Goal: Transaction & Acquisition: Purchase product/service

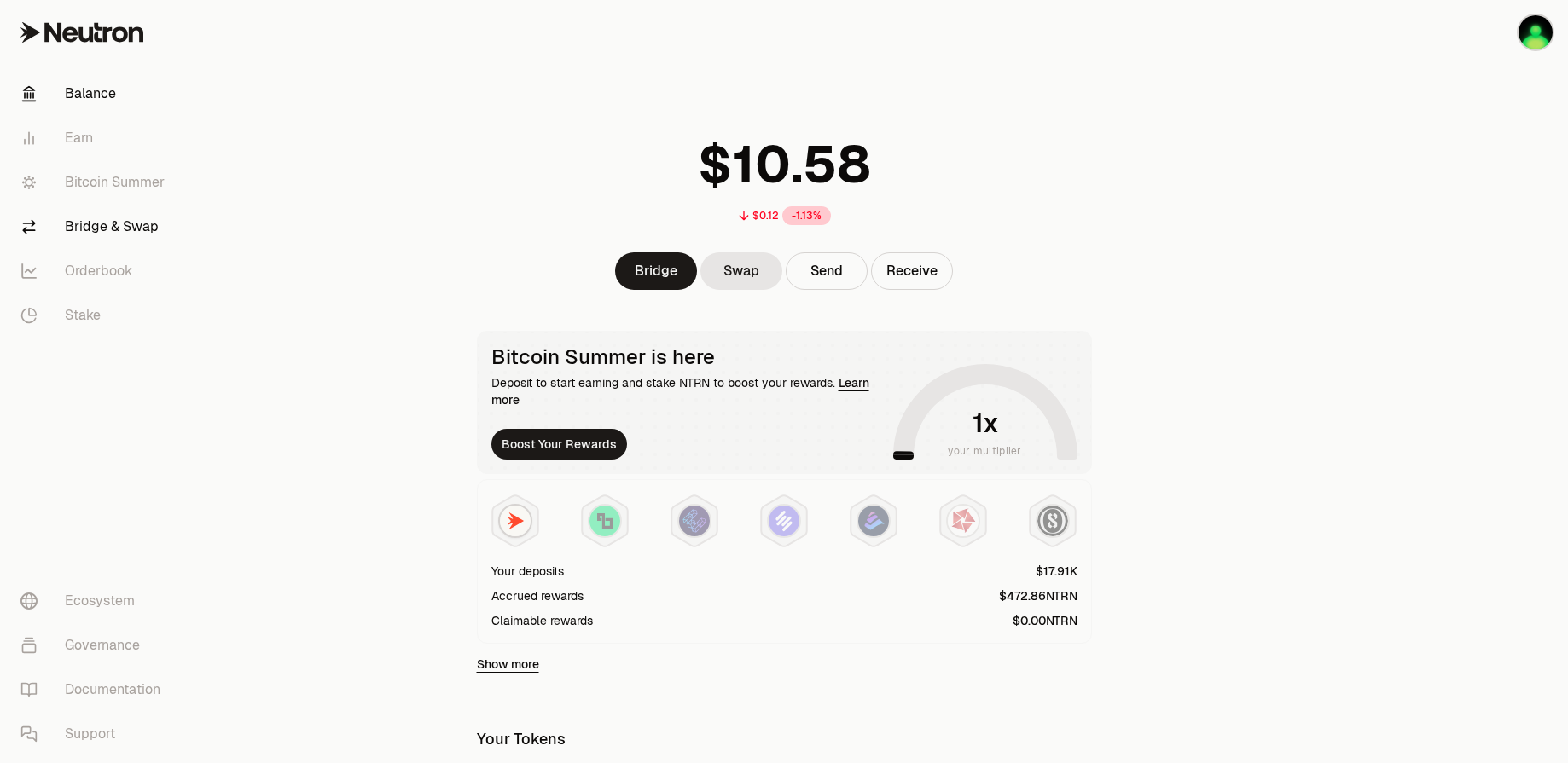
click at [114, 218] on link "Bridge & Swap" at bounding box center [96, 226] width 178 height 44
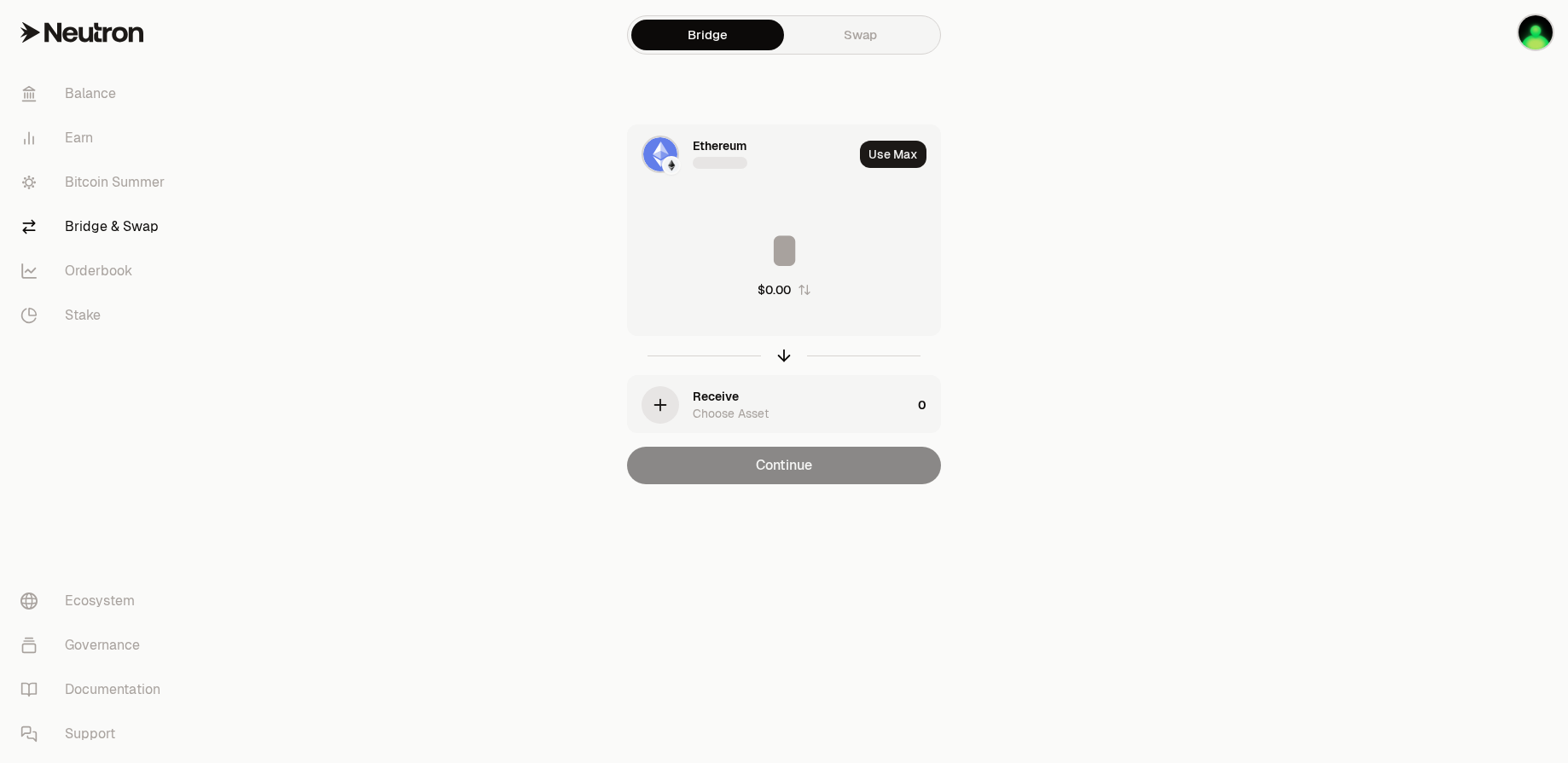
click at [669, 143] on img at bounding box center [660, 155] width 34 height 34
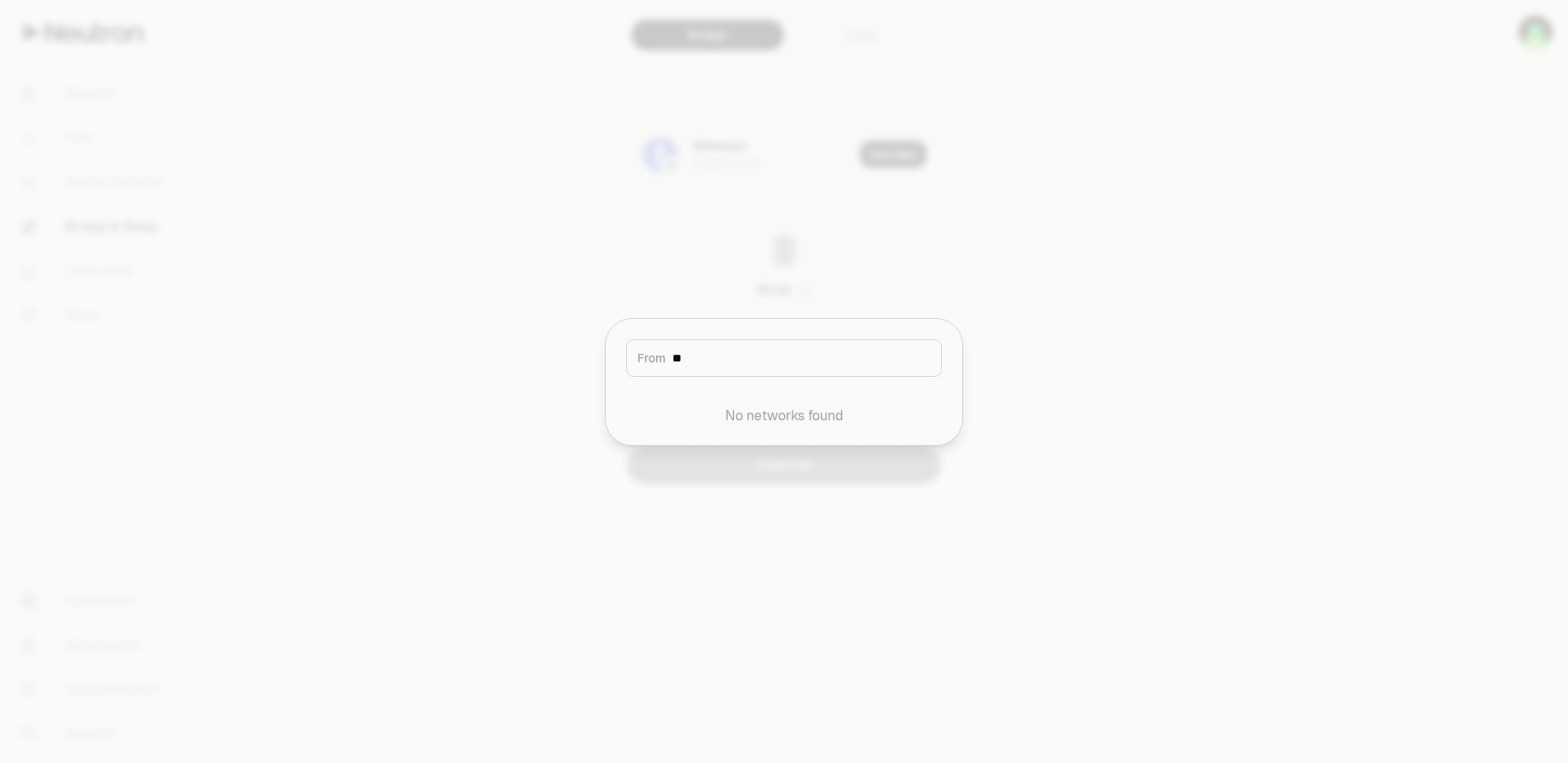
type input "*"
type input "***"
click at [735, 420] on button "Ethereum" at bounding box center [783, 411] width 336 height 51
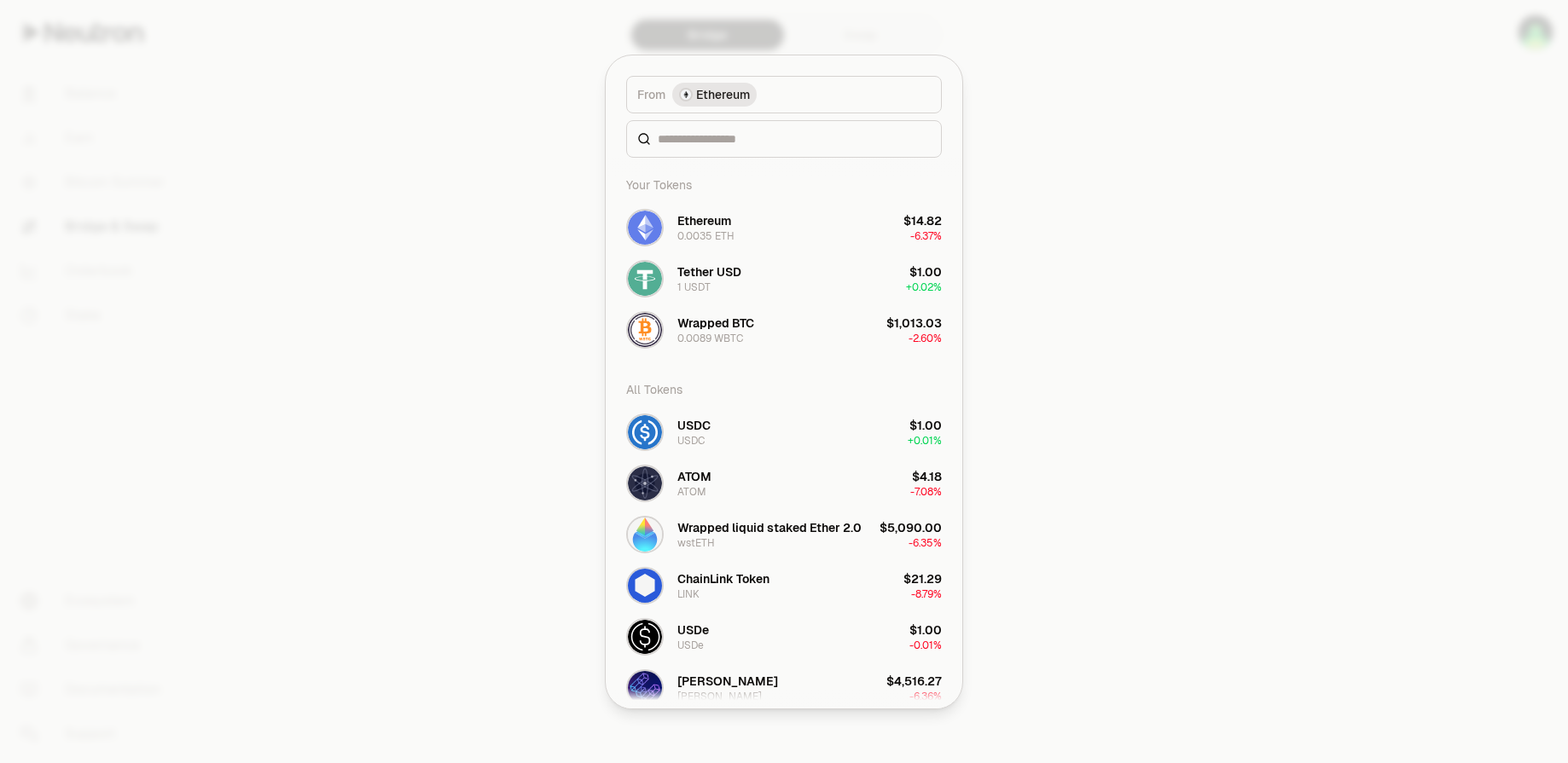
click at [798, 334] on button "Wrapped BTC 0.0089 WBTC $1,013.03 -2.60%" at bounding box center [783, 330] width 336 height 51
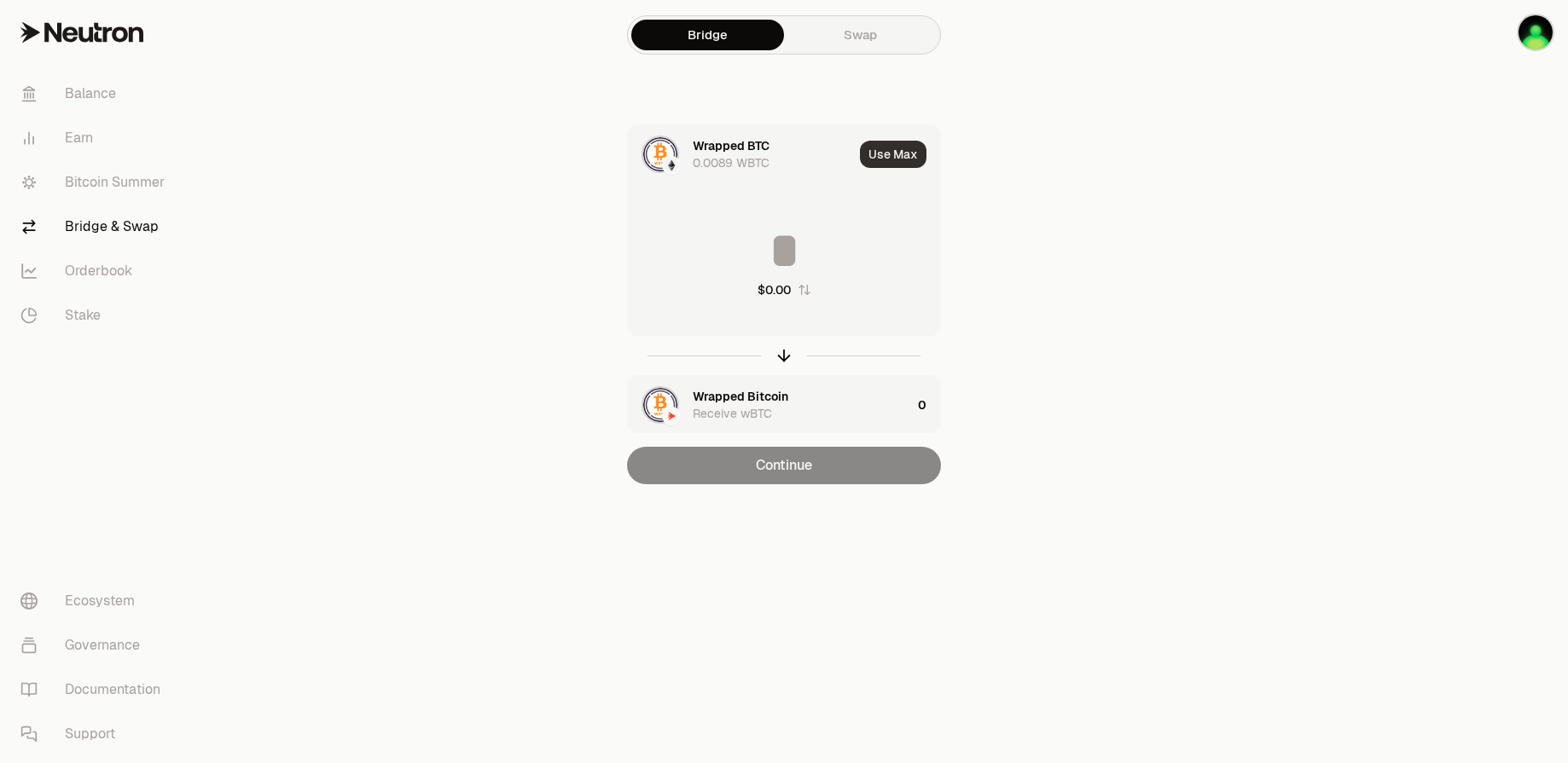
click at [905, 152] on button "Use Max" at bounding box center [893, 155] width 67 height 27
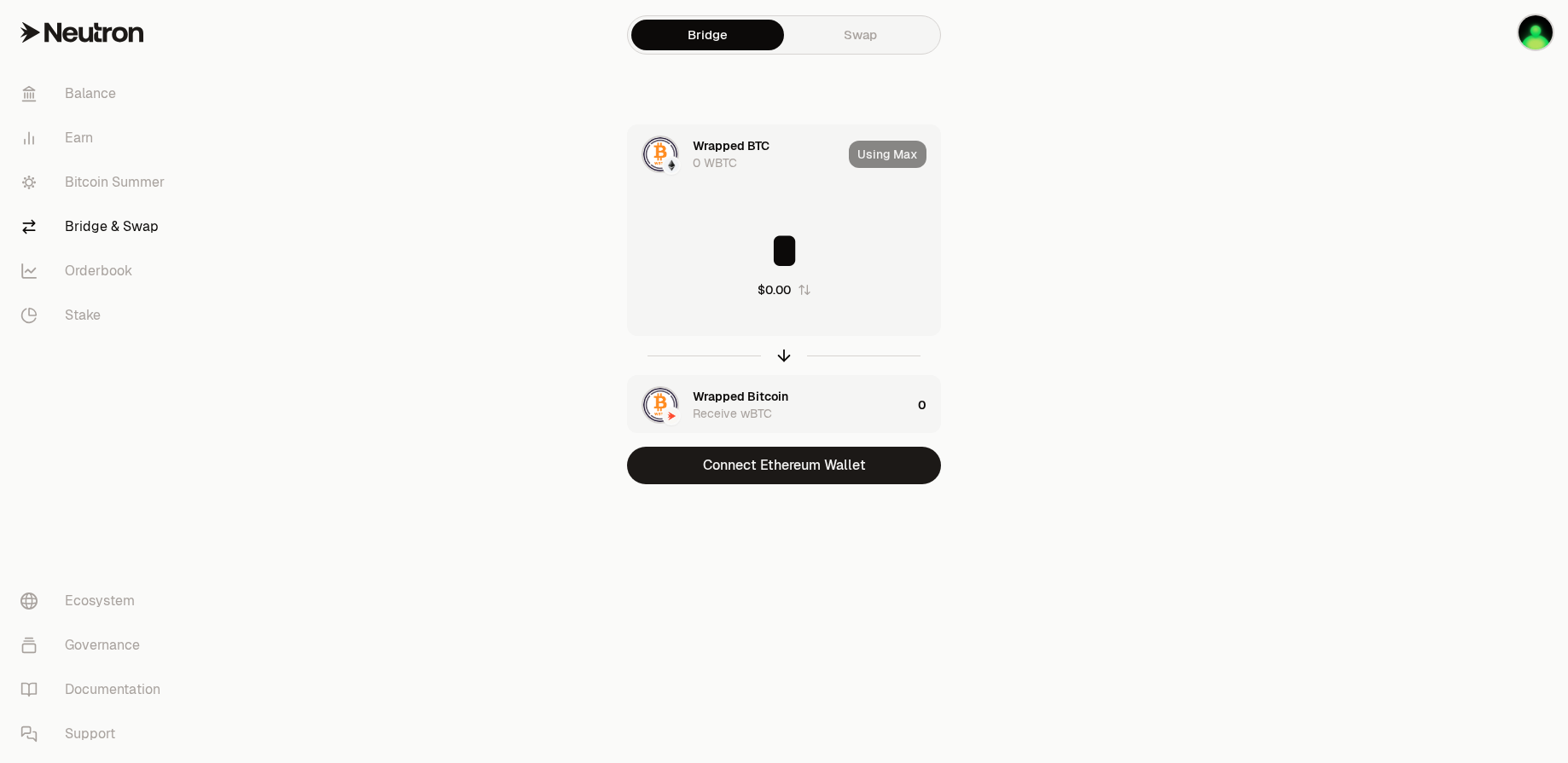
click at [890, 162] on div "Using Max" at bounding box center [894, 155] width 91 height 58
click at [764, 173] on div "Wrapped BTC 0 WBTC" at bounding box center [734, 155] width 214 height 58
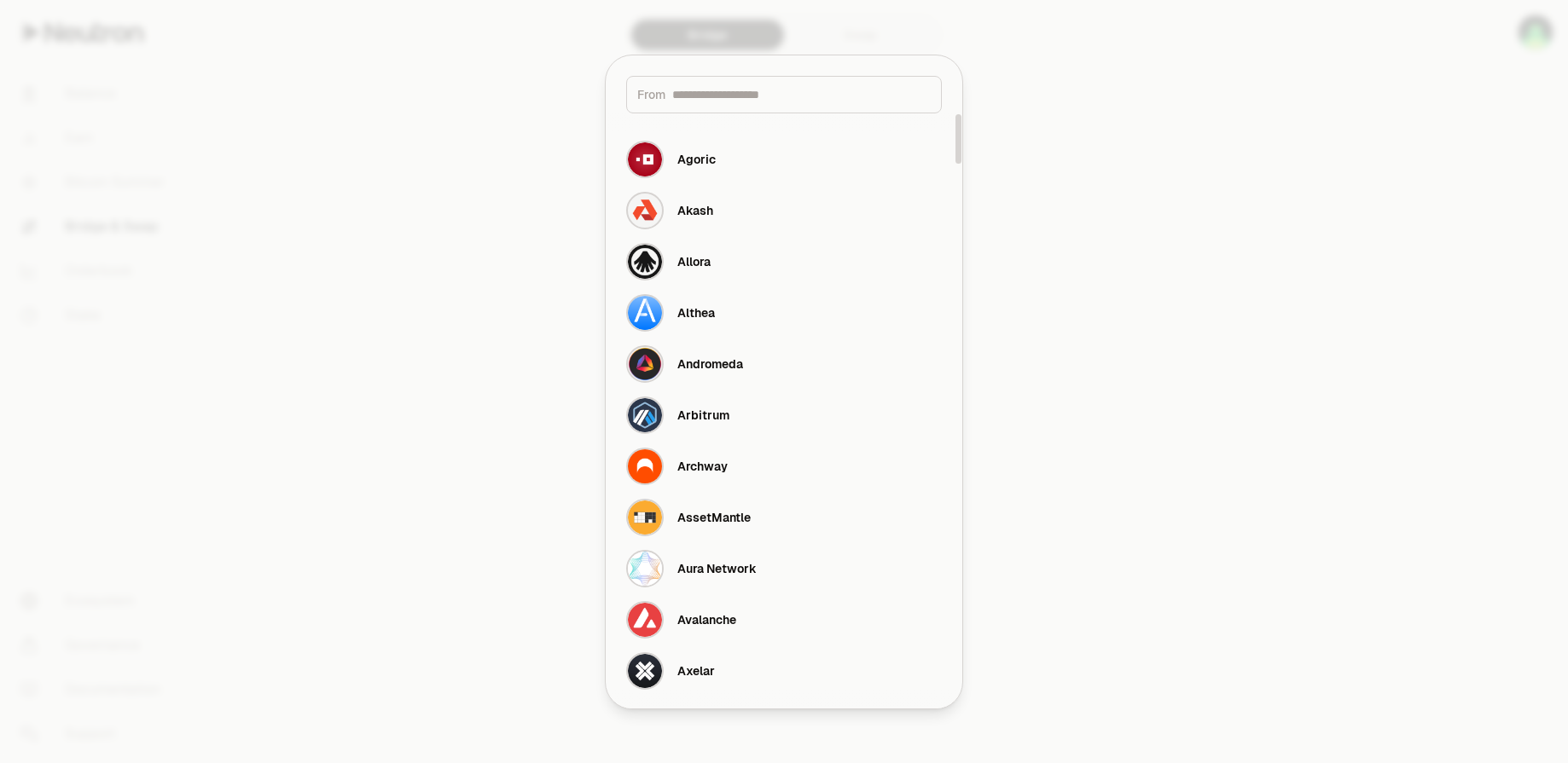
click at [1026, 208] on div at bounding box center [784, 381] width 1568 height 763
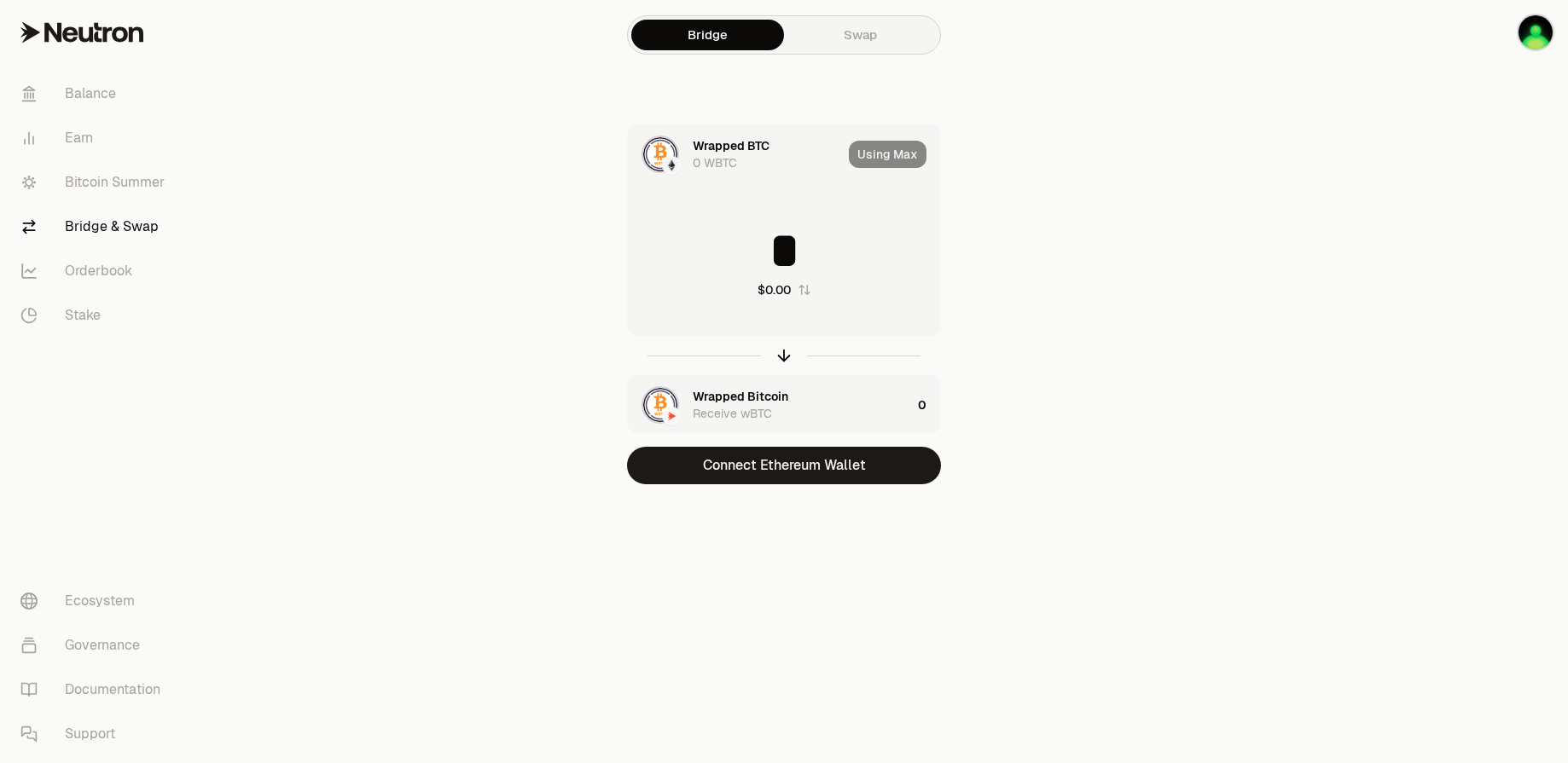
click at [726, 157] on div "0 WBTC" at bounding box center [715, 163] width 44 height 17
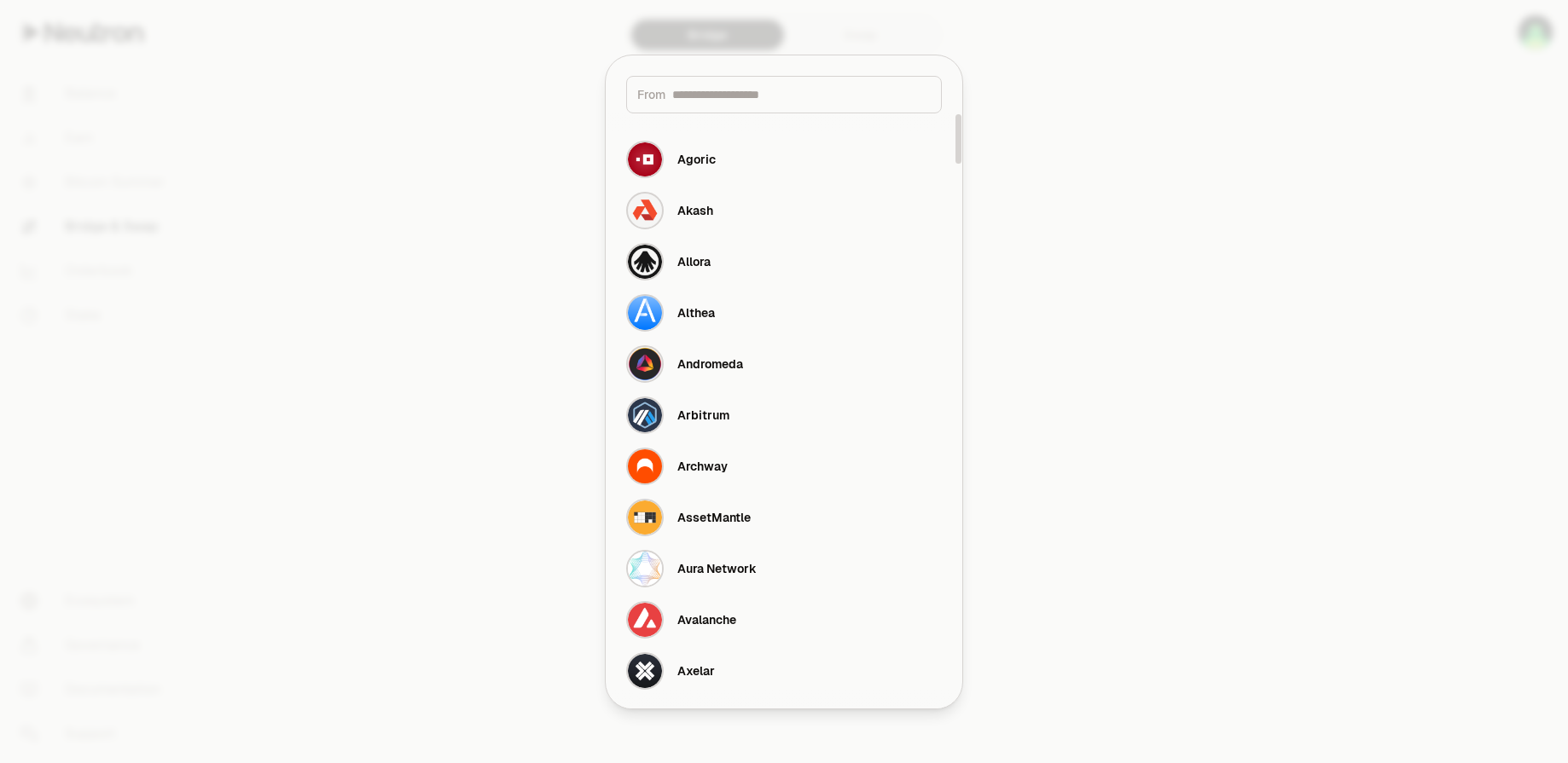
click at [1240, 330] on div at bounding box center [784, 381] width 1568 height 763
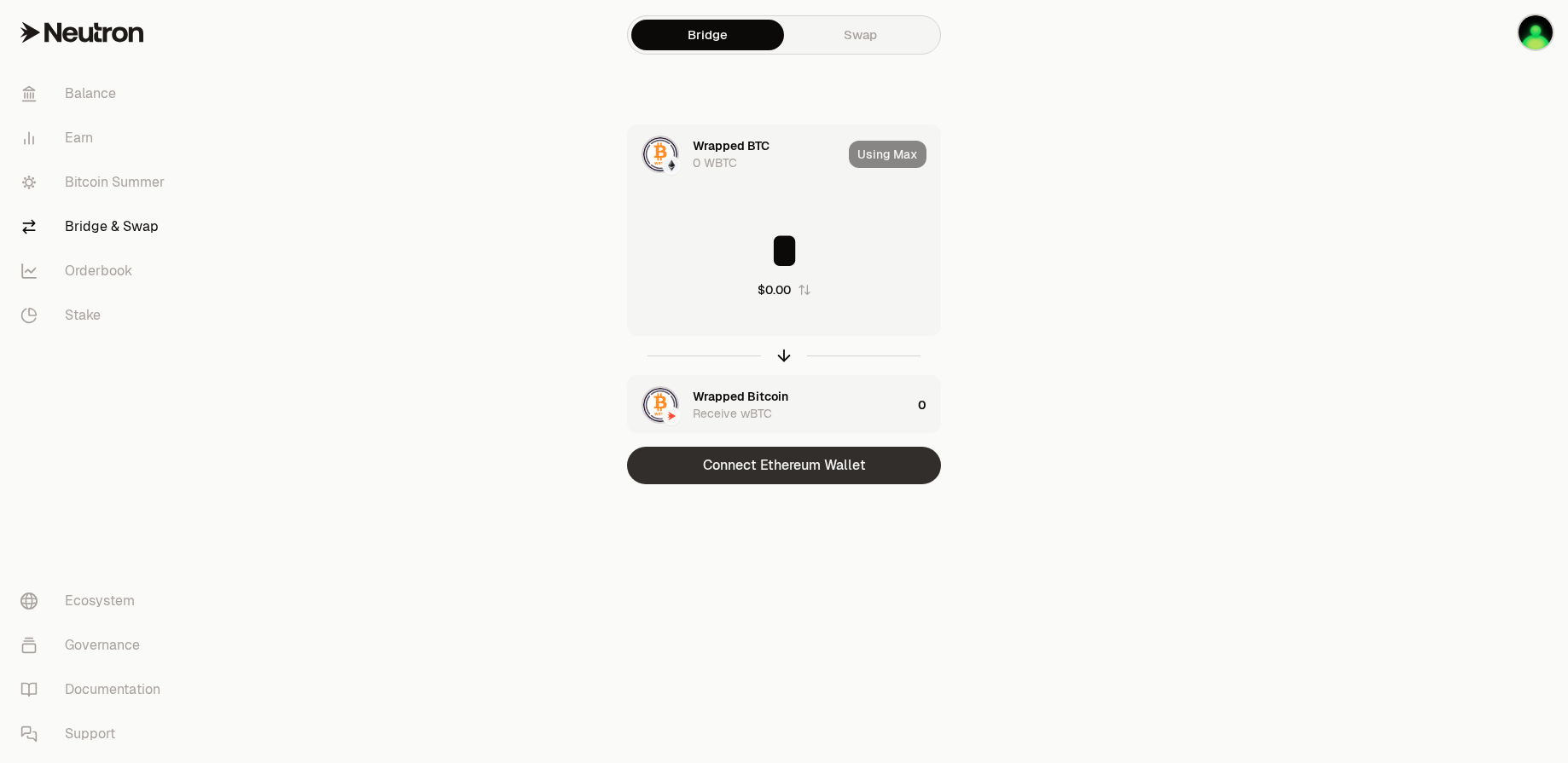
click at [798, 481] on button "Connect Ethereum Wallet" at bounding box center [783, 466] width 314 height 38
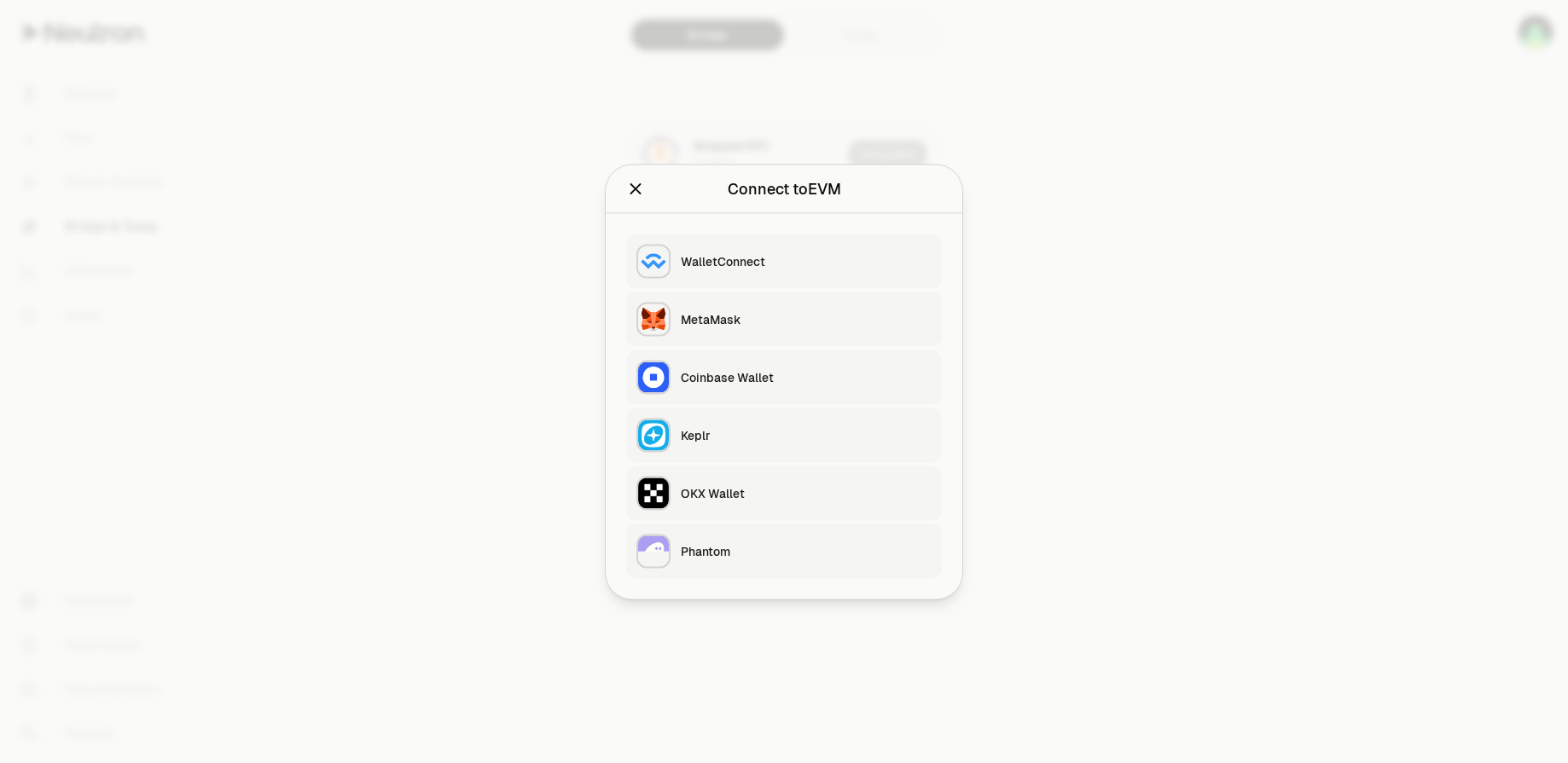
click at [1144, 363] on div at bounding box center [784, 381] width 1568 height 763
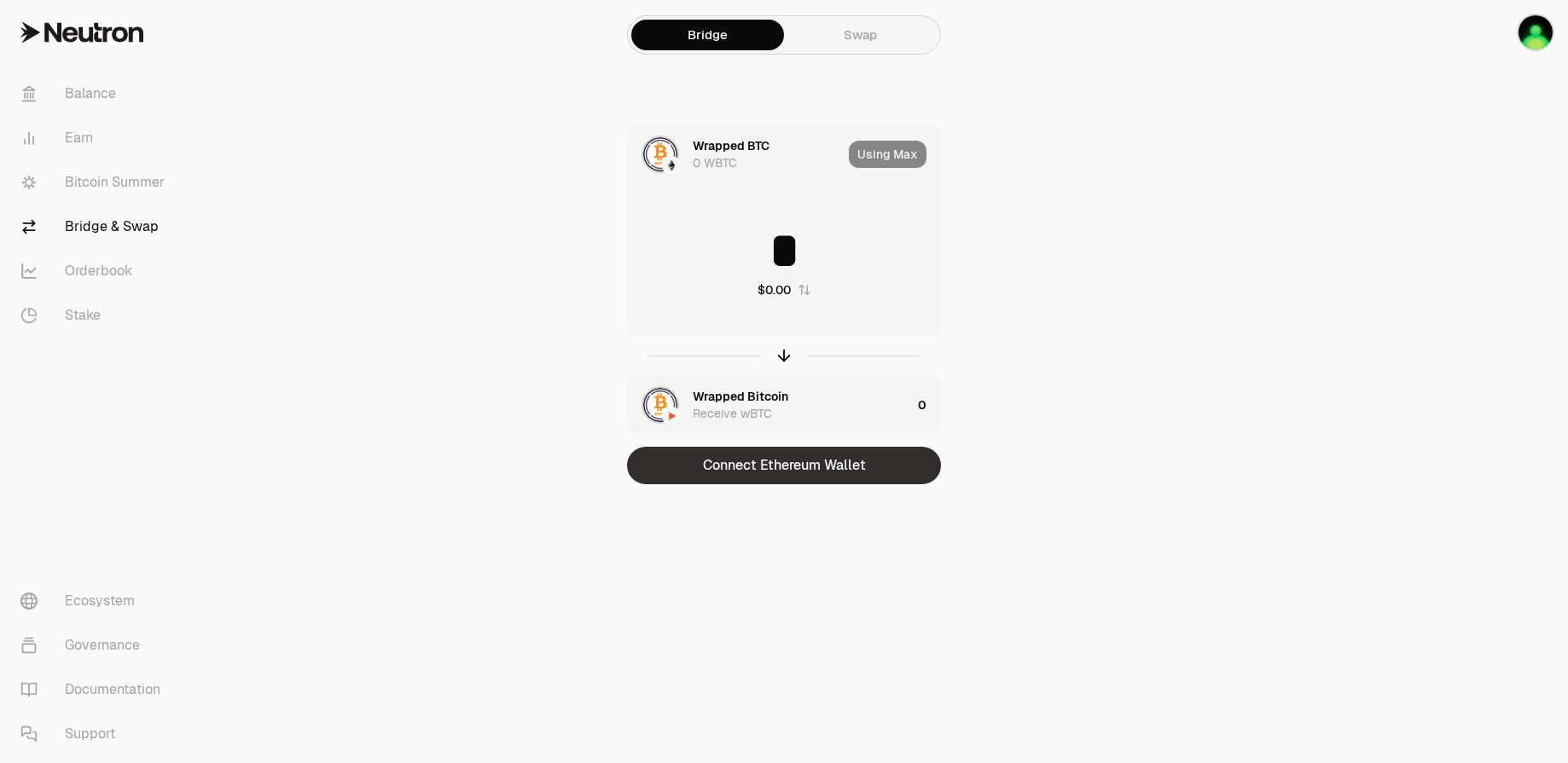
click at [770, 471] on button "Connect Ethereum Wallet" at bounding box center [783, 466] width 314 height 38
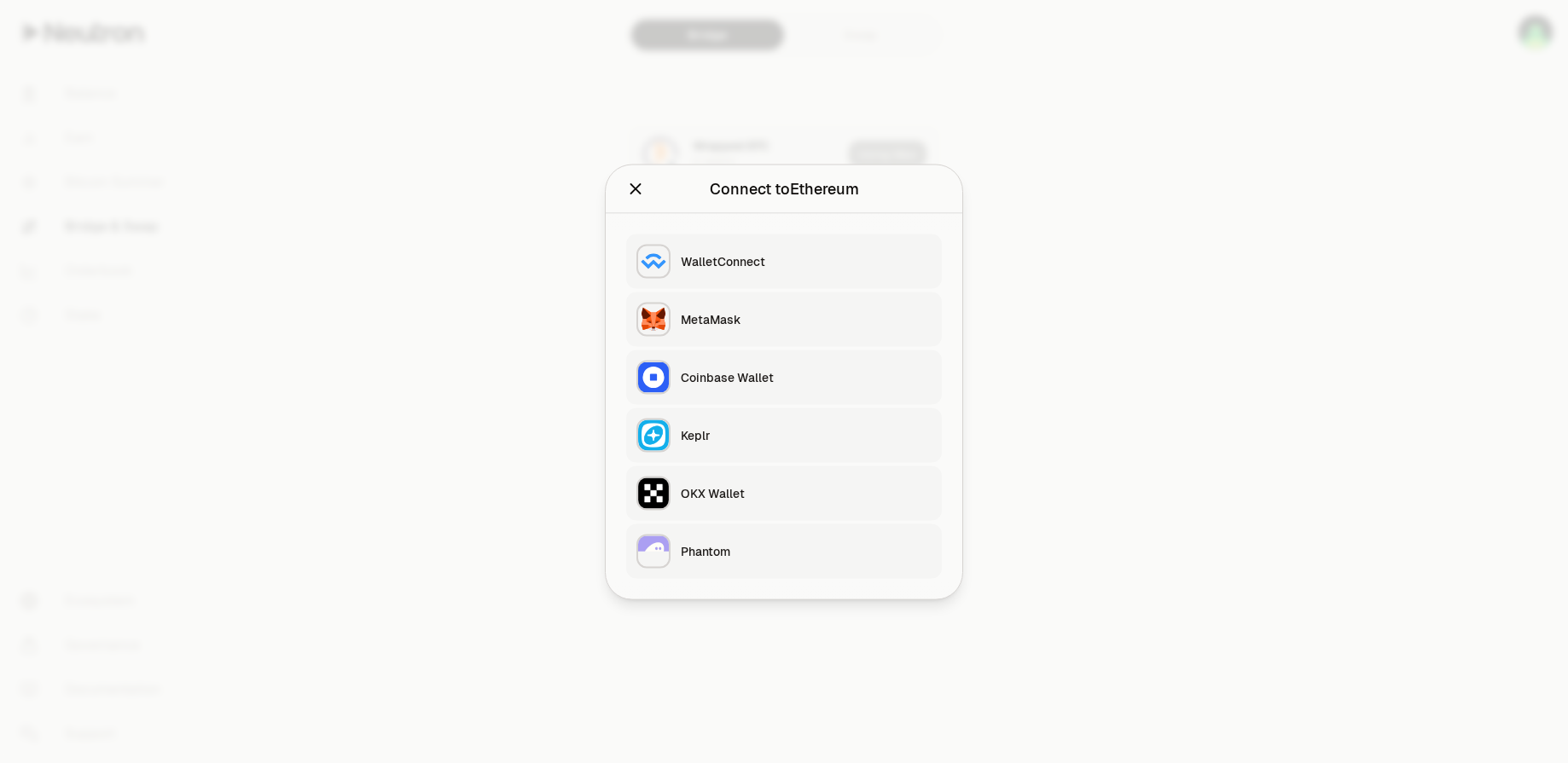
click at [713, 314] on div "MetaMask" at bounding box center [805, 319] width 251 height 17
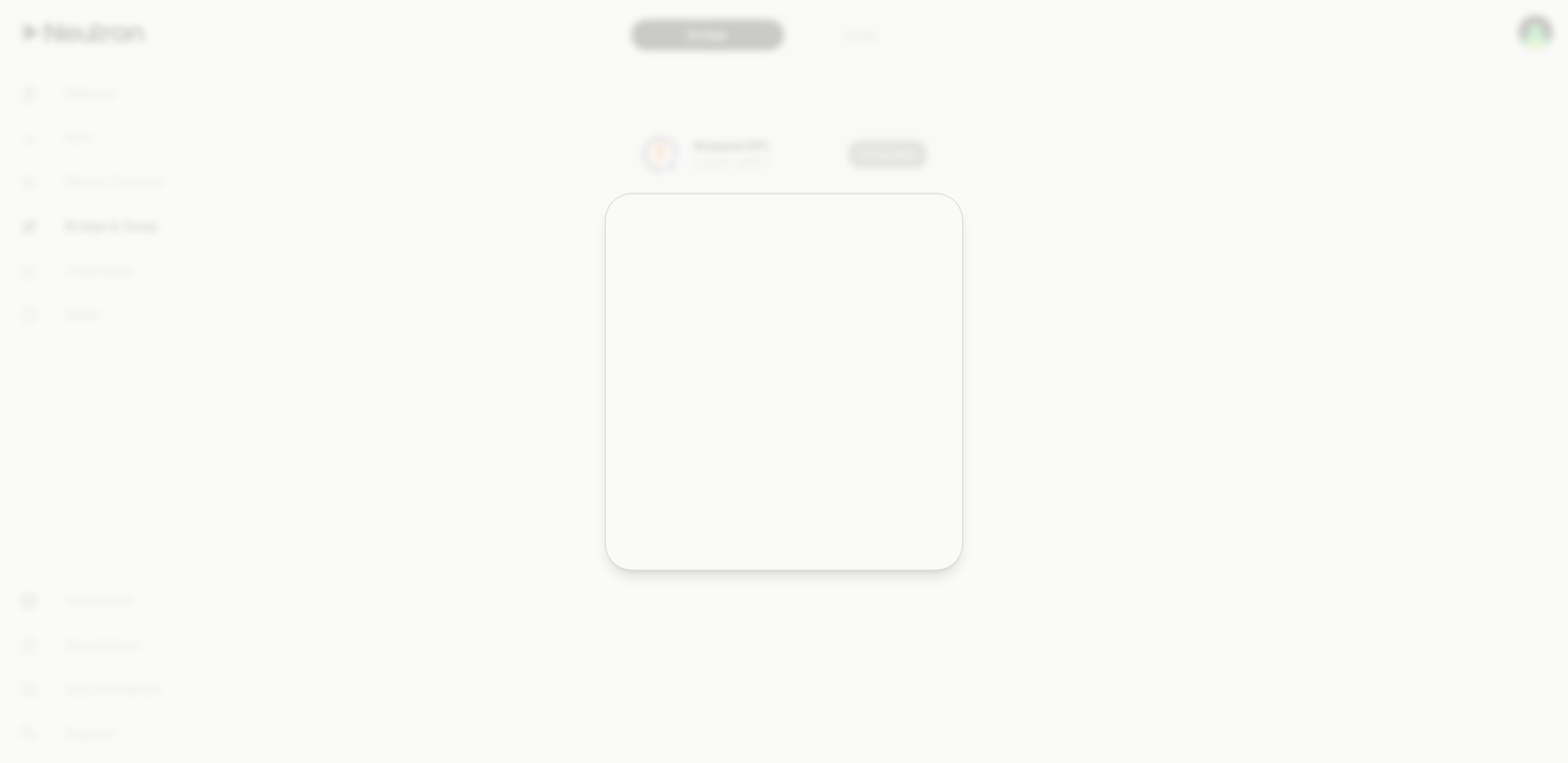
type input "**********"
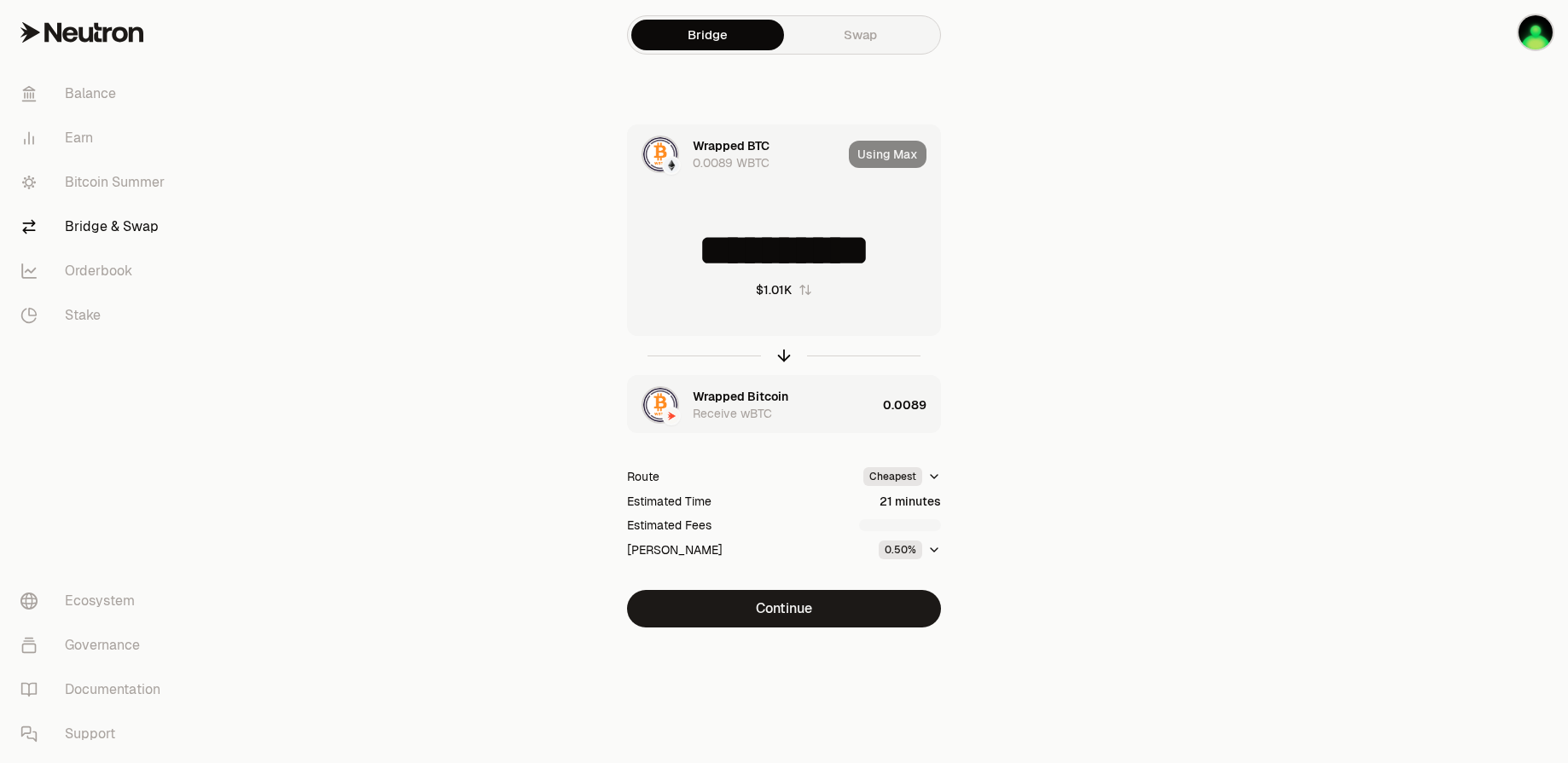
click at [663, 411] on div "button" at bounding box center [671, 416] width 19 height 19
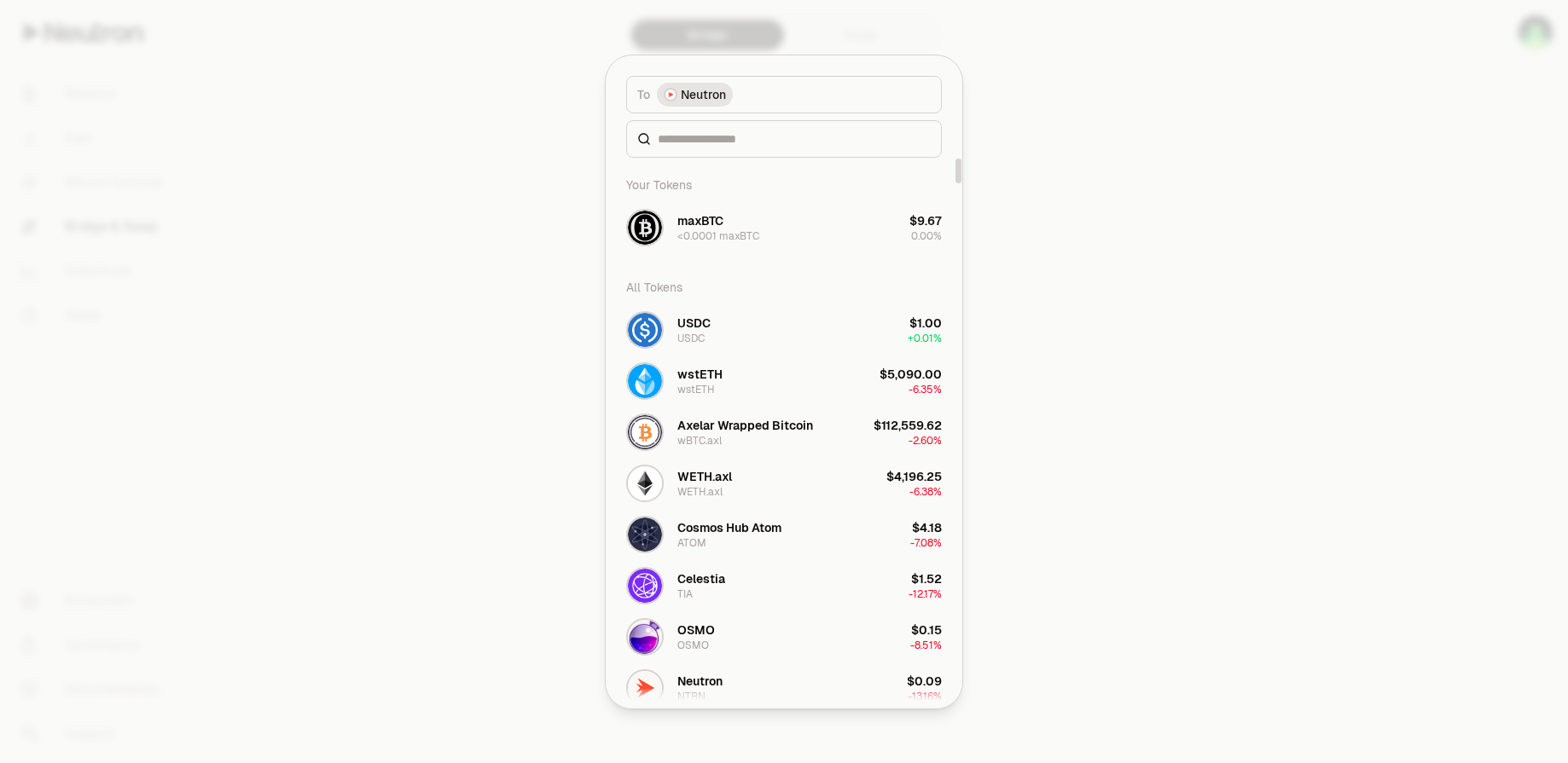
click at [1098, 412] on div at bounding box center [784, 381] width 1568 height 763
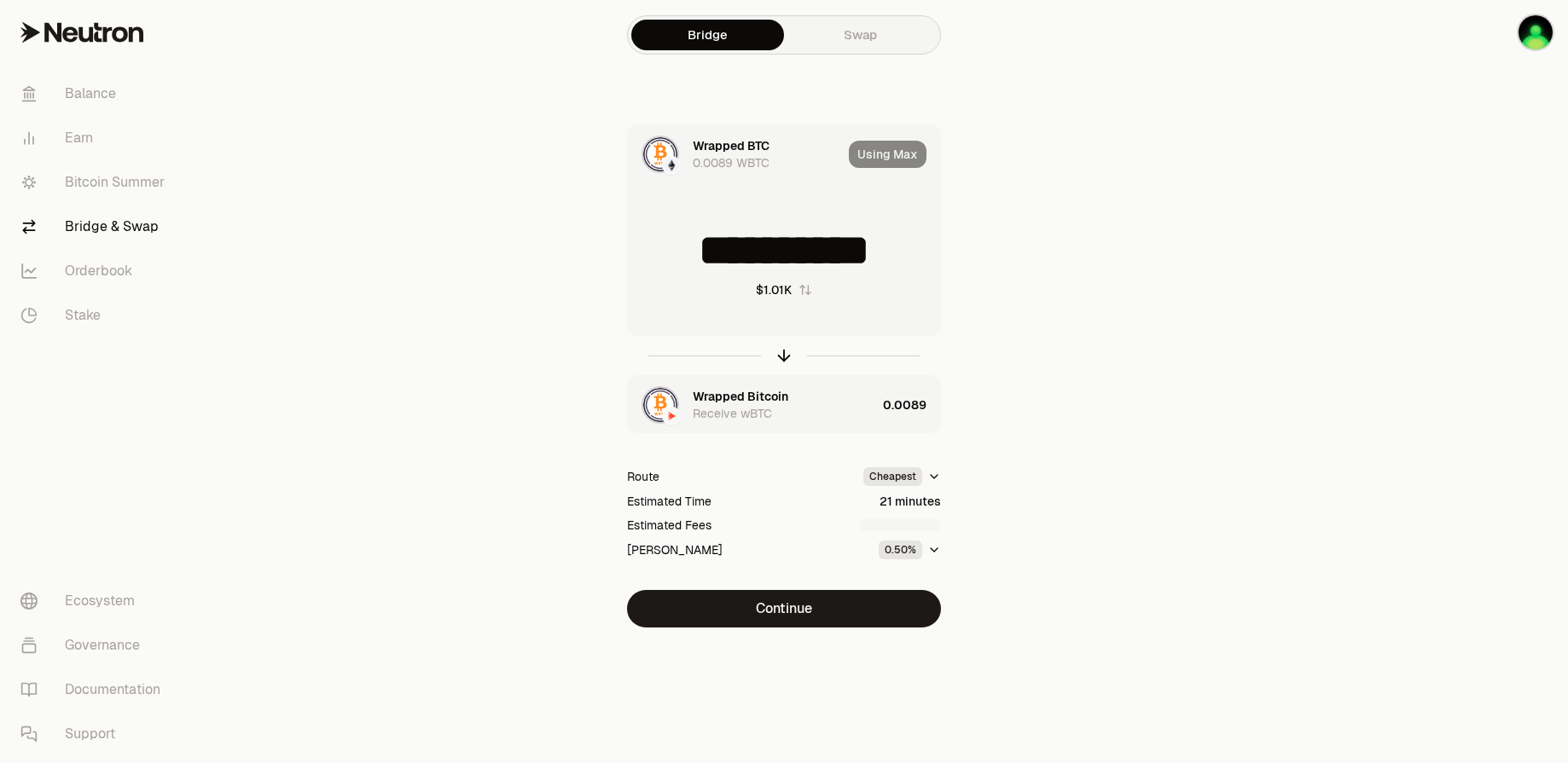
click at [699, 426] on div "Wrapped Bitcoin Receive wBTC" at bounding box center [752, 405] width 248 height 58
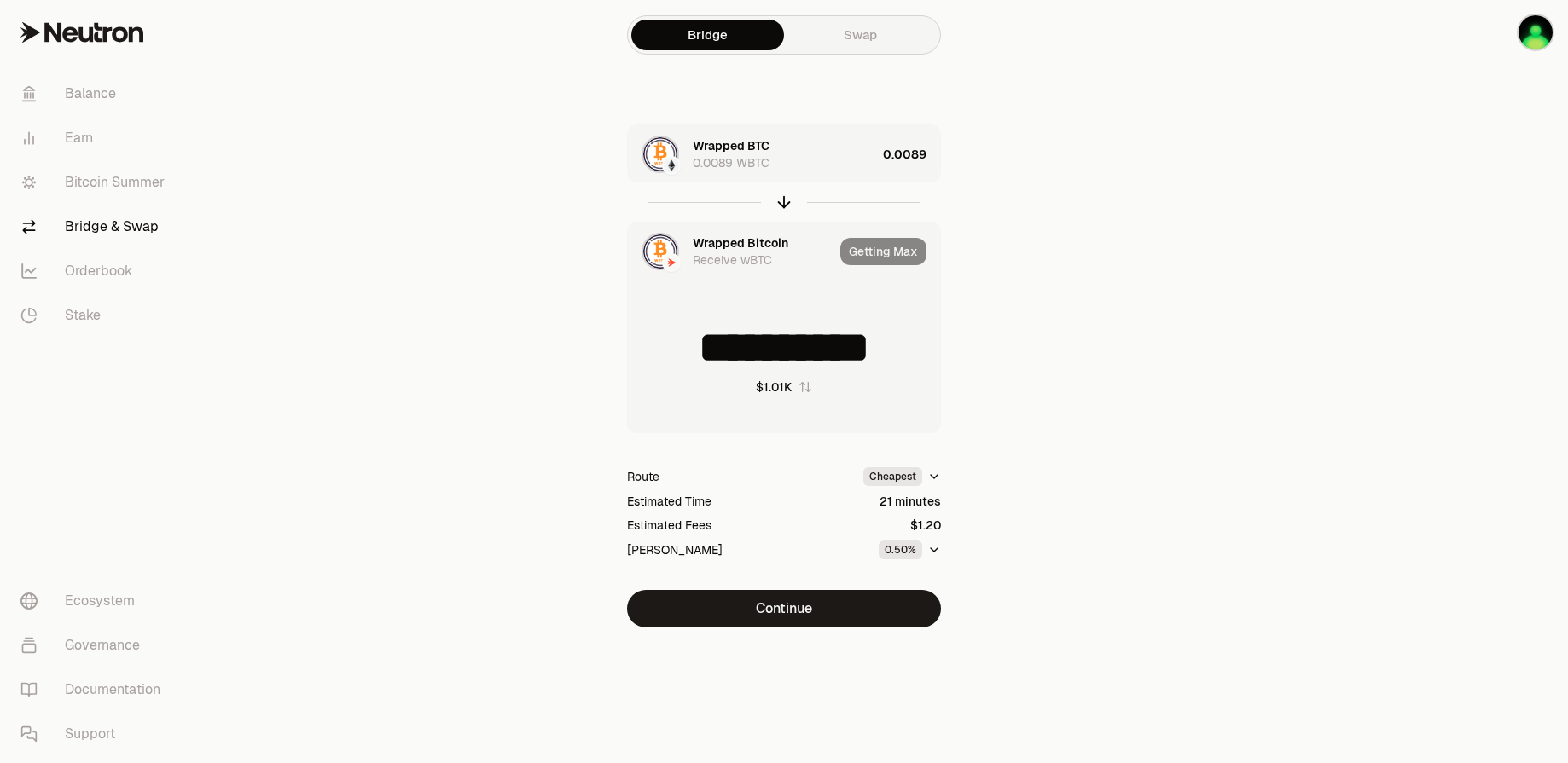
click at [1055, 388] on div "**********" at bounding box center [784, 376] width 573 height 503
click at [1543, 37] on img "button" at bounding box center [1536, 32] width 34 height 34
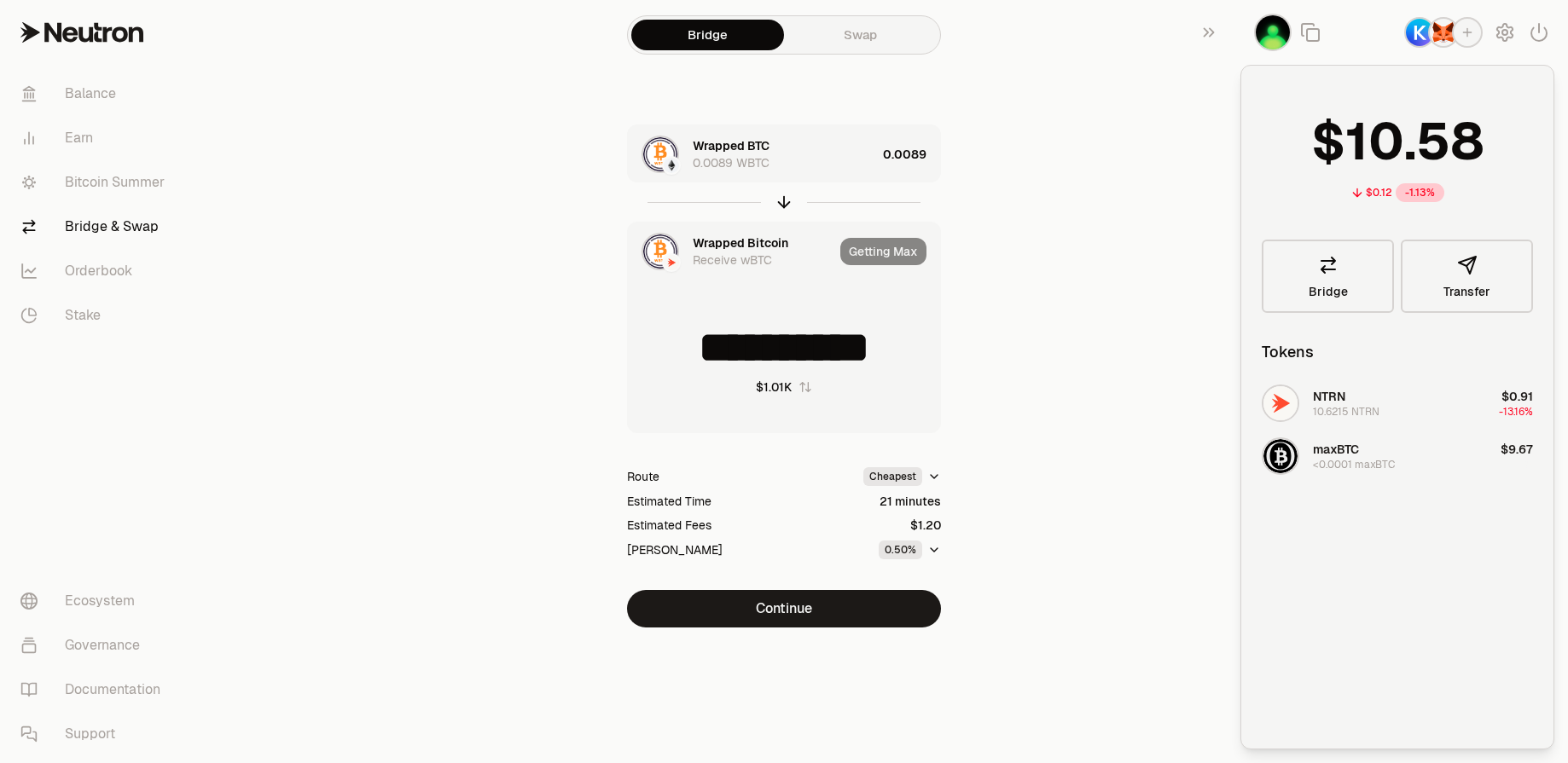
click at [1098, 377] on section "**********" at bounding box center [784, 348] width 656 height 696
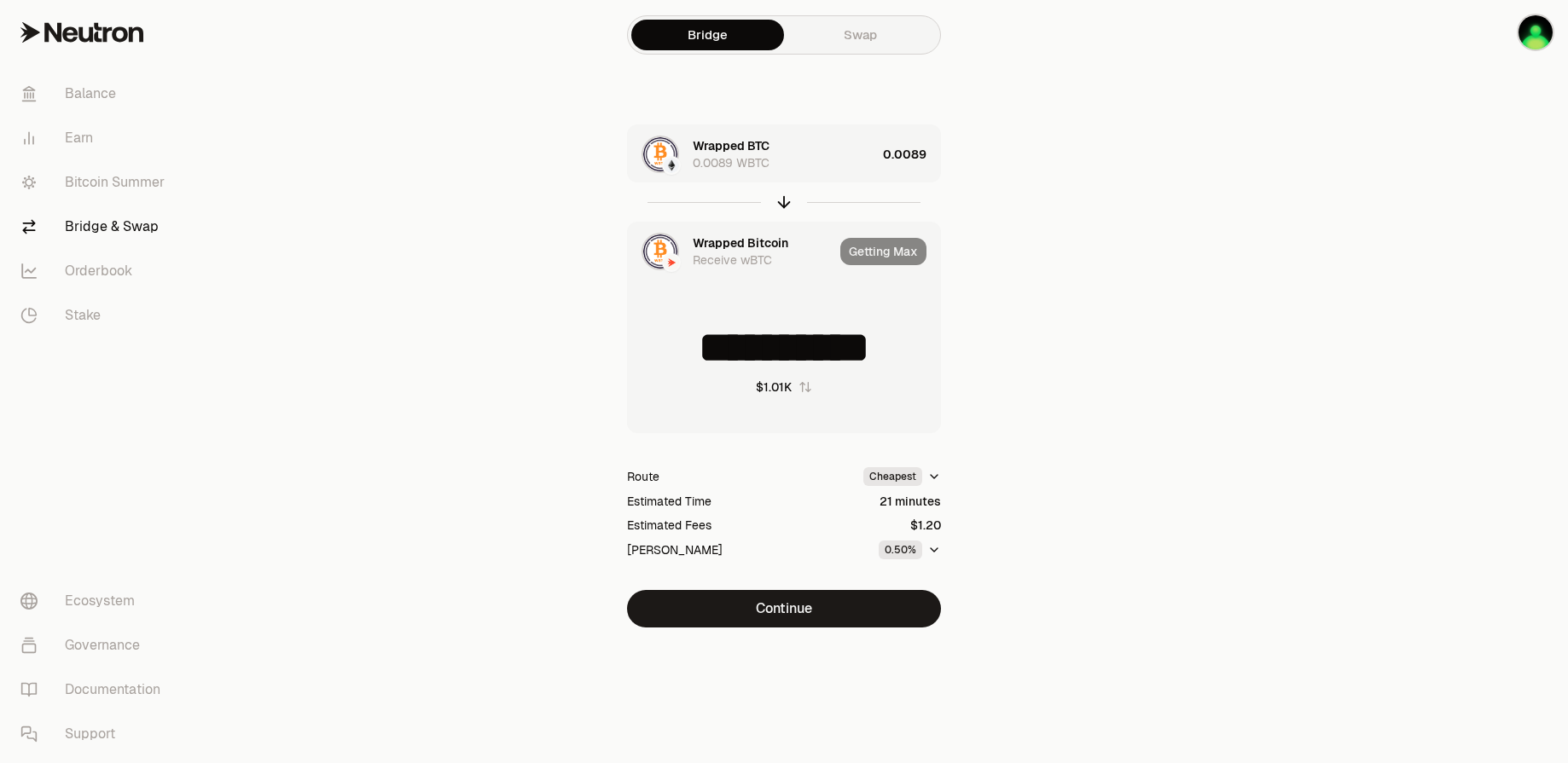
click at [731, 244] on div "Wrapped Bitcoin" at bounding box center [740, 243] width 96 height 17
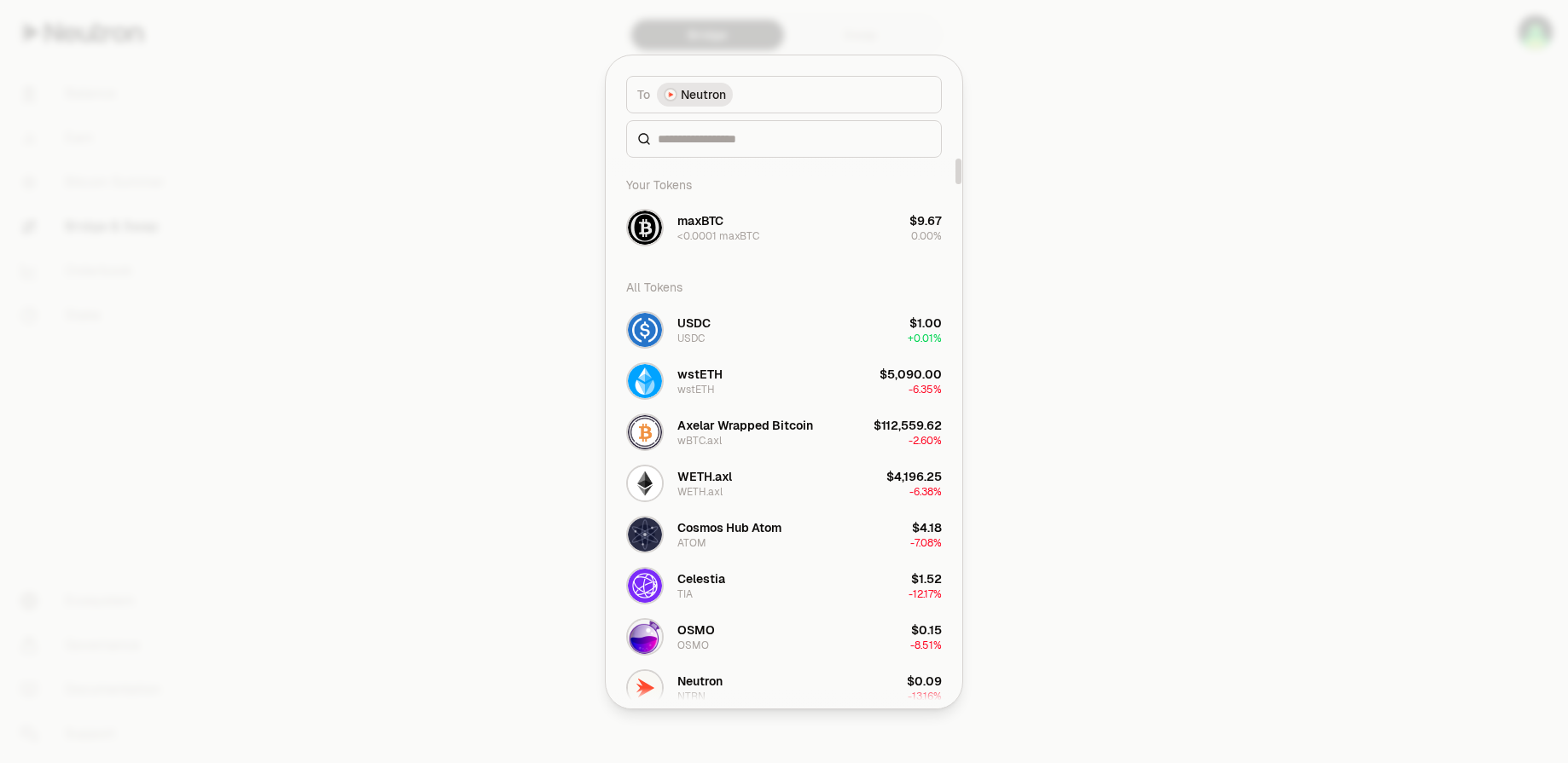
click at [1116, 315] on div at bounding box center [784, 381] width 1568 height 763
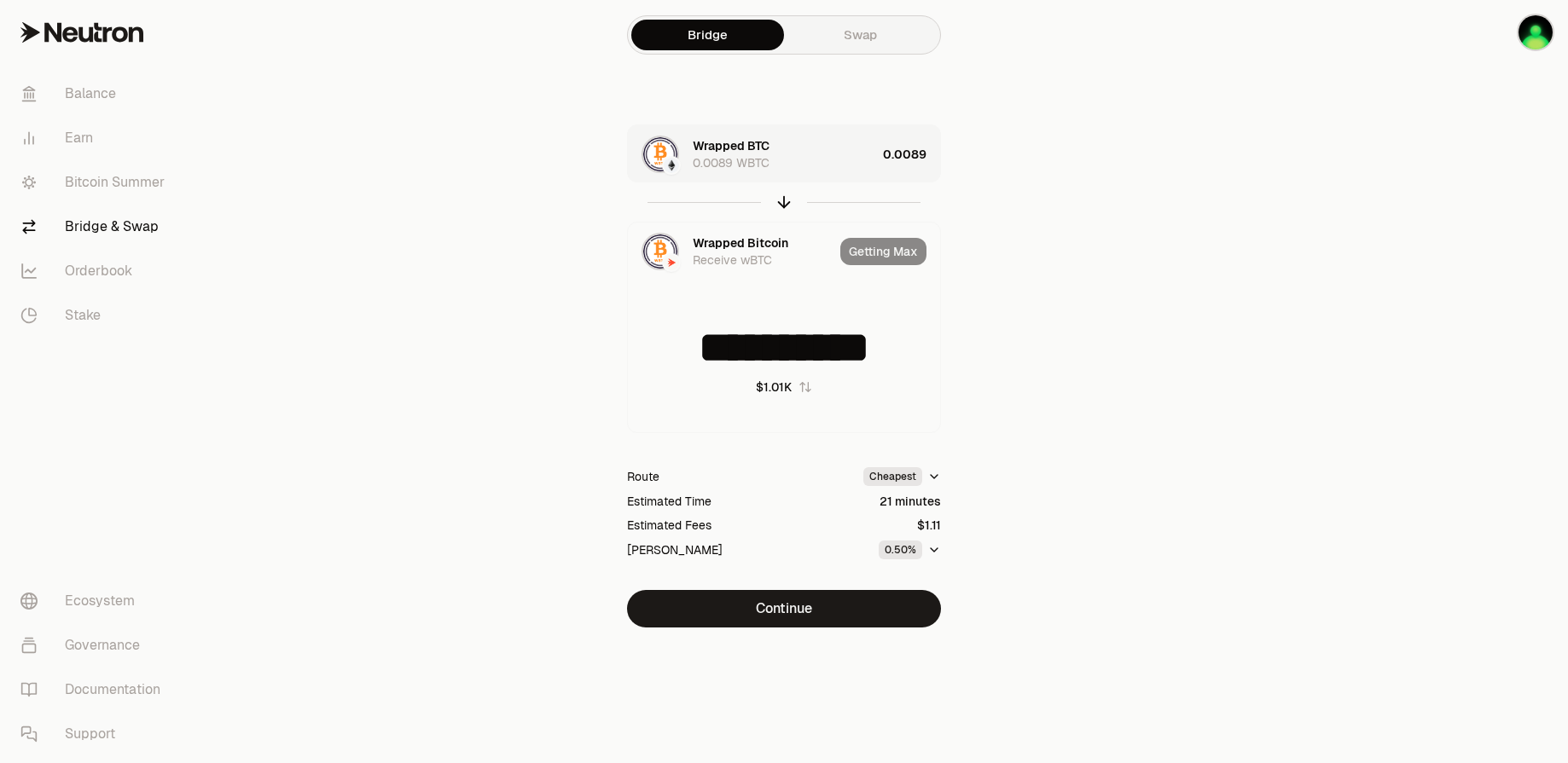
click at [852, 40] on link "Swap" at bounding box center [860, 35] width 153 height 31
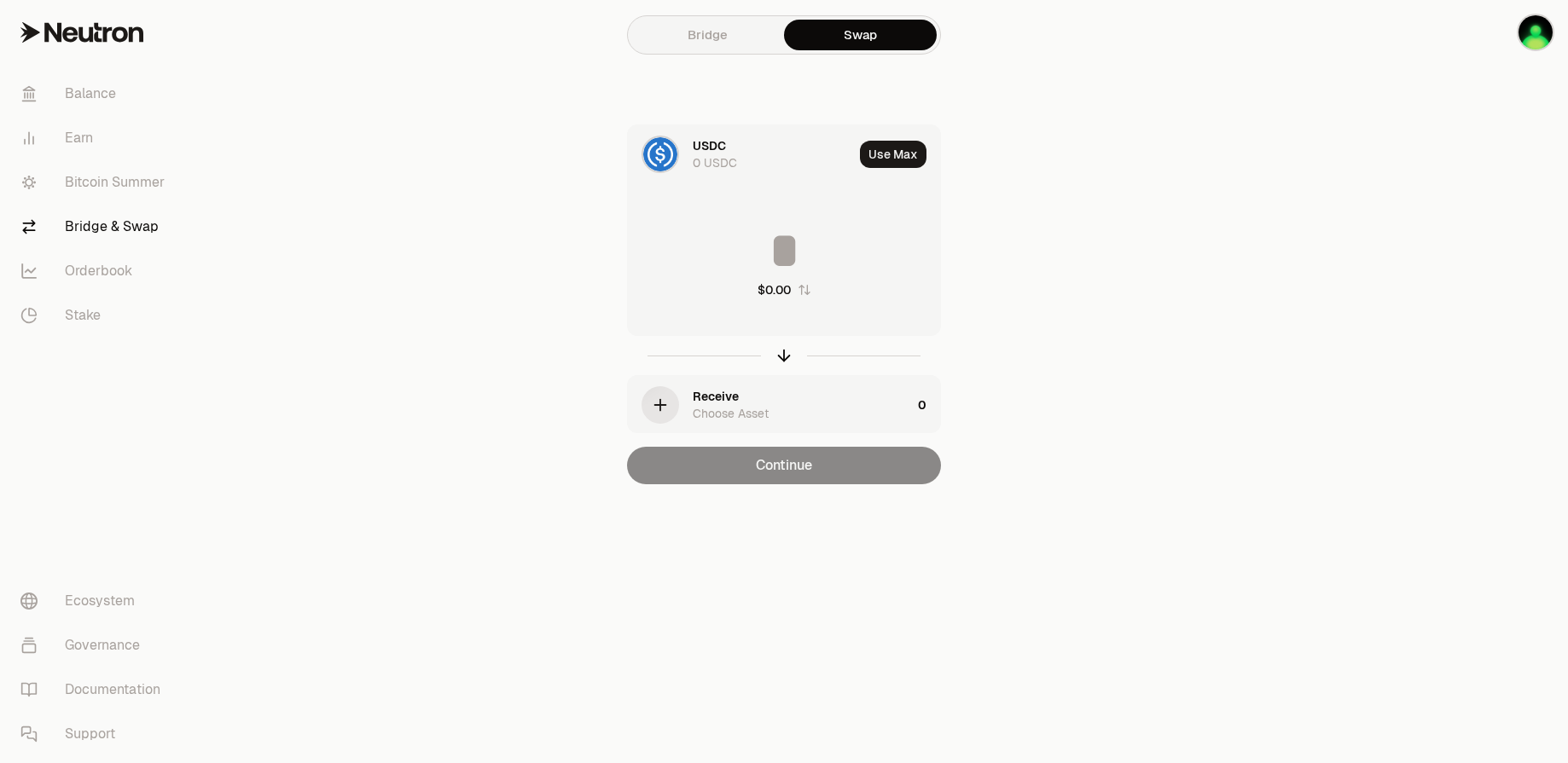
click at [710, 38] on link "Bridge" at bounding box center [707, 35] width 153 height 31
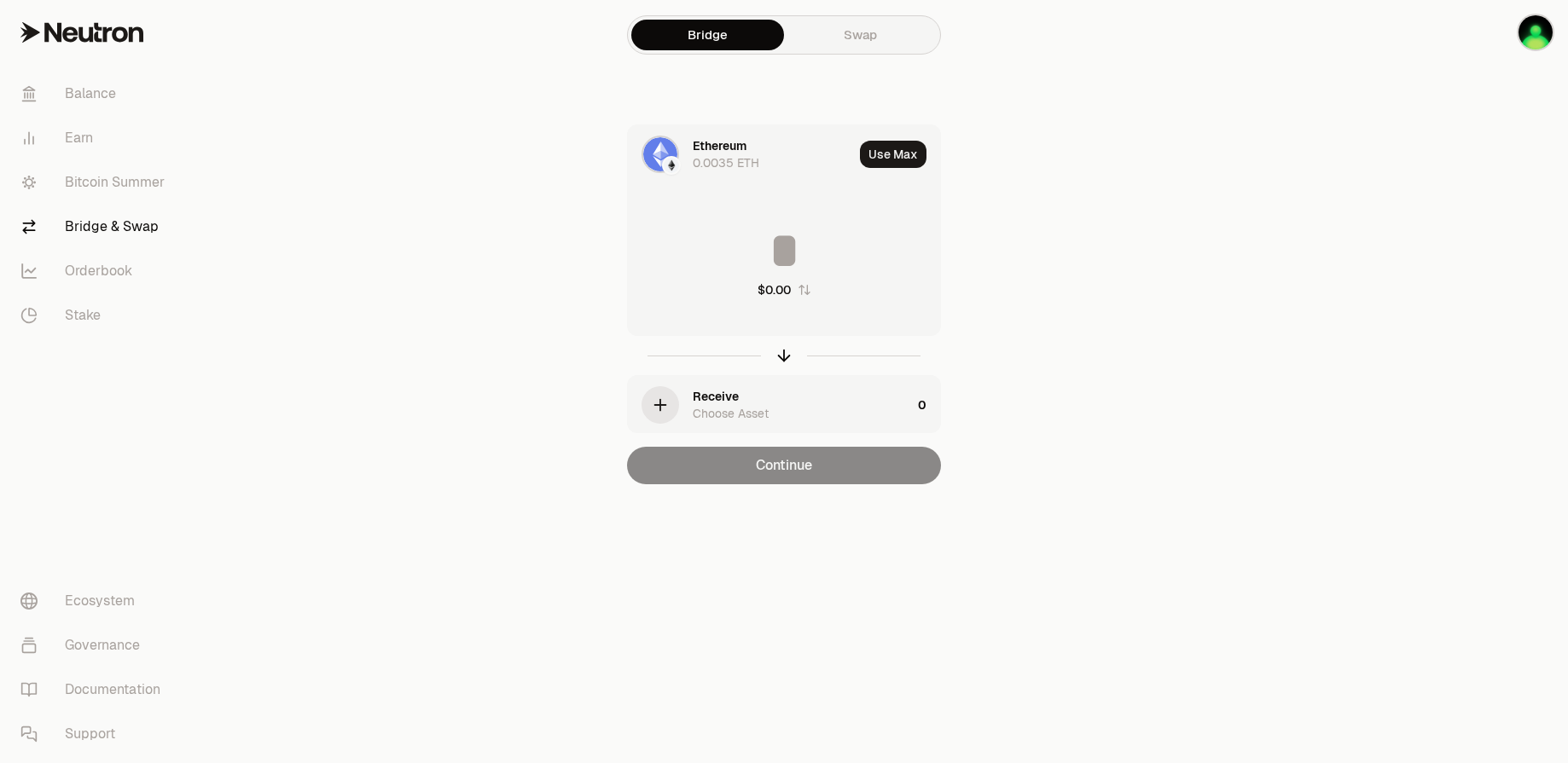
click at [669, 411] on div "button" at bounding box center [660, 405] width 38 height 38
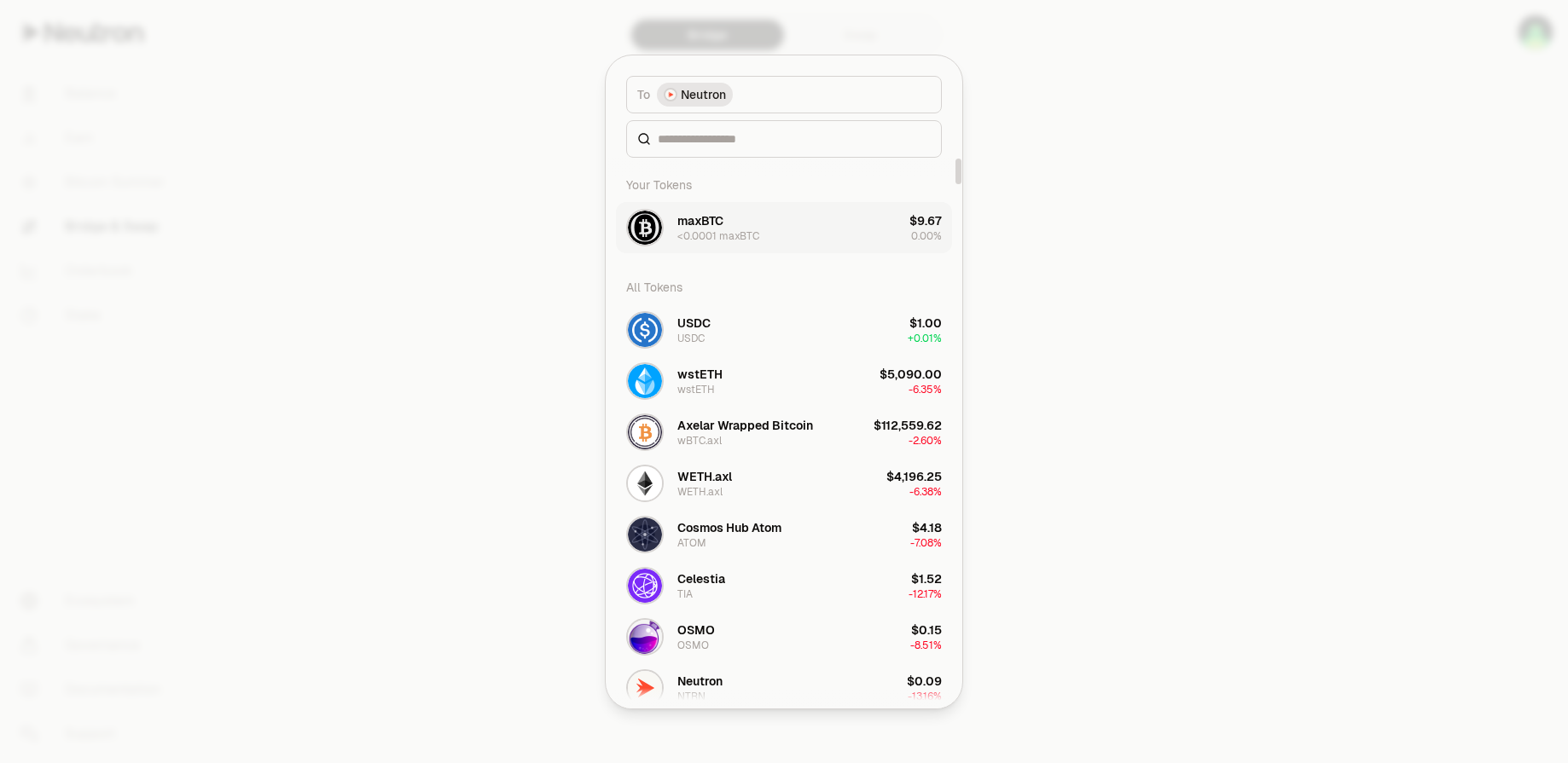
click at [834, 228] on button "maxBTC <0.0001 maxBTC $9.67 0.00%" at bounding box center [783, 227] width 336 height 51
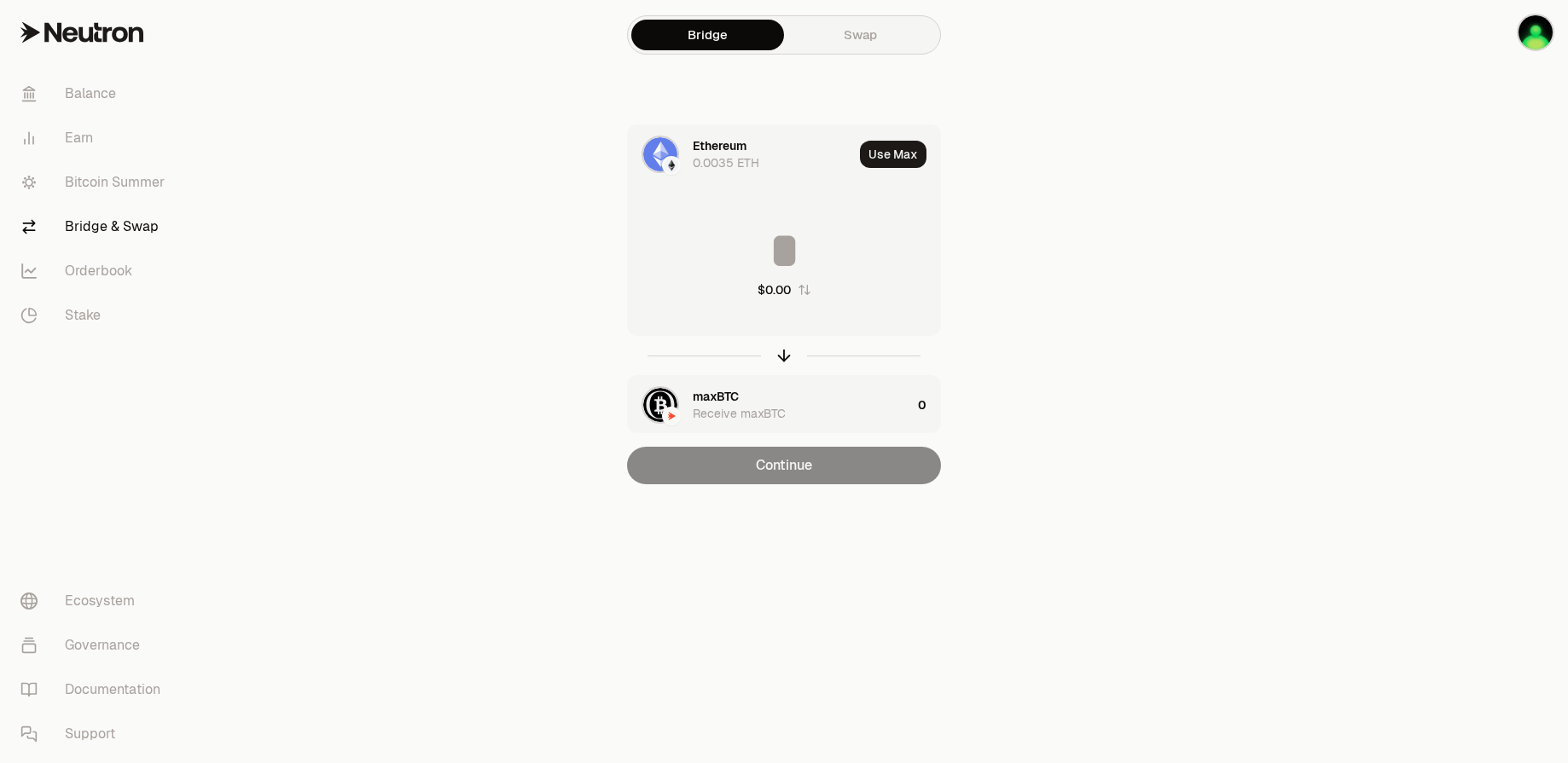
click at [702, 406] on div "Receive maxBTC" at bounding box center [739, 414] width 93 height 17
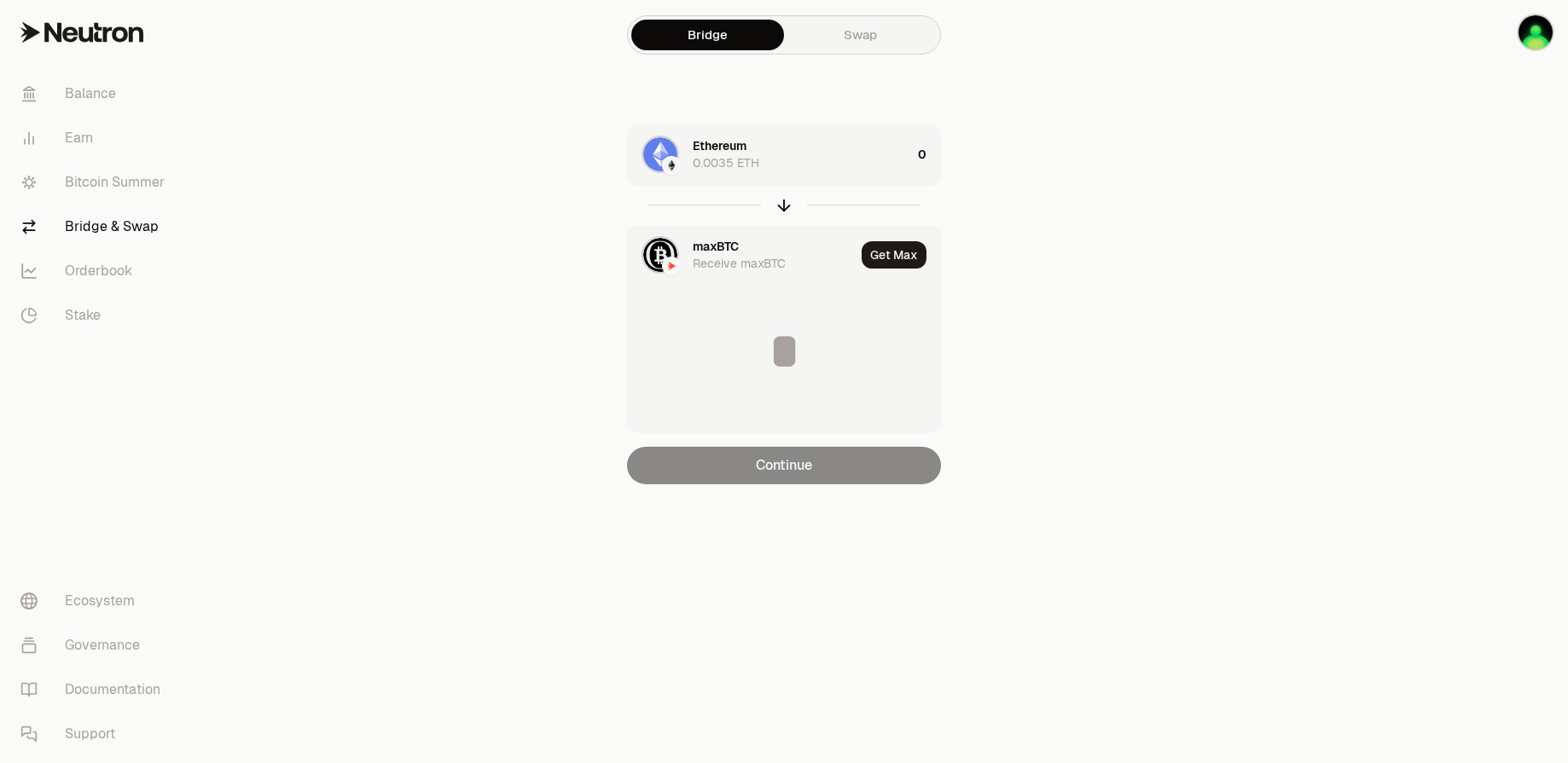
drag, startPoint x: 1170, startPoint y: 206, endPoint x: 1113, endPoint y: 206, distance: 57.0
click at [1169, 206] on main "Bridge Swap Ethereum 0.0035 ETH 0 maxBTC Receive maxBTC Get Max $0.00 Continue" at bounding box center [879, 276] width 1376 height 552
click at [705, 145] on div "Ethereum" at bounding box center [719, 146] width 54 height 17
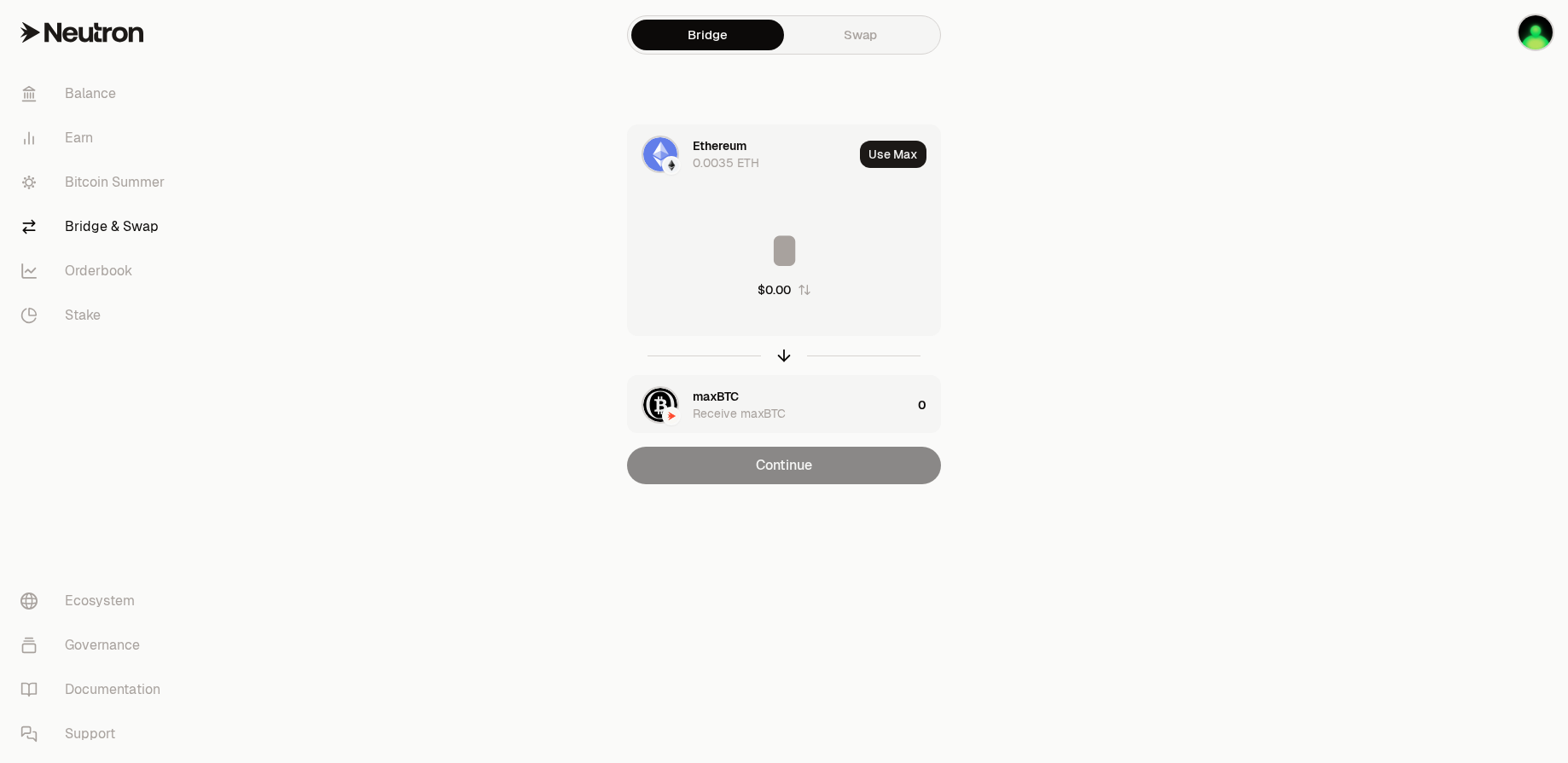
click at [687, 150] on div "Ethereum 0.0035 ETH" at bounding box center [740, 155] width 225 height 58
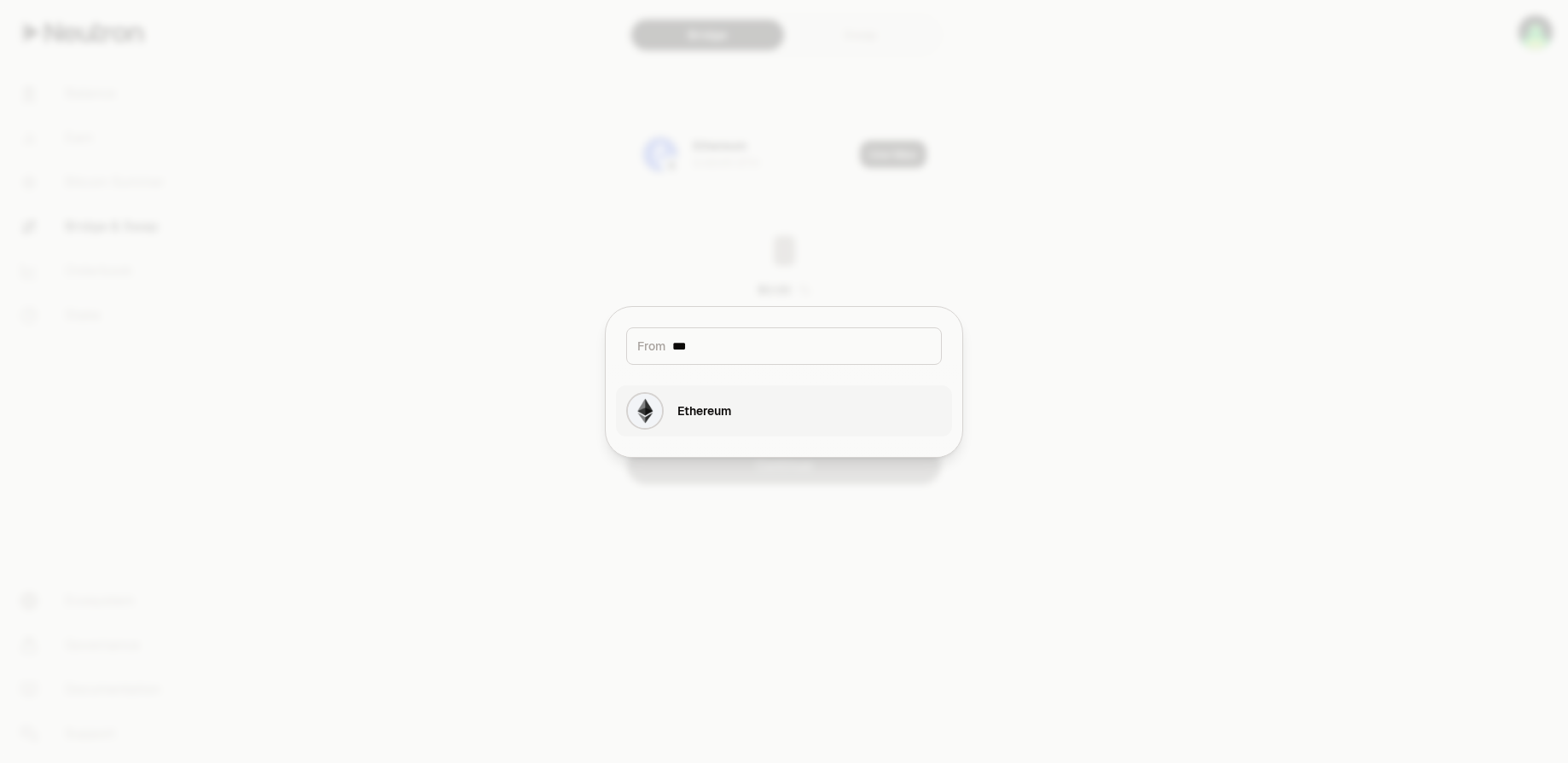
type input "***"
click at [739, 409] on button "Ethereum" at bounding box center [783, 411] width 336 height 51
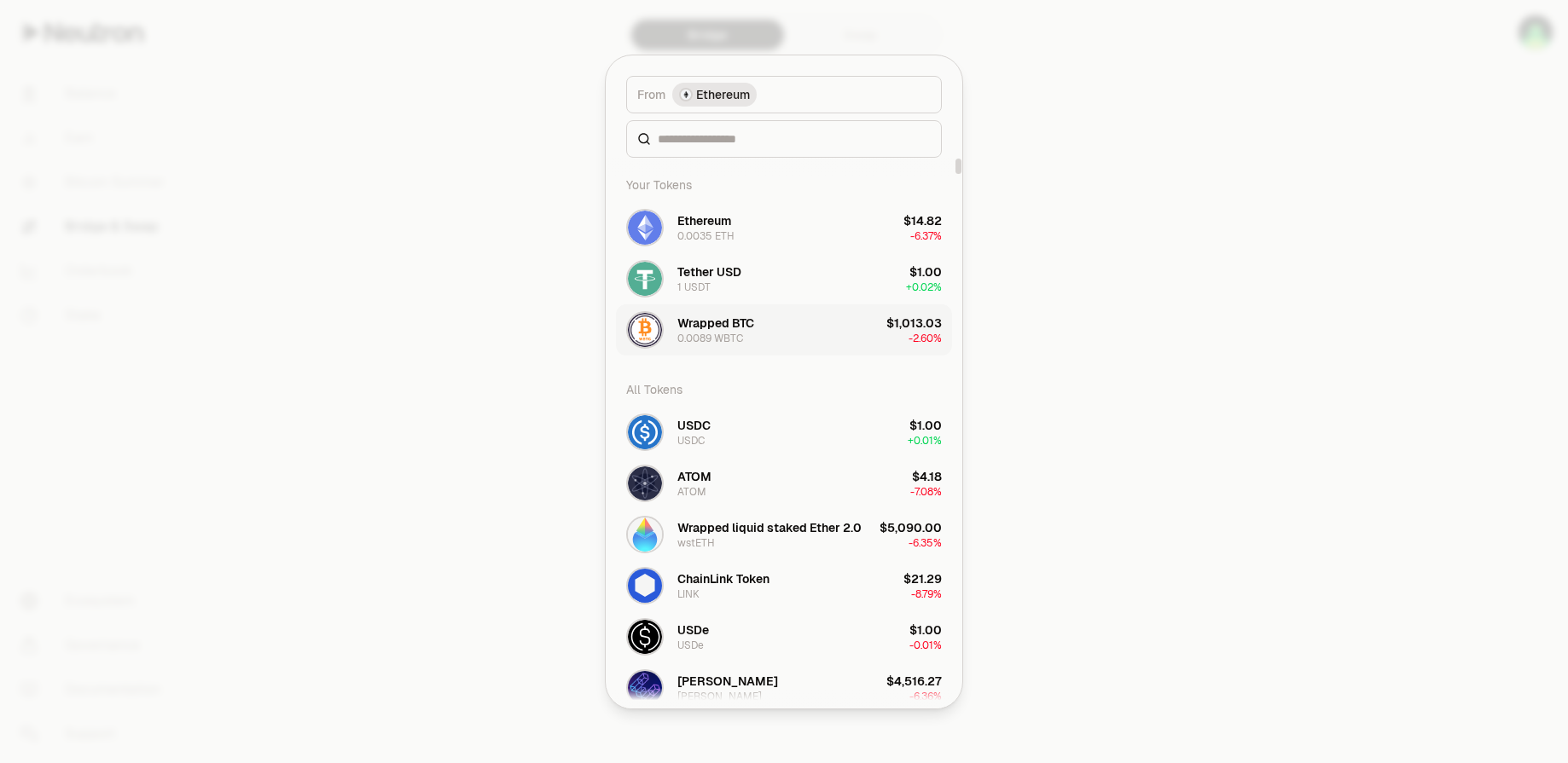
click at [776, 333] on button "Wrapped BTC 0.0089 WBTC $1,013.03 -2.60%" at bounding box center [783, 330] width 336 height 51
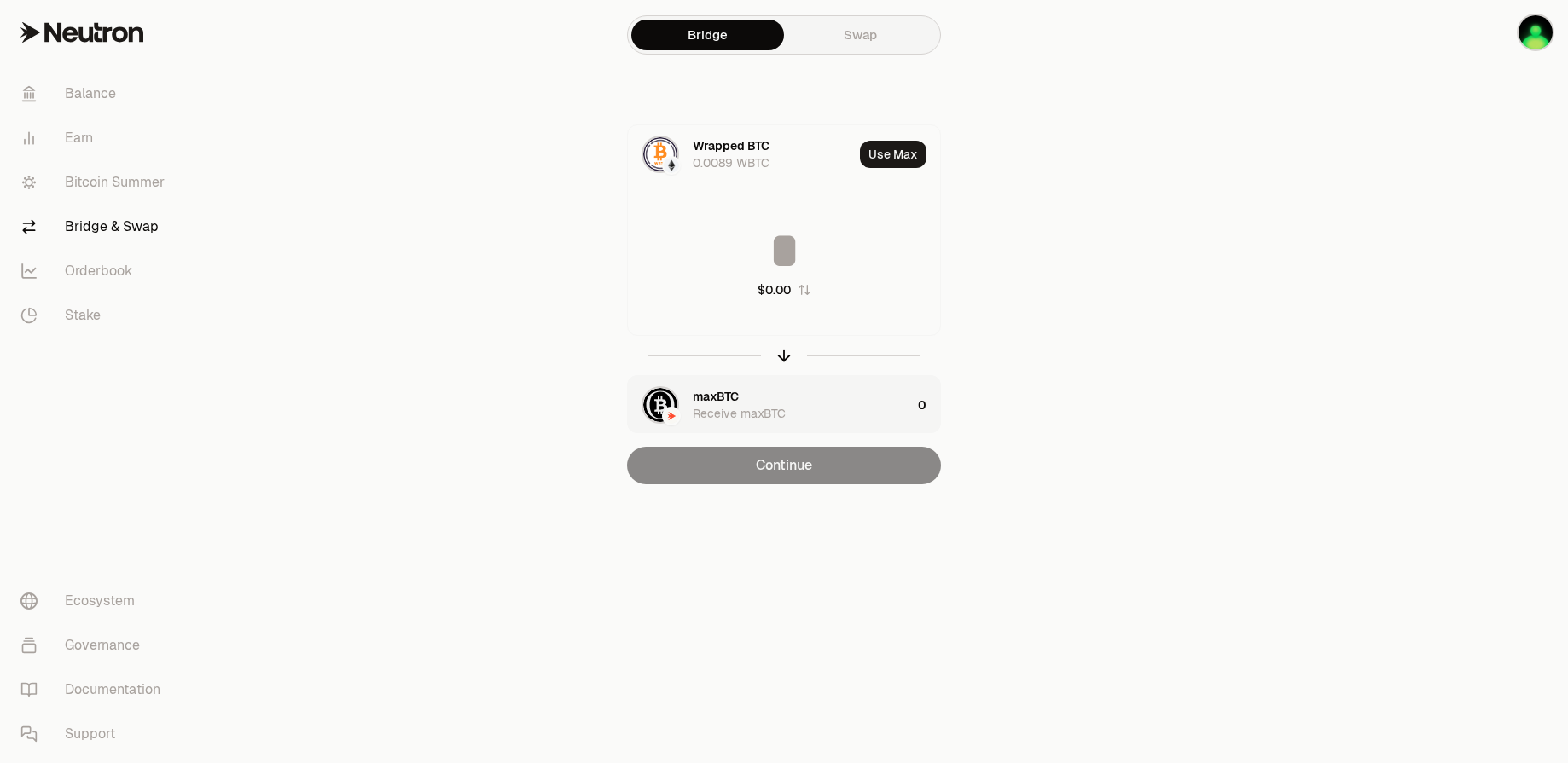
click at [705, 419] on div "Receive maxBTC" at bounding box center [739, 414] width 93 height 17
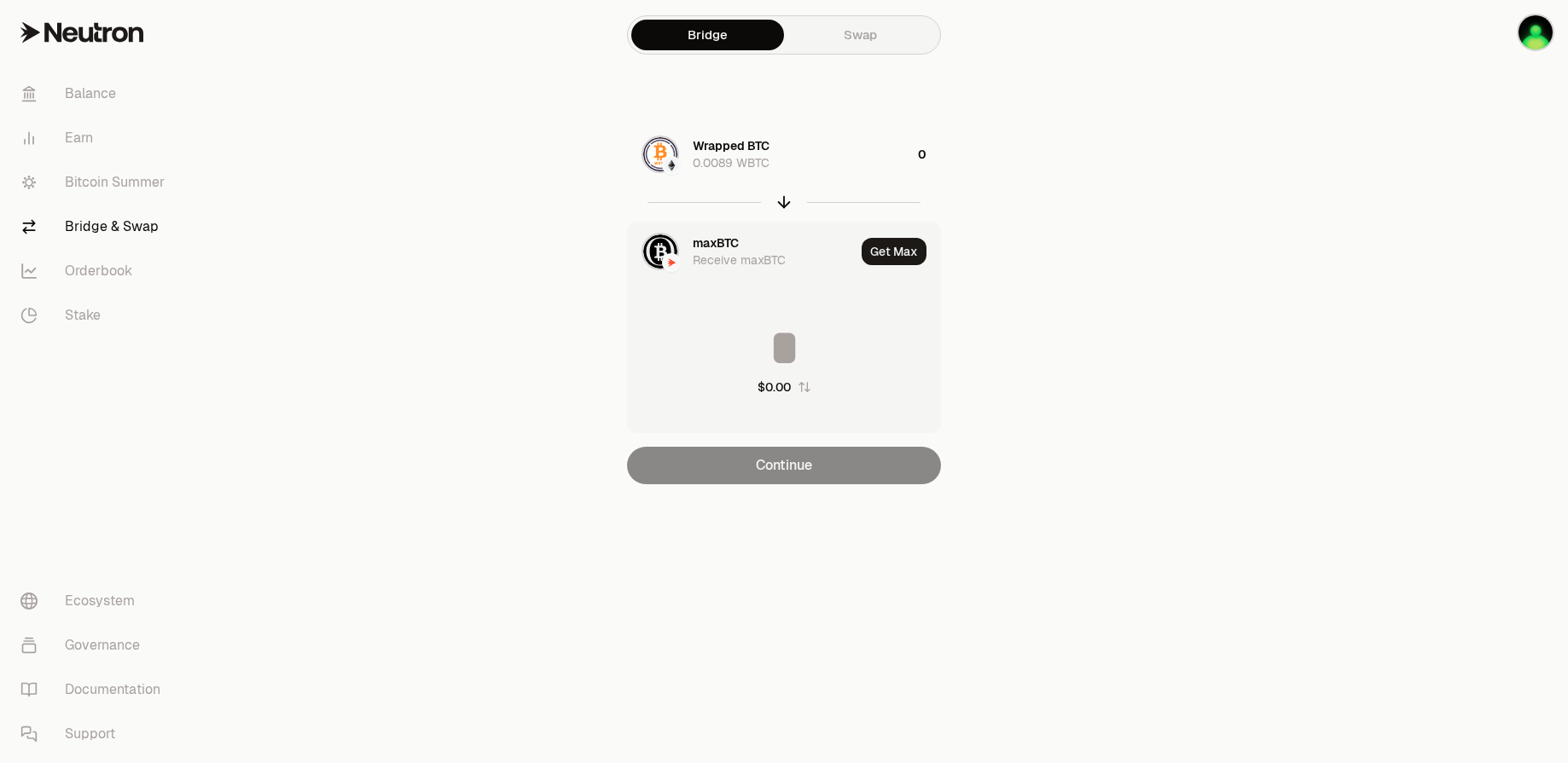
click at [668, 263] on img at bounding box center [671, 262] width 15 height 15
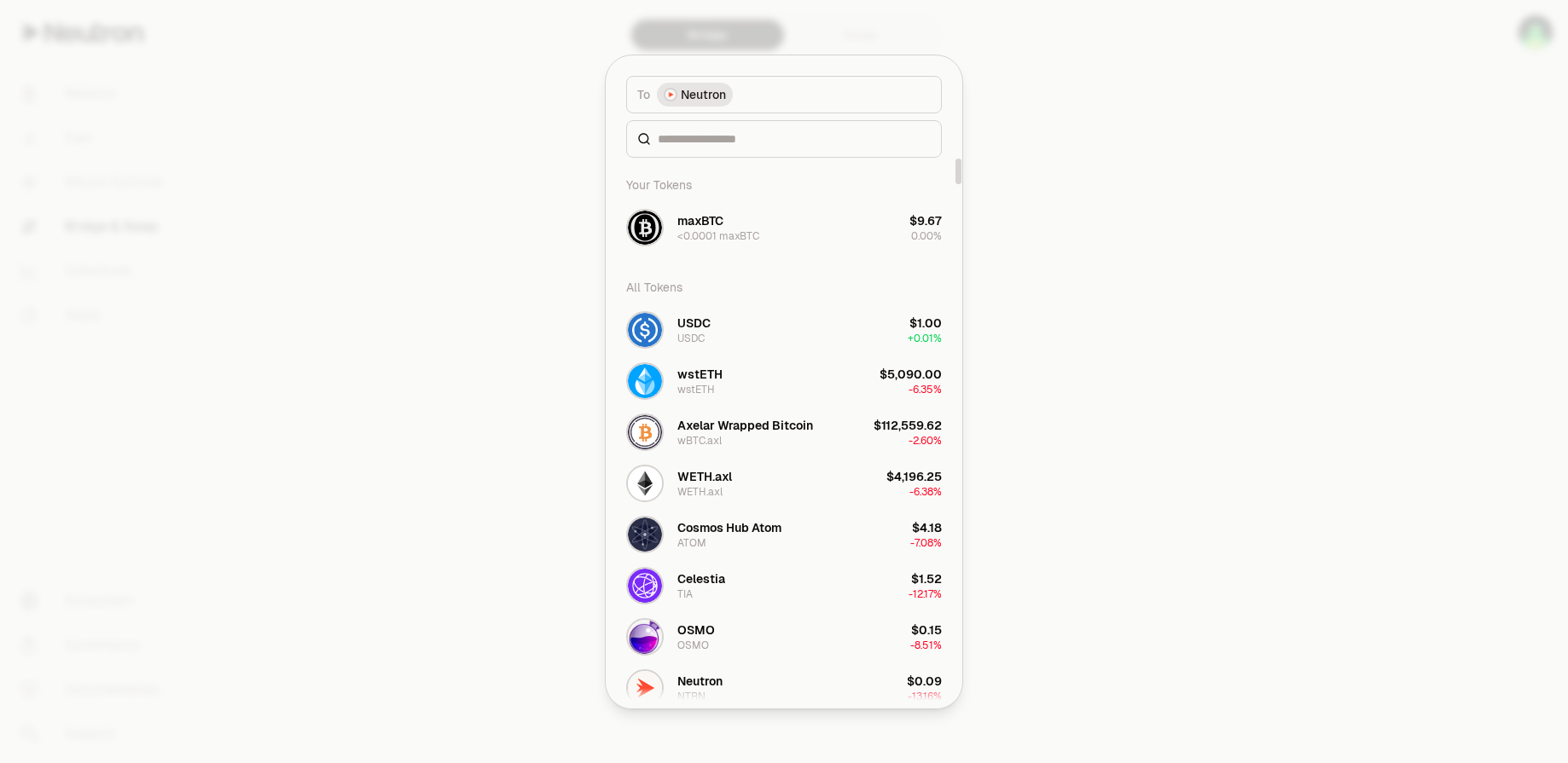
click at [785, 97] on button "To Neutron" at bounding box center [783, 95] width 315 height 38
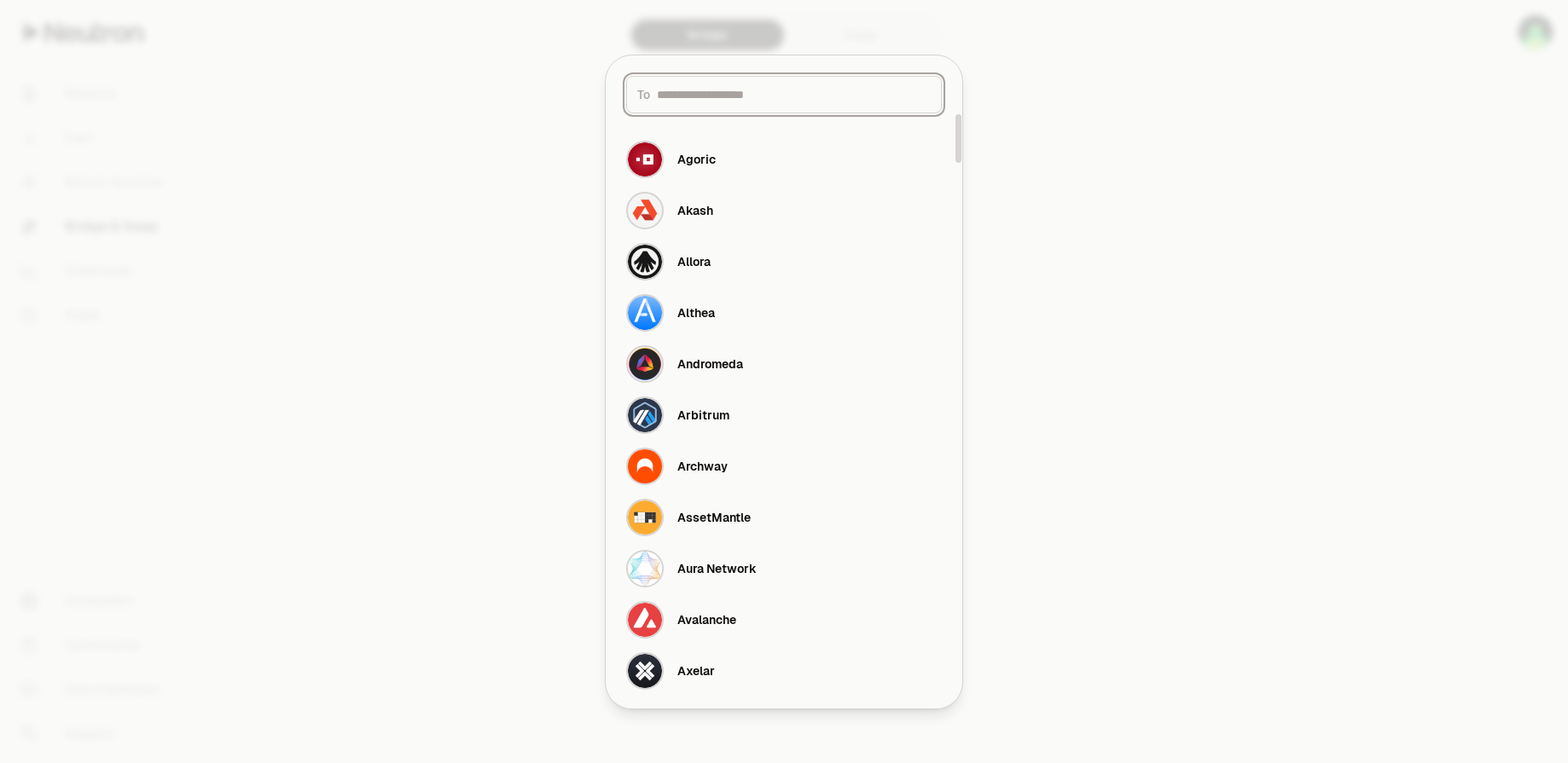
click at [775, 92] on input at bounding box center [793, 95] width 274 height 17
click at [1114, 220] on div at bounding box center [784, 381] width 1568 height 763
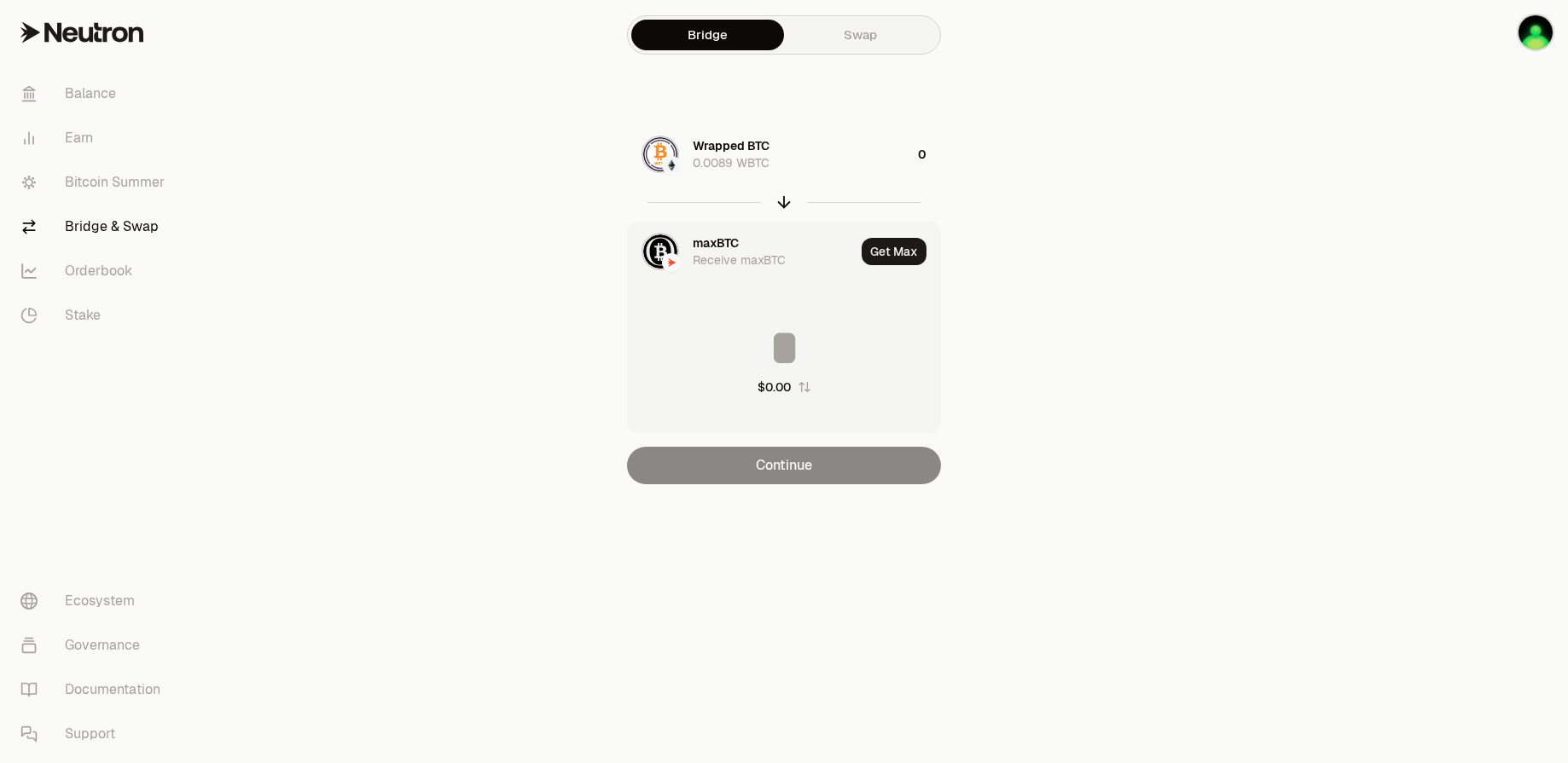
click at [663, 262] on img at bounding box center [671, 262] width 15 height 15
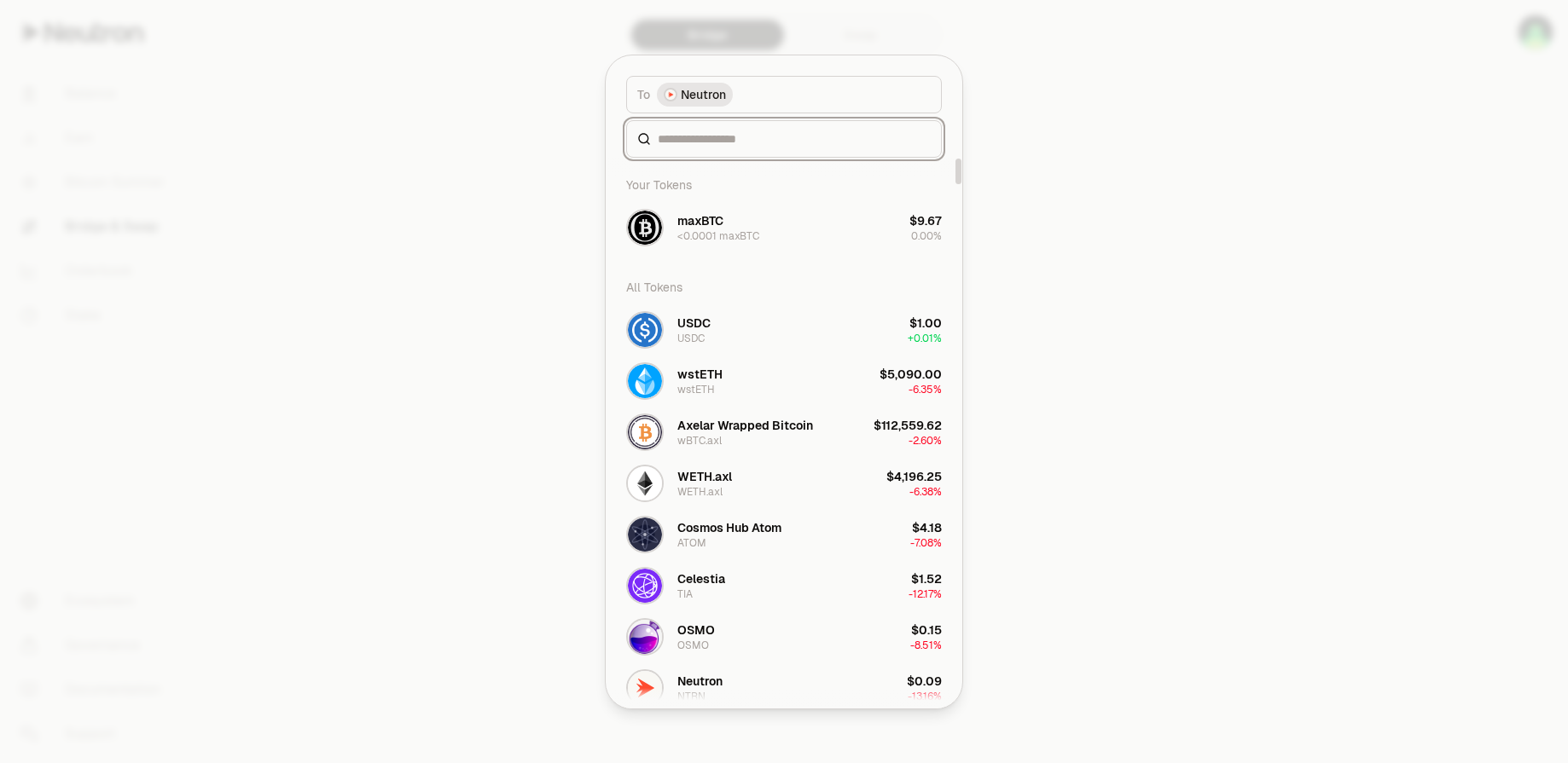
click at [752, 146] on input at bounding box center [793, 139] width 273 height 17
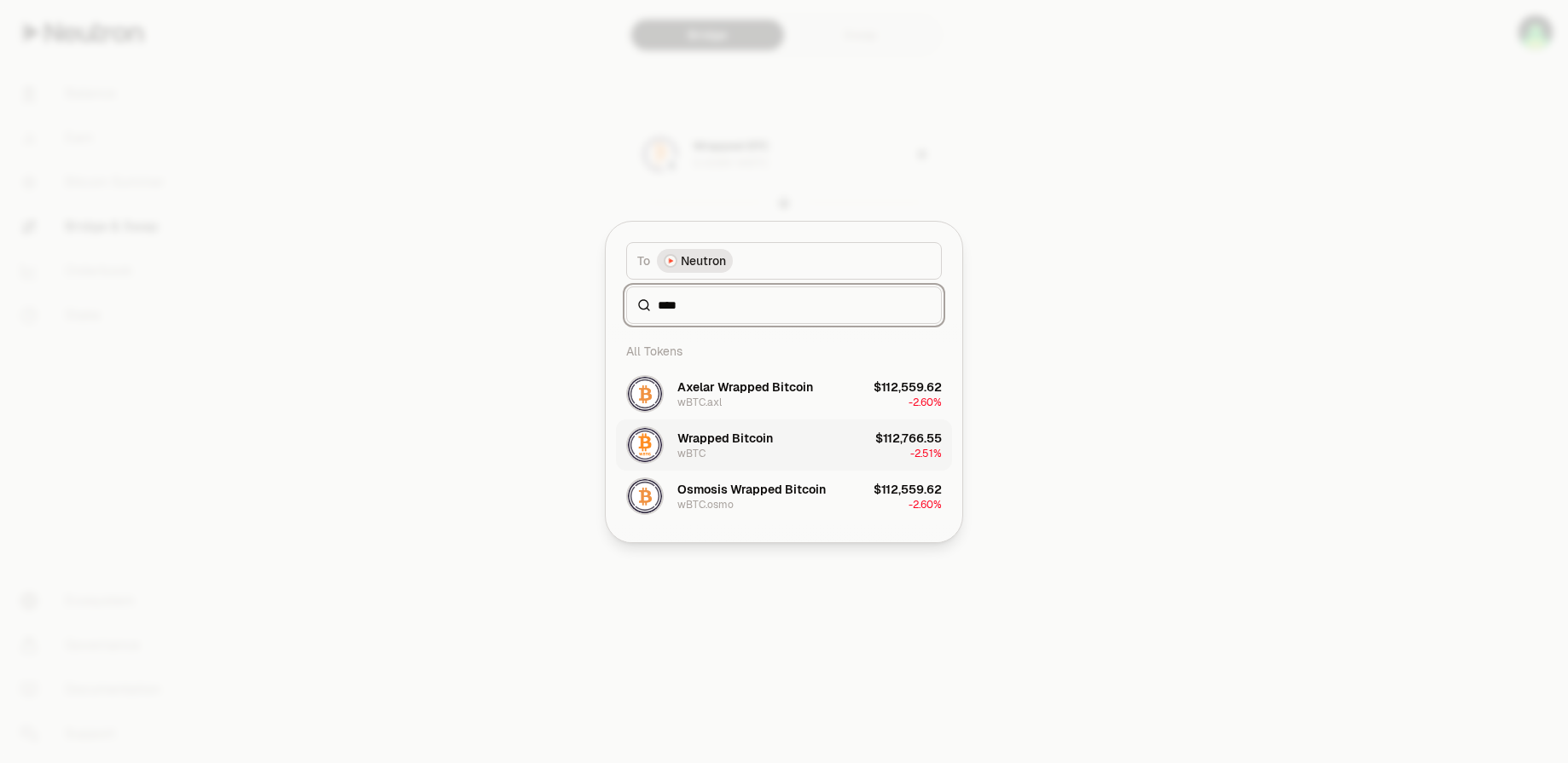
type input "****"
click at [784, 455] on button "Wrapped Bitcoin wBTC $112,766.55 -2.51%" at bounding box center [783, 445] width 336 height 51
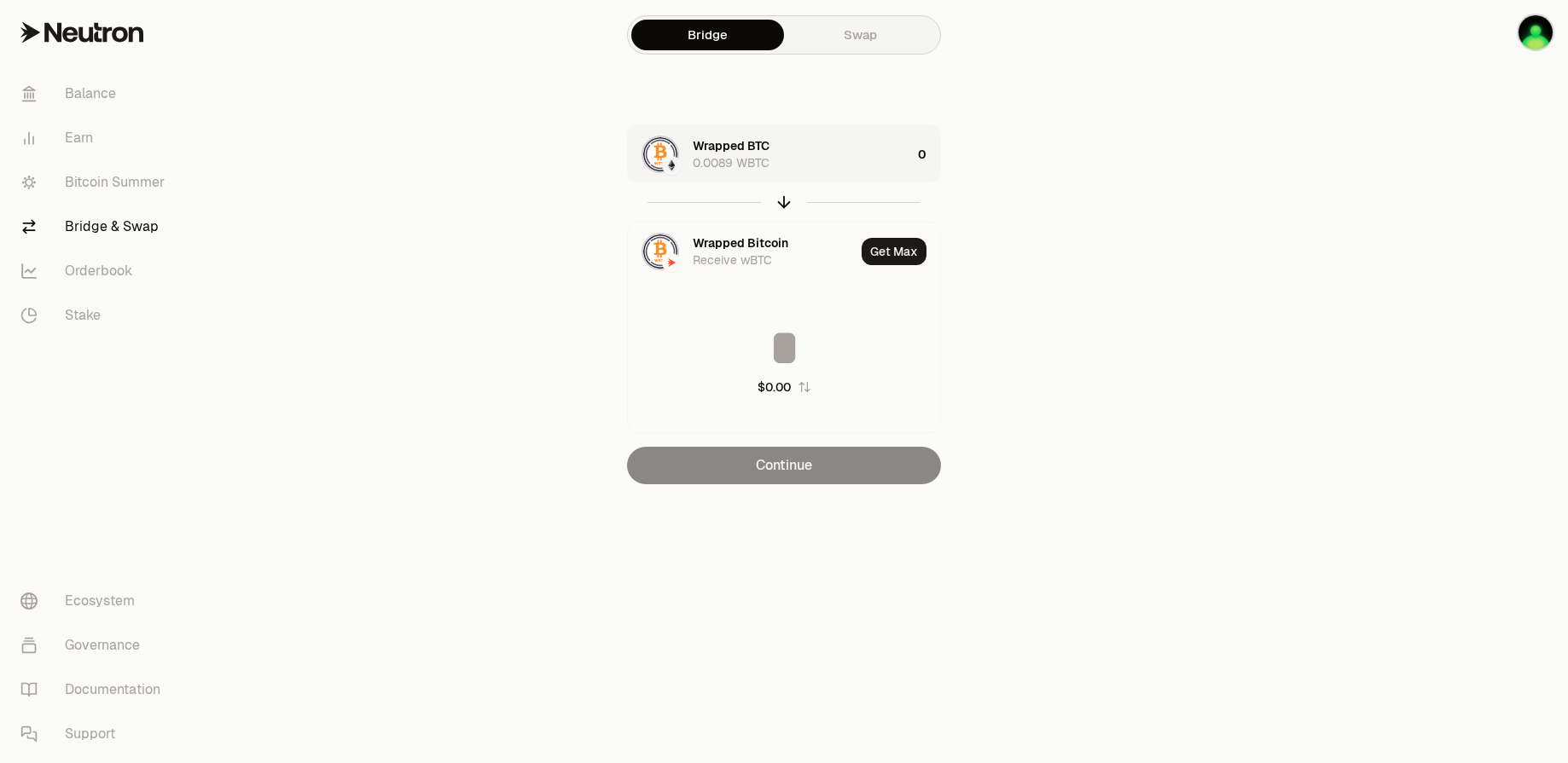
click at [840, 172] on div "Wrapped BTC 0.0089 WBTC" at bounding box center [769, 155] width 283 height 58
click at [1188, 329] on main "Bridge Swap Wrapped BTC 0.0089 WBTC 0 Wrapped Bitcoin Receive wBTC Get Max $0.0…" at bounding box center [879, 276] width 1376 height 552
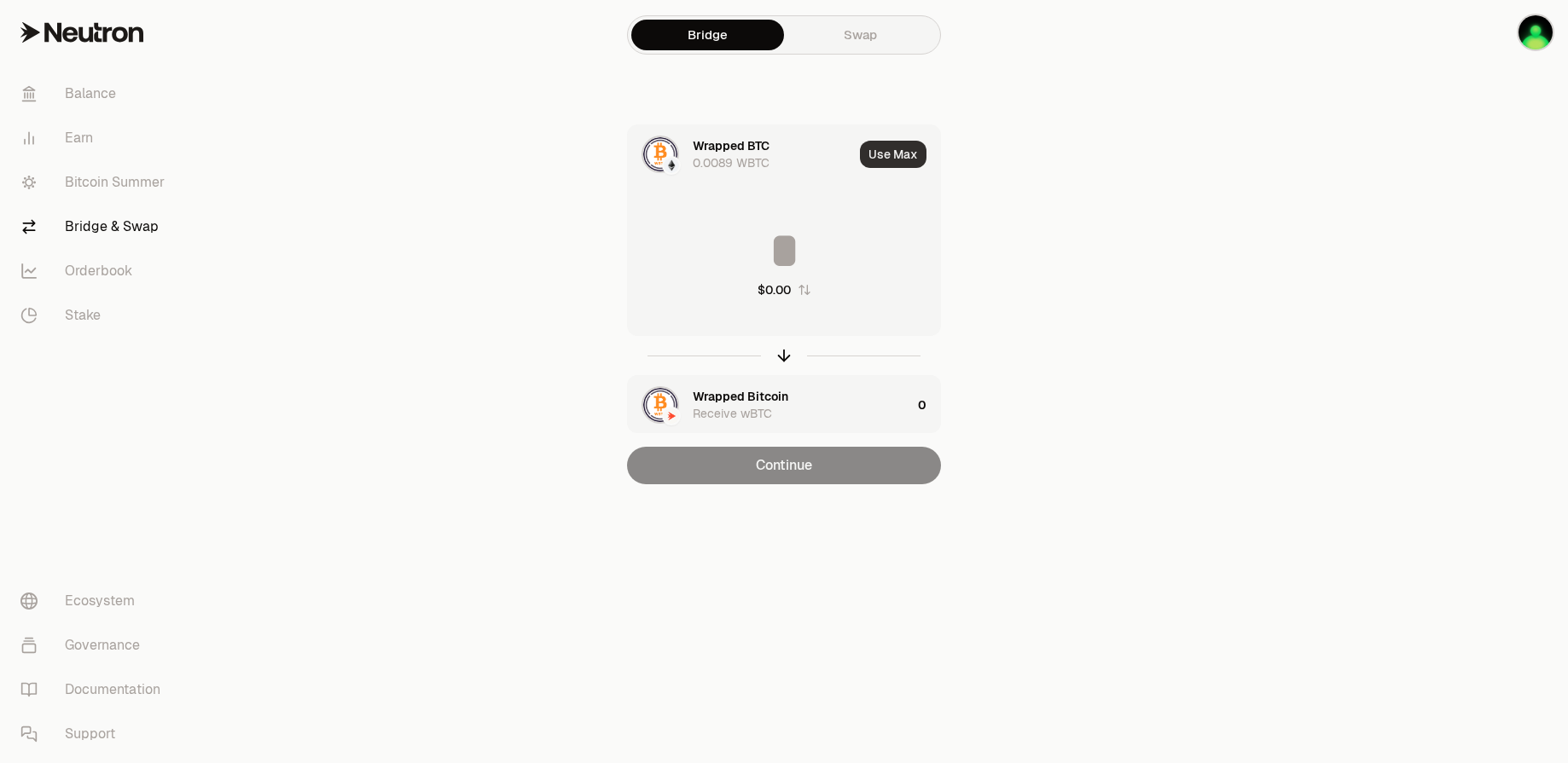
click at [888, 156] on button "Use Max" at bounding box center [893, 155] width 67 height 27
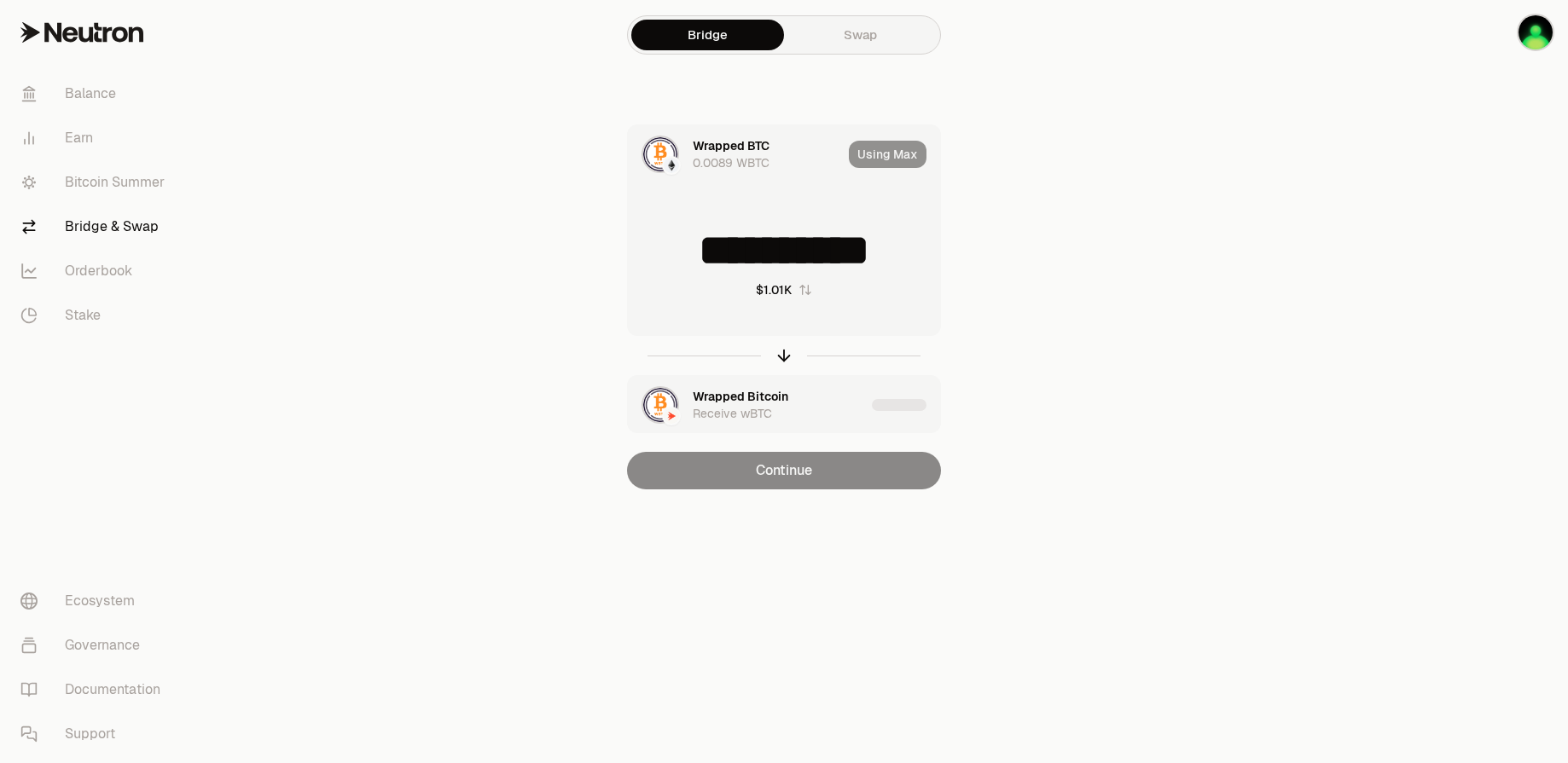
type input "**********"
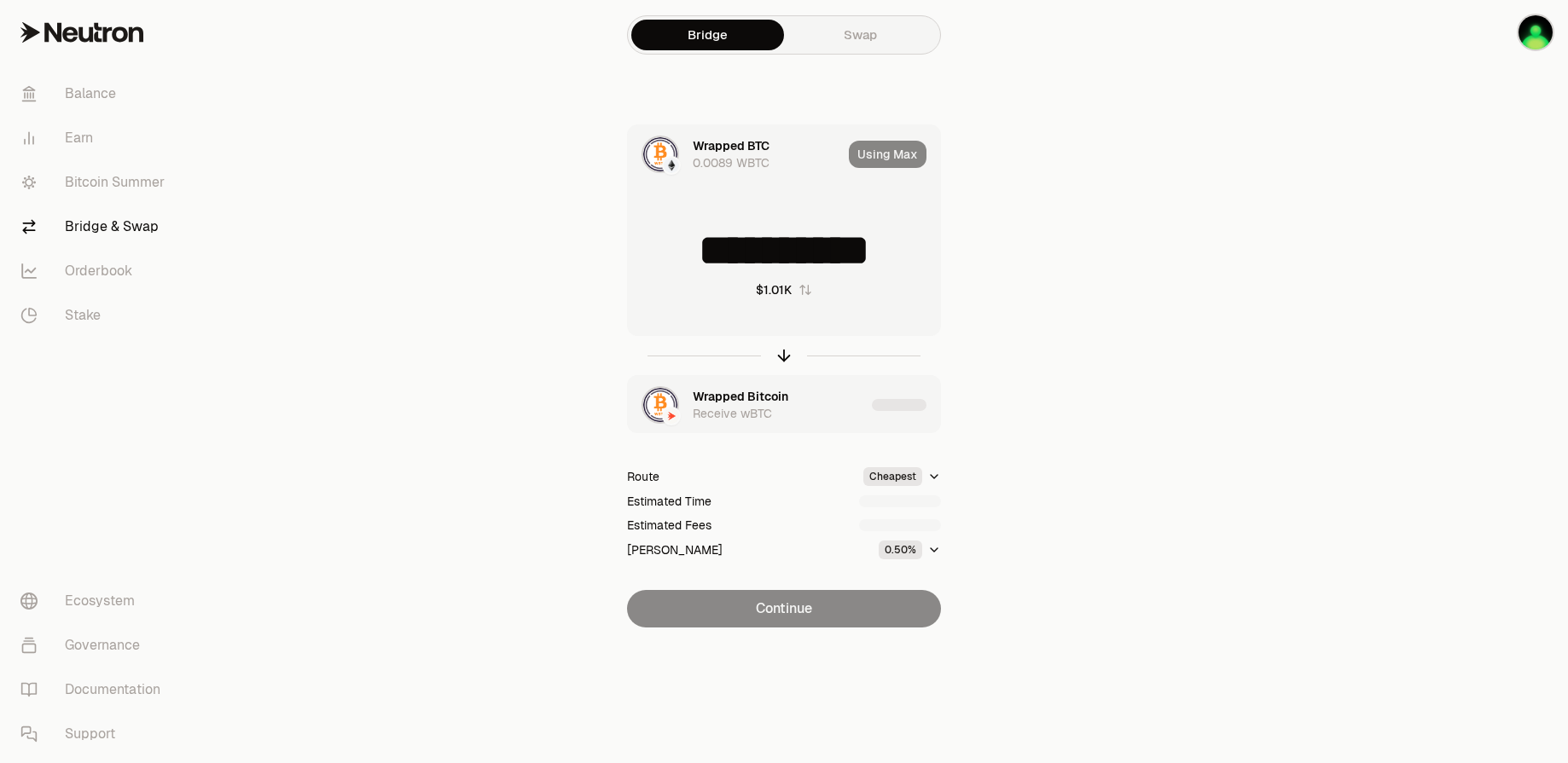
click at [788, 251] on input "**********" at bounding box center [783, 250] width 312 height 51
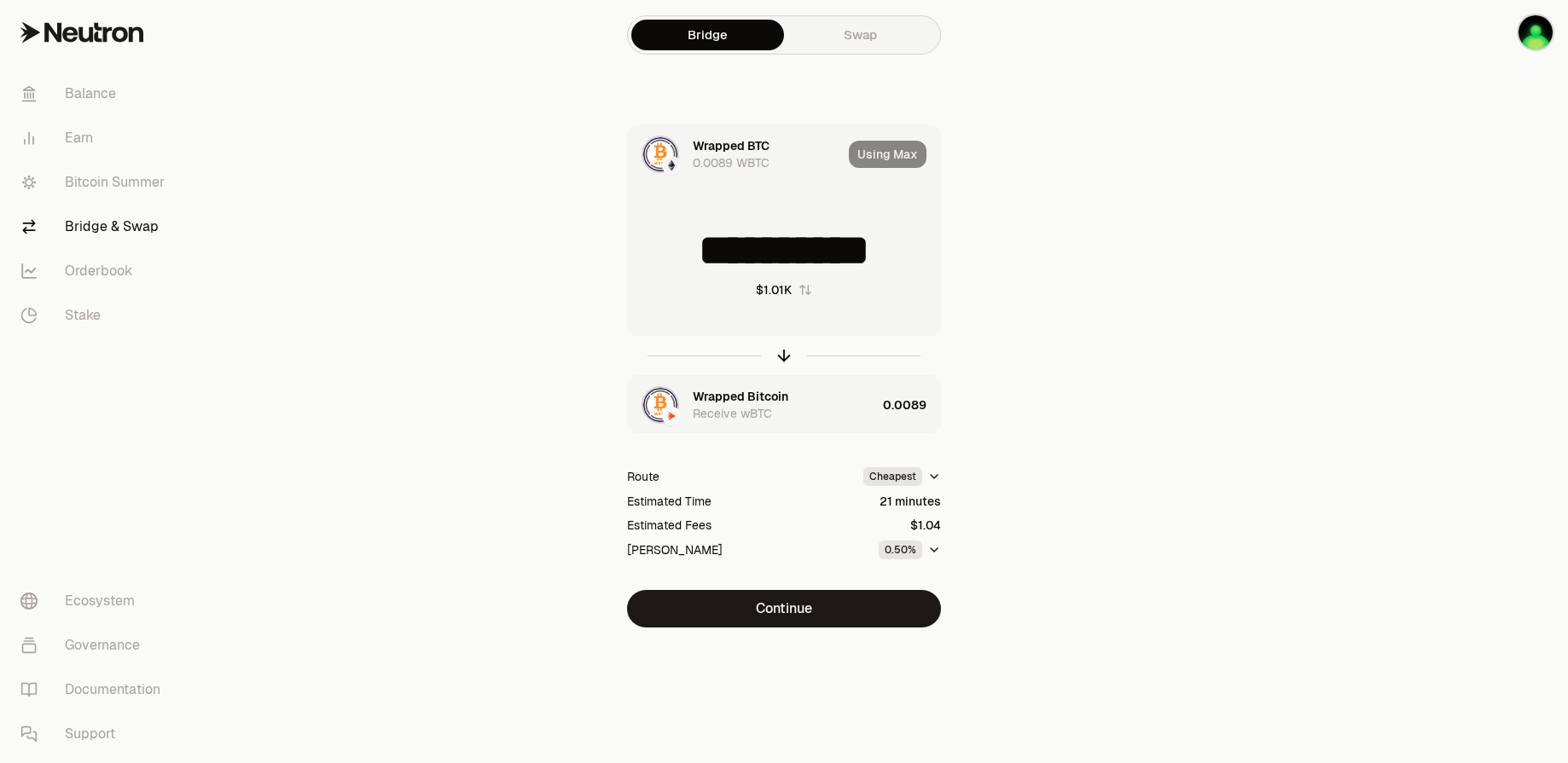
click at [1001, 618] on div "**********" at bounding box center [784, 376] width 573 height 503
click at [883, 618] on button "Continue" at bounding box center [783, 608] width 314 height 38
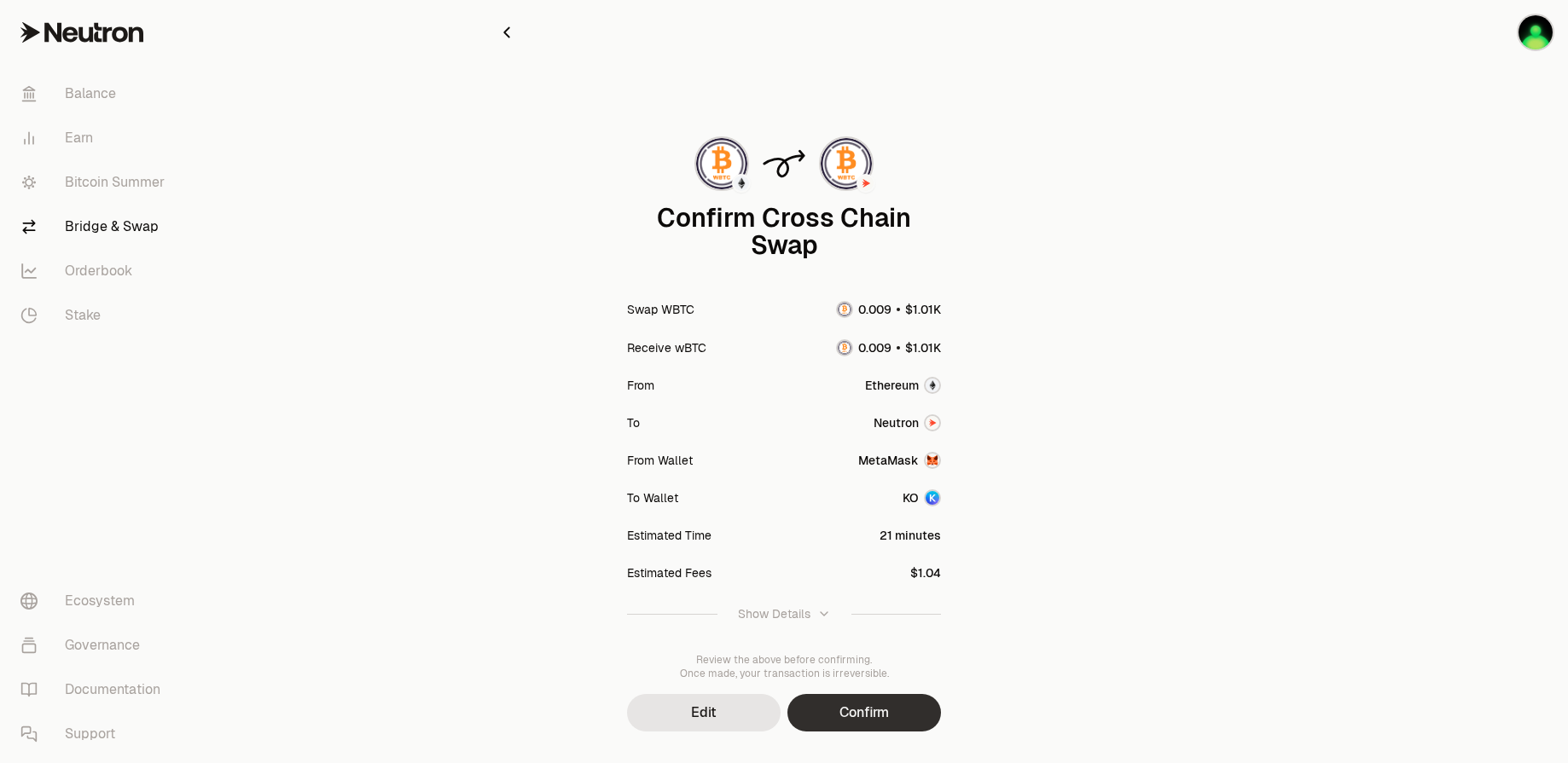
click at [893, 717] on button "Confirm" at bounding box center [864, 713] width 154 height 38
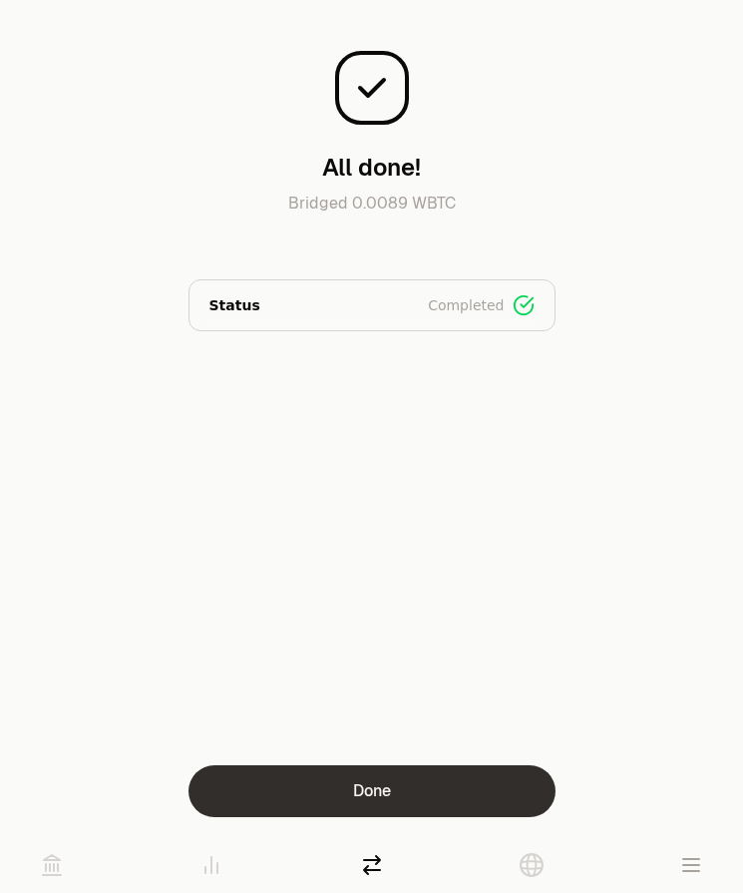
click at [370, 776] on button "Done" at bounding box center [372, 791] width 367 height 52
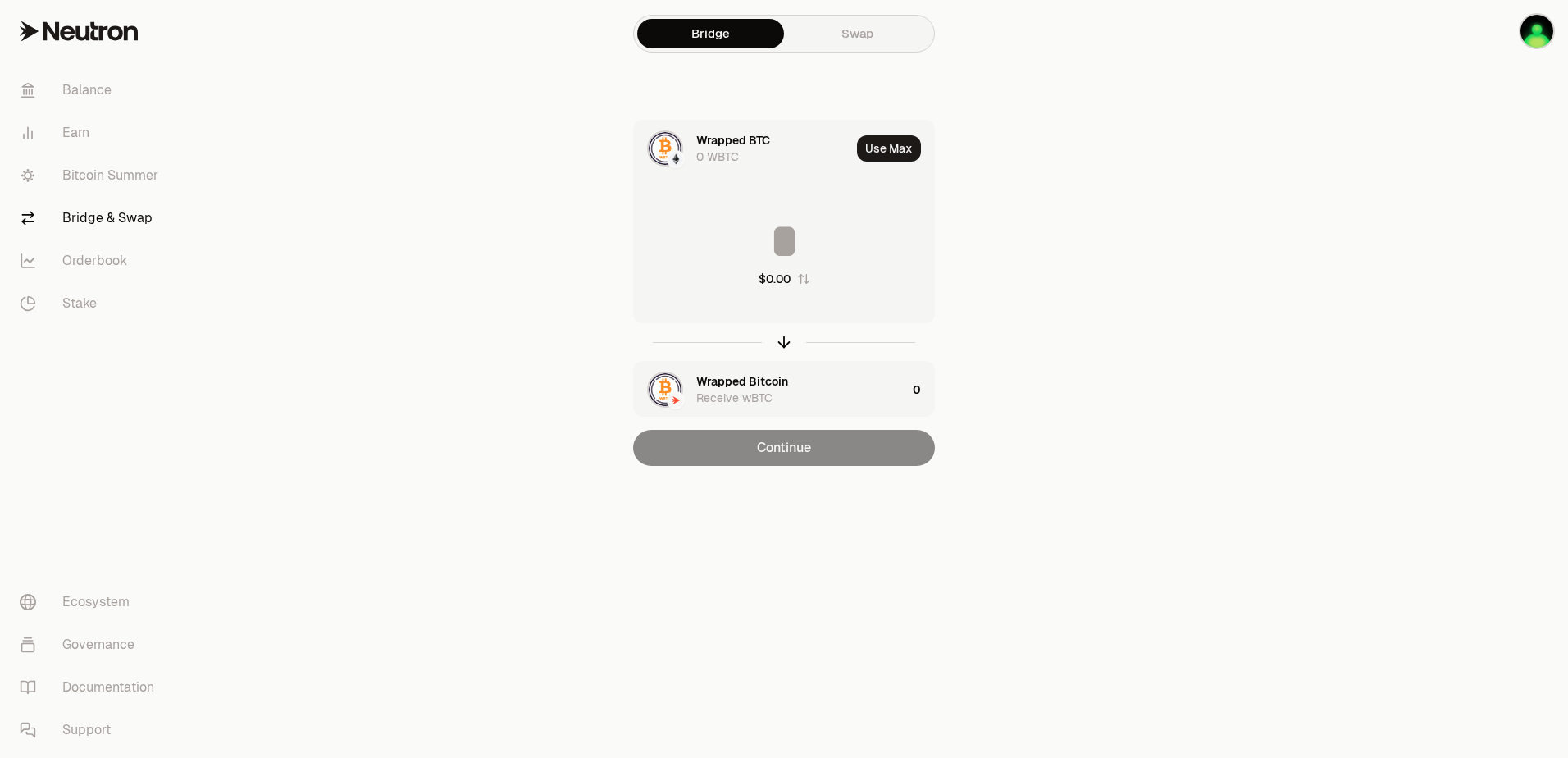
click at [881, 22] on link "Swap" at bounding box center [858, 34] width 147 height 30
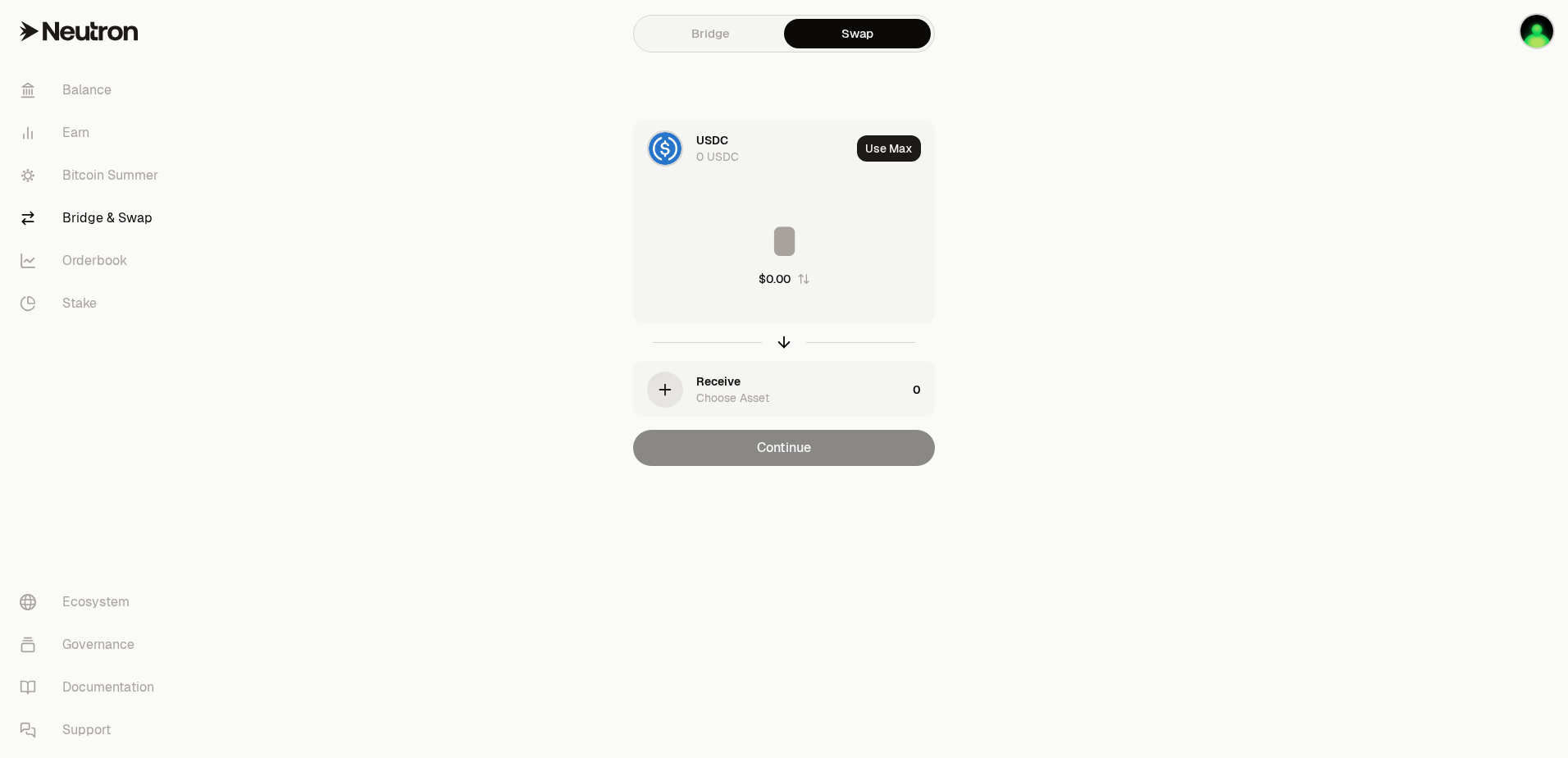
click at [687, 155] on div "USDC 0 USDC" at bounding box center [742, 149] width 216 height 56
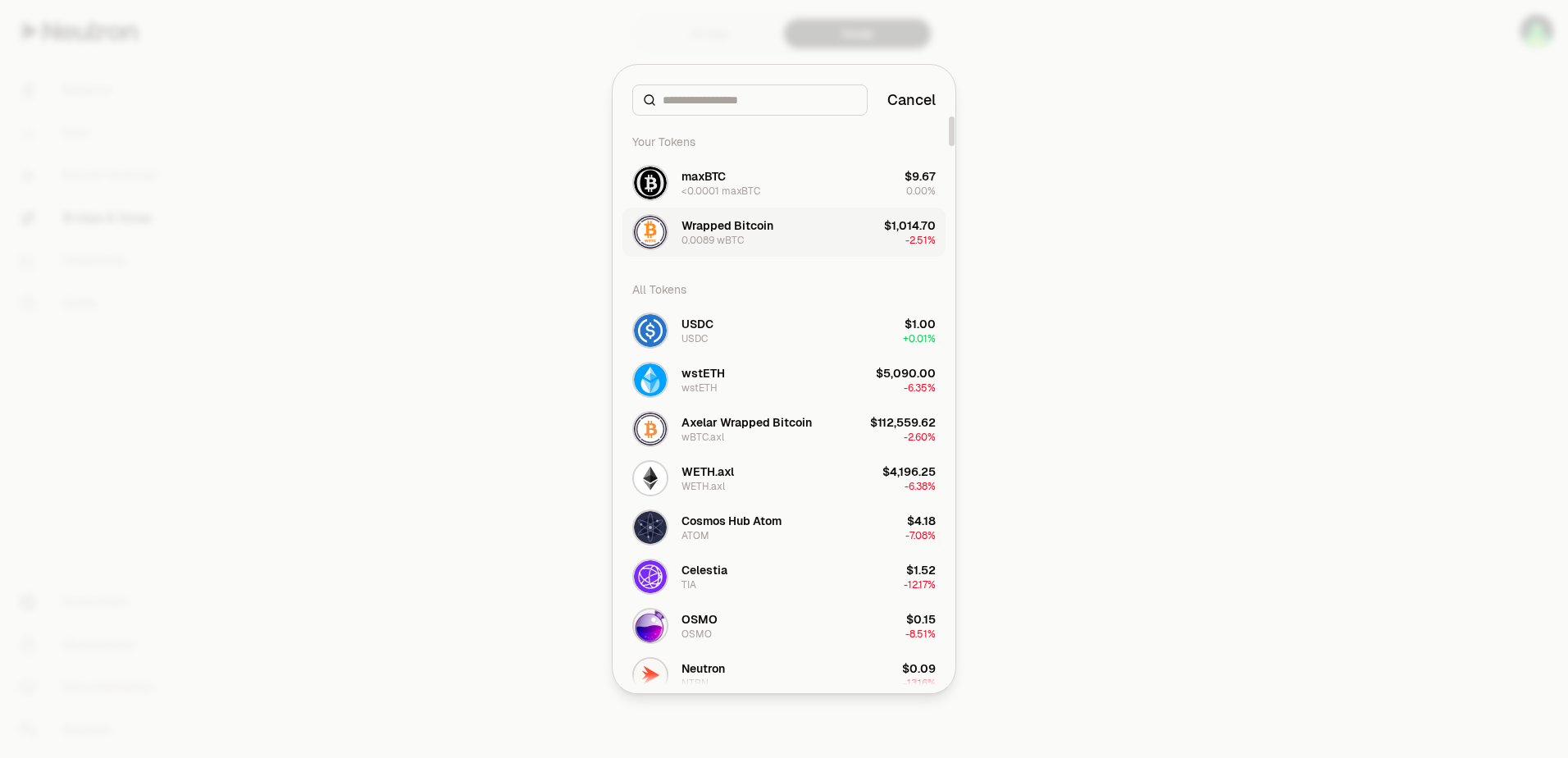
click at [779, 252] on button "Wrapped Bitcoin 0.0089 wBTC $1,014.70 -2.51%" at bounding box center [784, 232] width 323 height 49
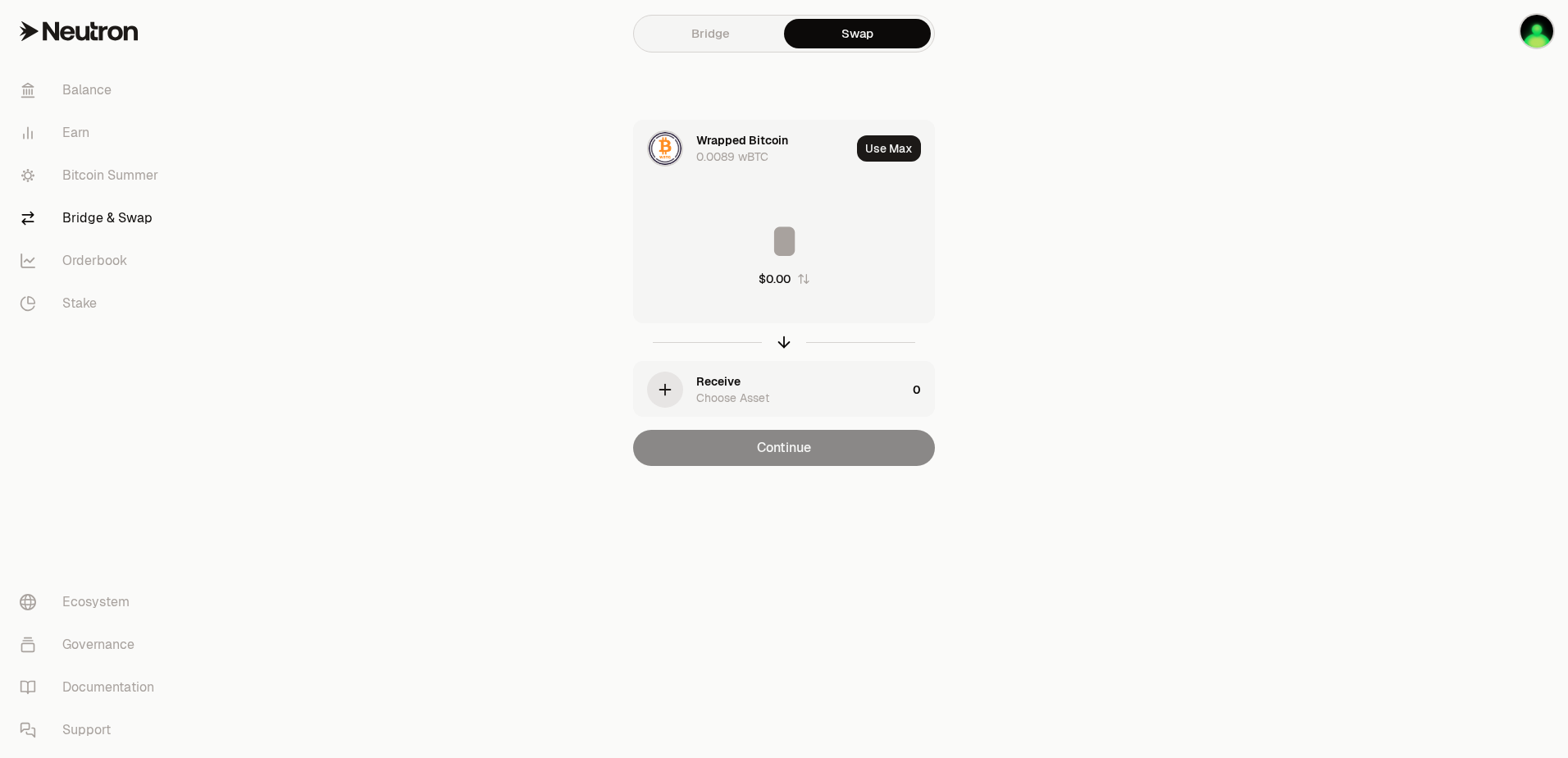
click at [668, 395] on icon "button" at bounding box center [665, 390] width 18 height 18
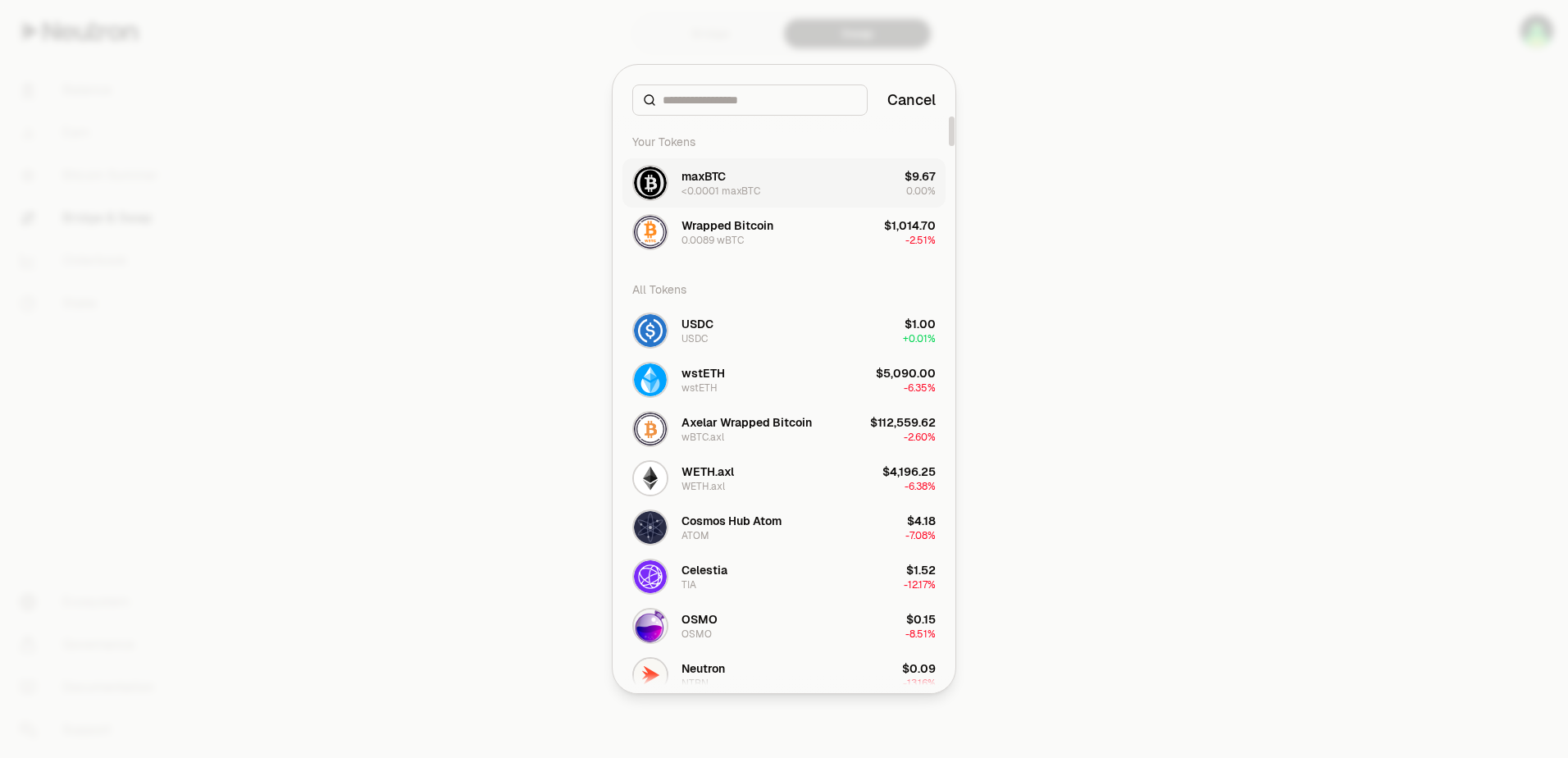
click at [775, 182] on button "maxBTC <0.0001 maxBTC $9.67 0.00%" at bounding box center [784, 183] width 323 height 49
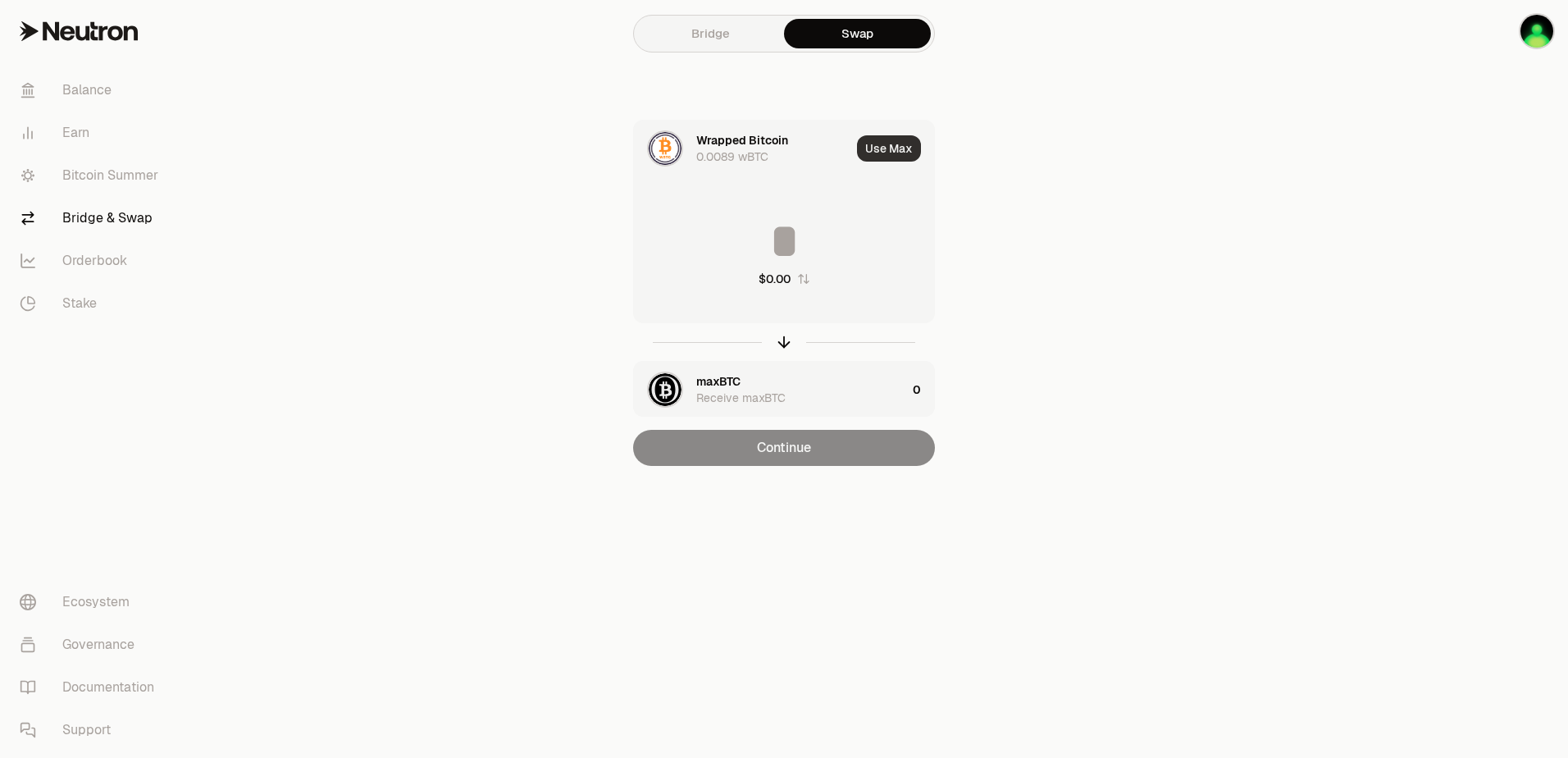
click at [908, 149] on button "Use Max" at bounding box center [890, 149] width 64 height 26
type input "**********"
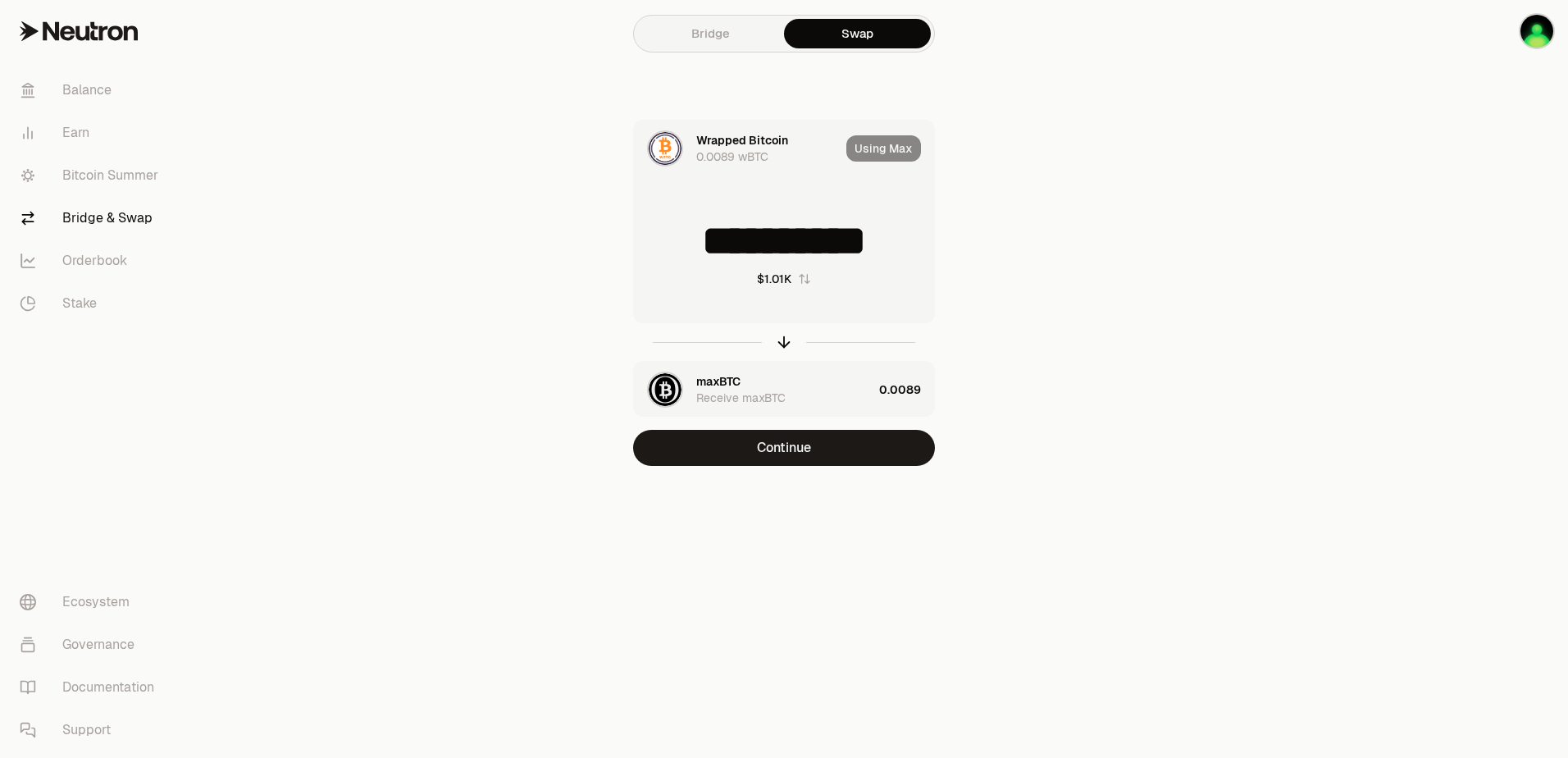
click at [784, 389] on div "maxBTC Receive maxBTC" at bounding box center [784, 390] width 176 height 33
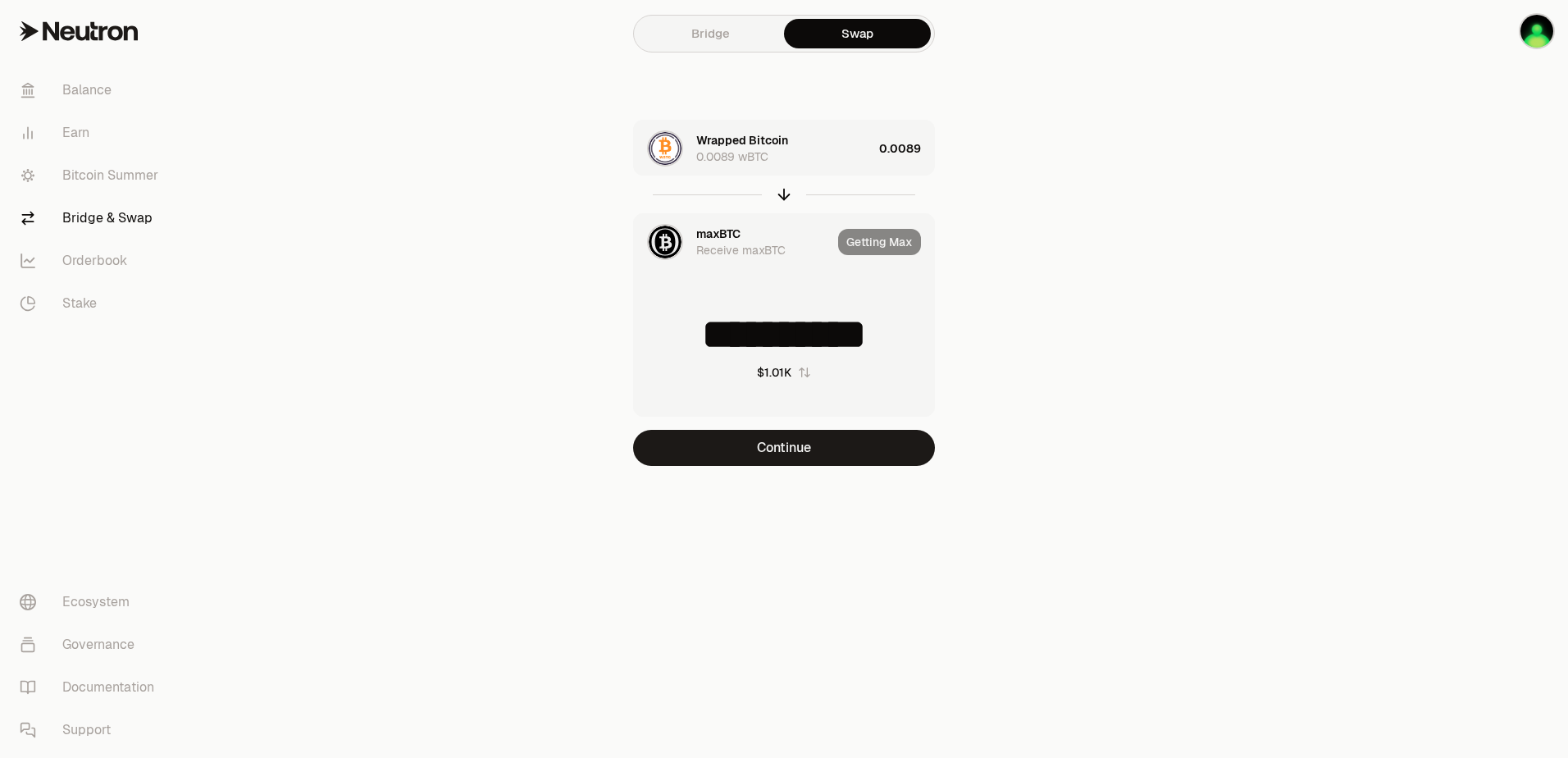
click at [796, 160] on div "Wrapped Bitcoin 0.0089 wBTC" at bounding box center [784, 149] width 176 height 33
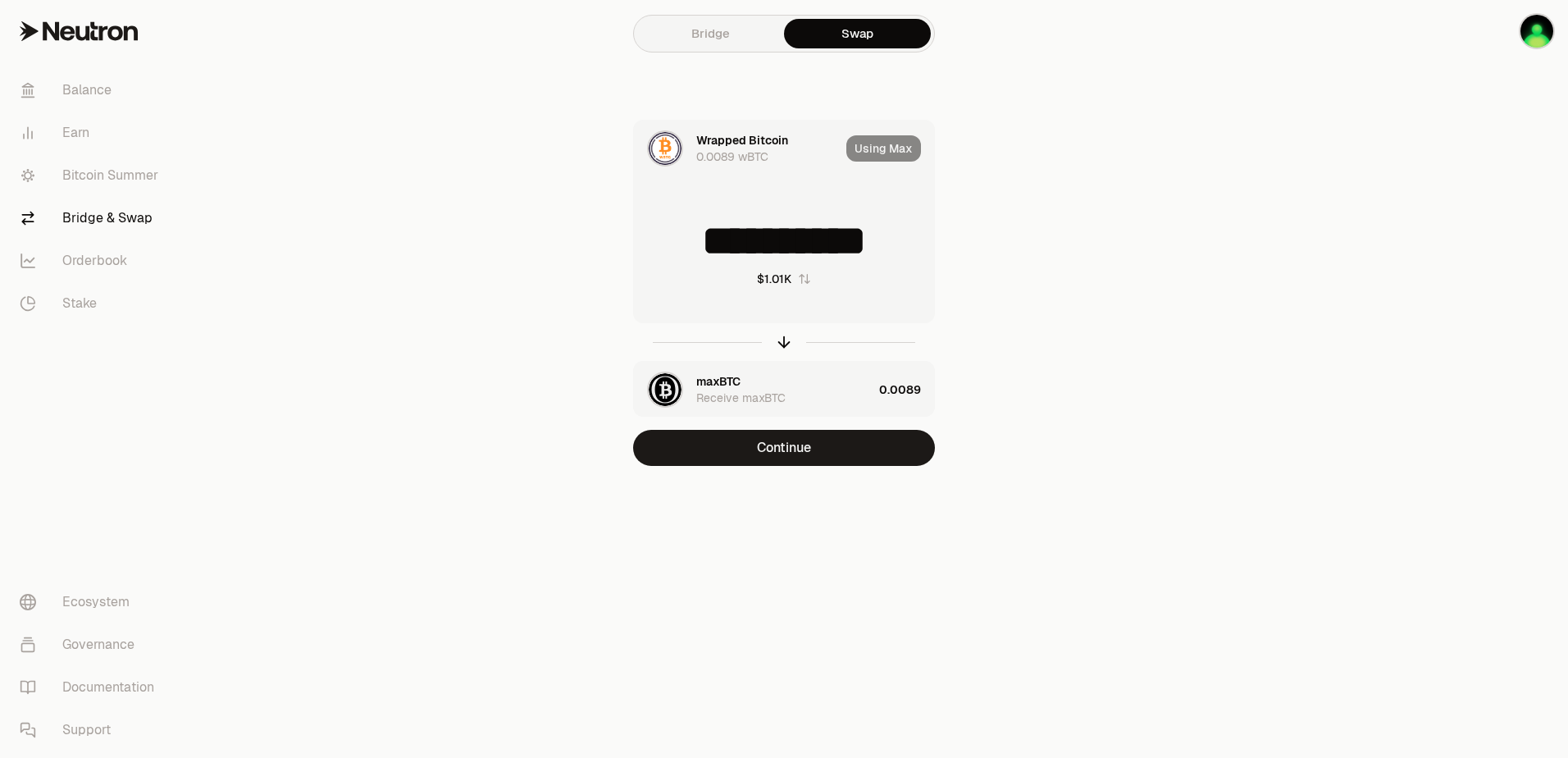
click at [799, 235] on input "**********" at bounding box center [784, 241] width 300 height 49
drag, startPoint x: 1111, startPoint y: 362, endPoint x: 1072, endPoint y: 371, distance: 40.0
click at [1111, 362] on main "**********" at bounding box center [876, 266] width 1385 height 531
click at [875, 388] on div "maxBTC Receive maxBTC 0.0089" at bounding box center [784, 390] width 300 height 56
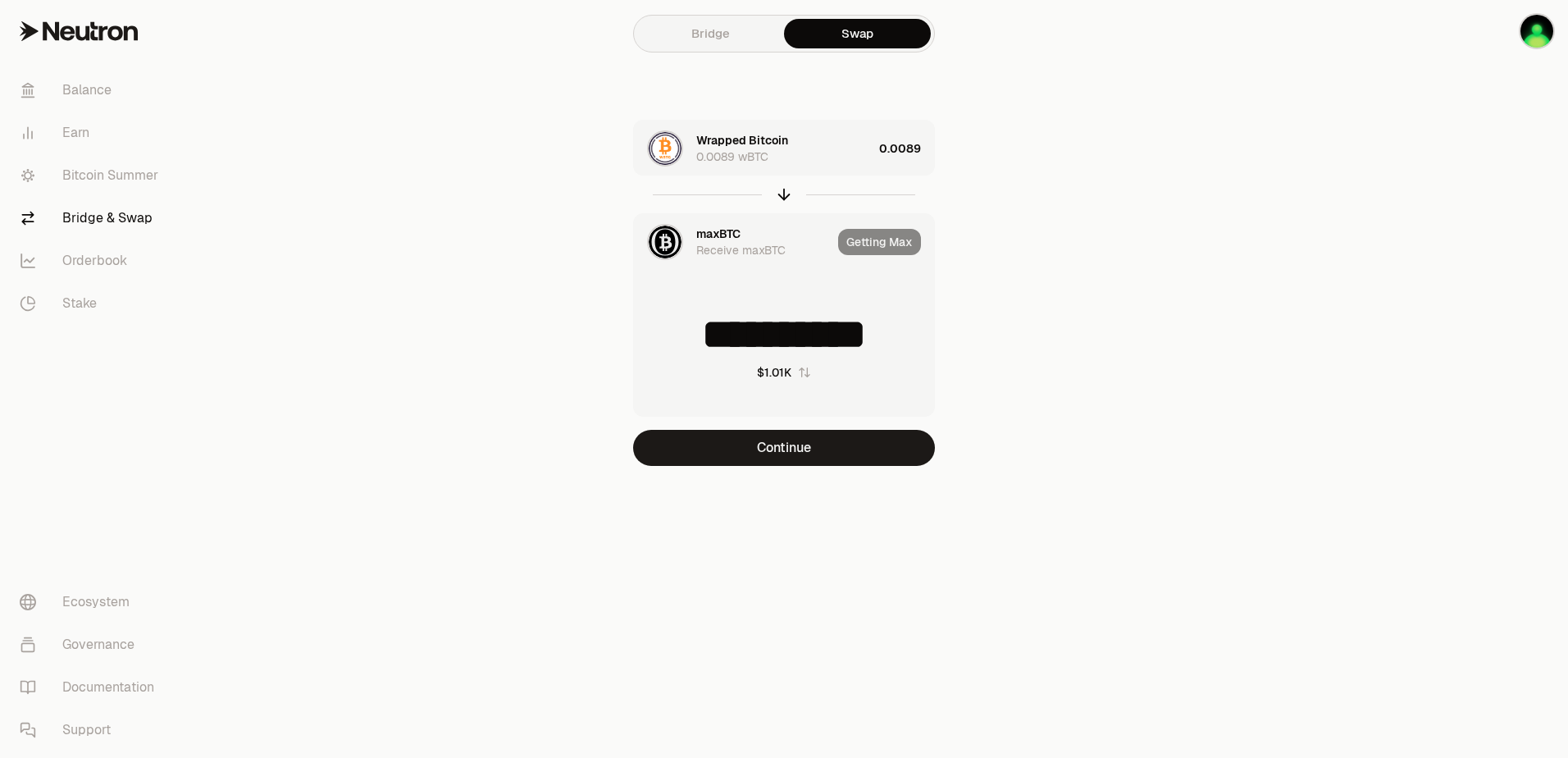
click at [756, 325] on input "**********" at bounding box center [784, 335] width 300 height 49
click at [914, 446] on button "Continue" at bounding box center [784, 448] width 302 height 36
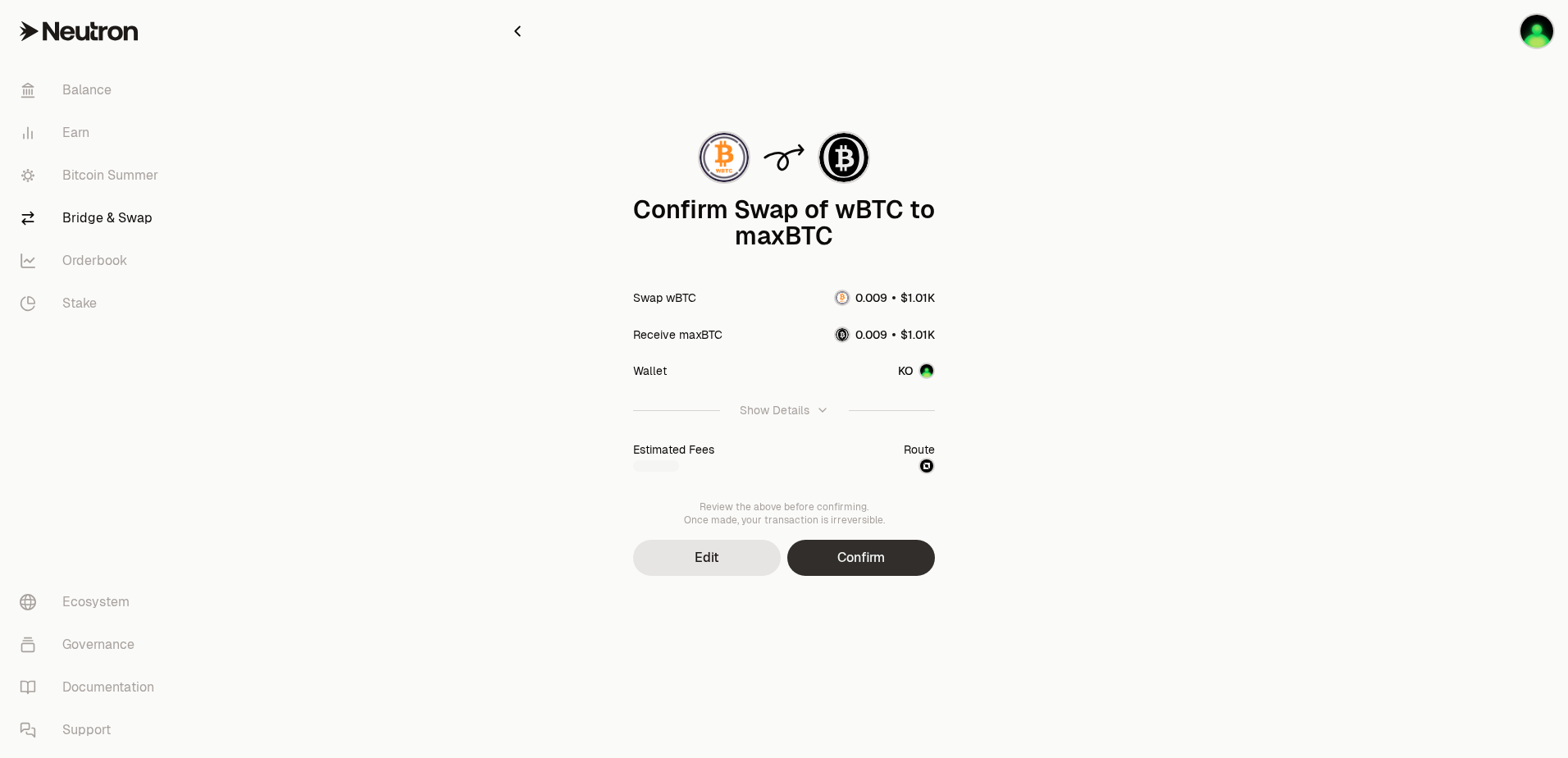
click at [880, 552] on button "Confirm" at bounding box center [862, 557] width 148 height 36
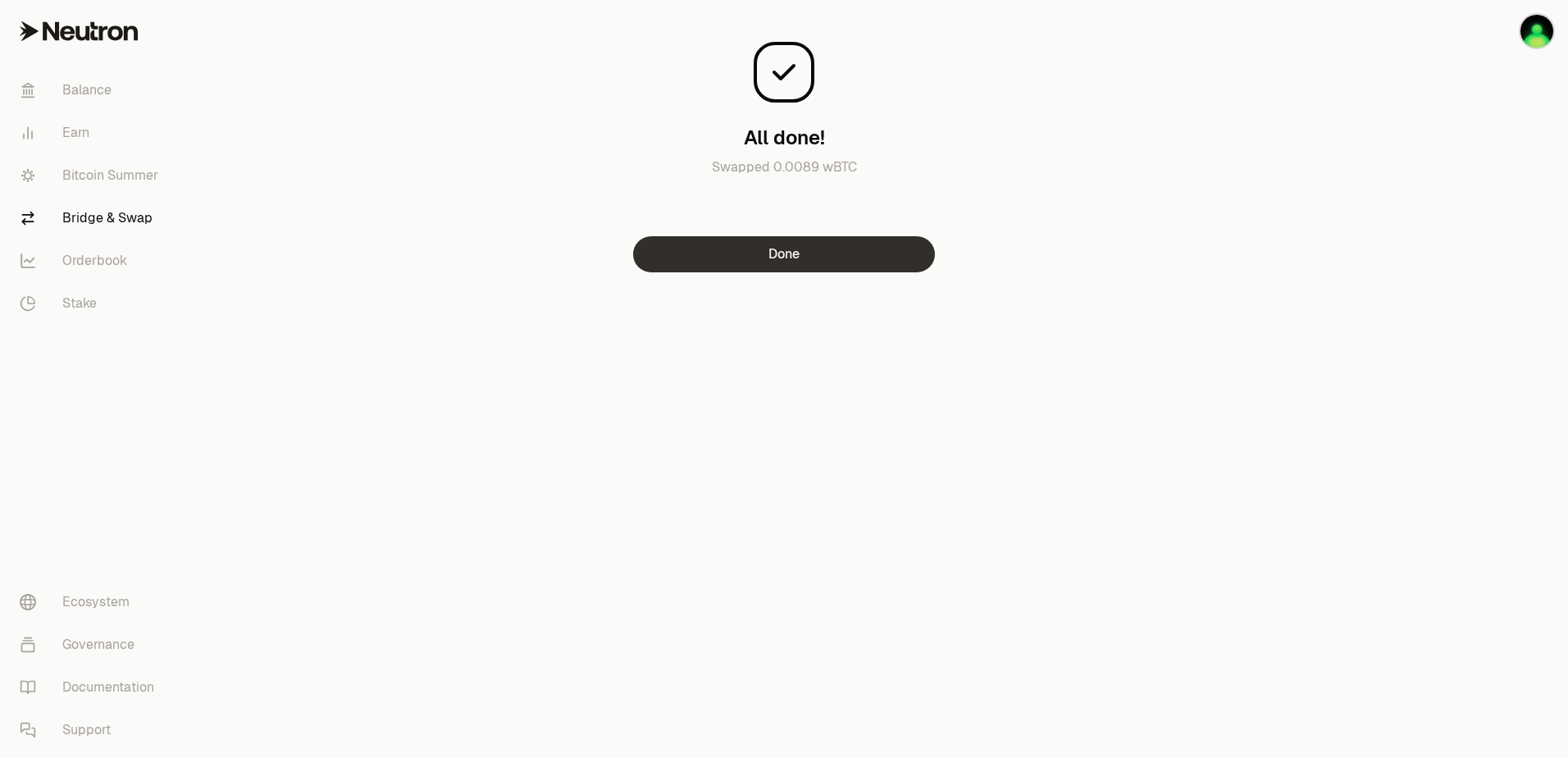
click at [712, 260] on button "Done" at bounding box center [784, 254] width 302 height 36
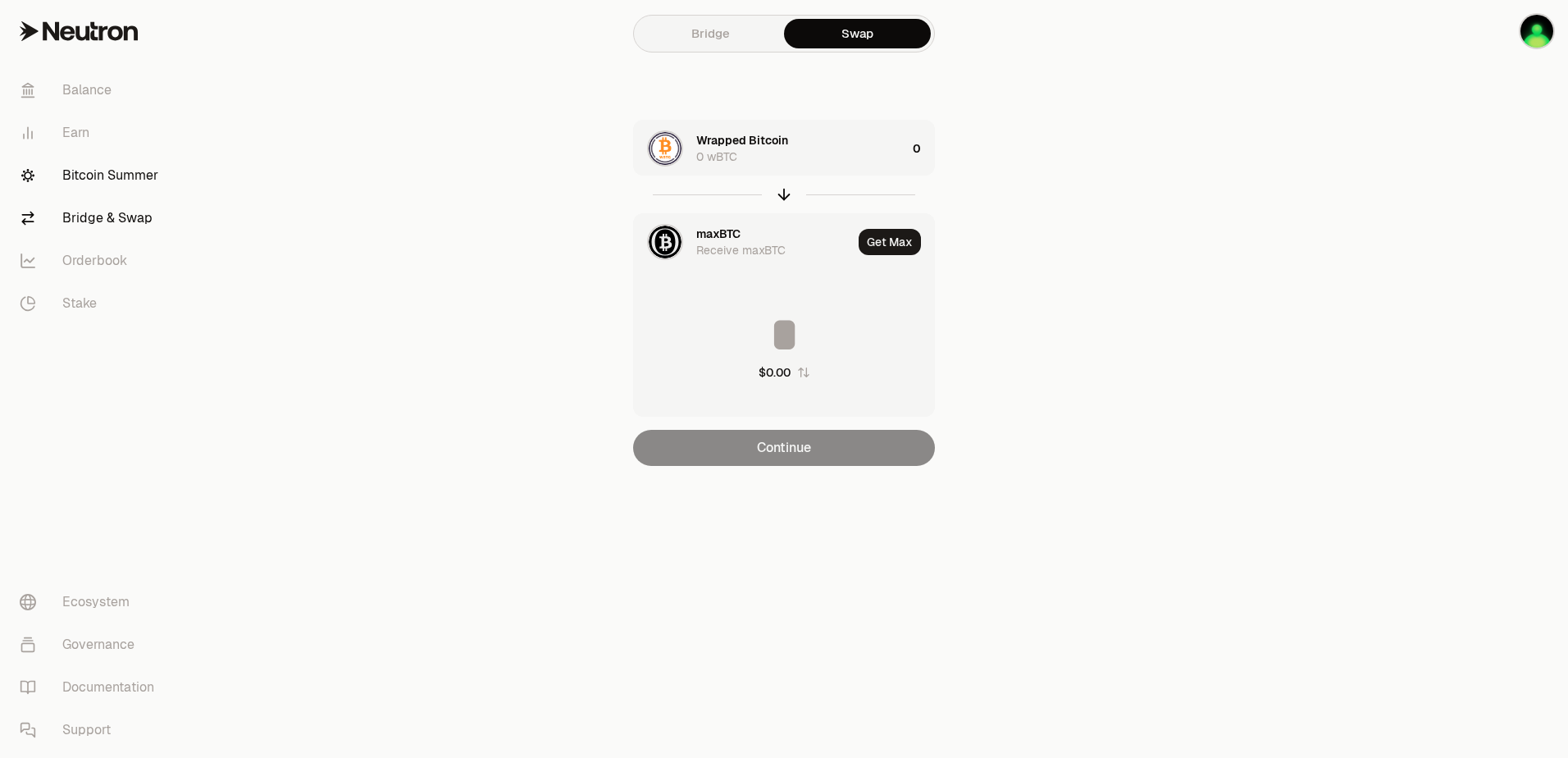
click at [97, 164] on link "Bitcoin Summer" at bounding box center [92, 176] width 171 height 43
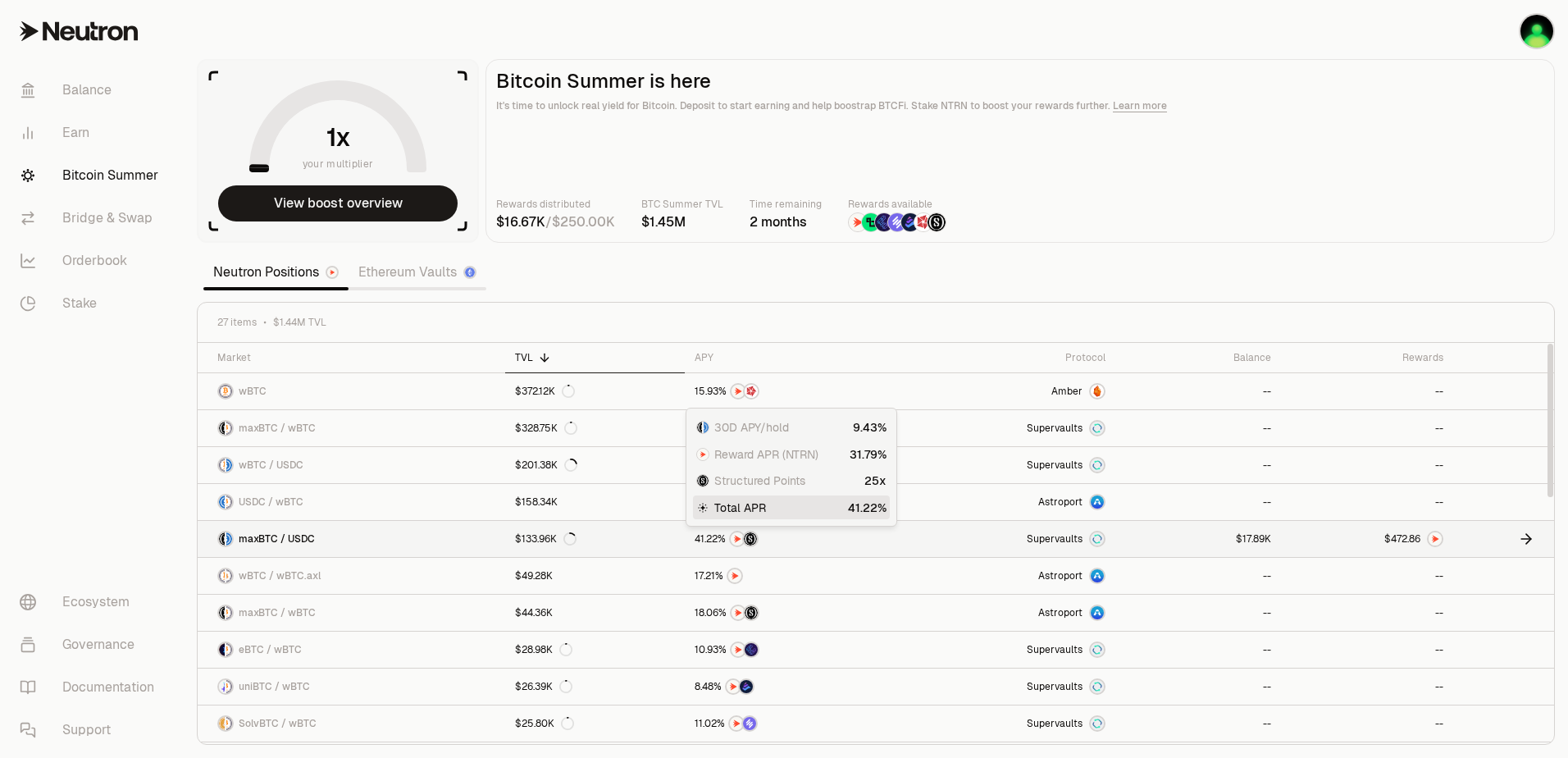
click at [937, 542] on link "Supervaults" at bounding box center [1007, 539] width 215 height 36
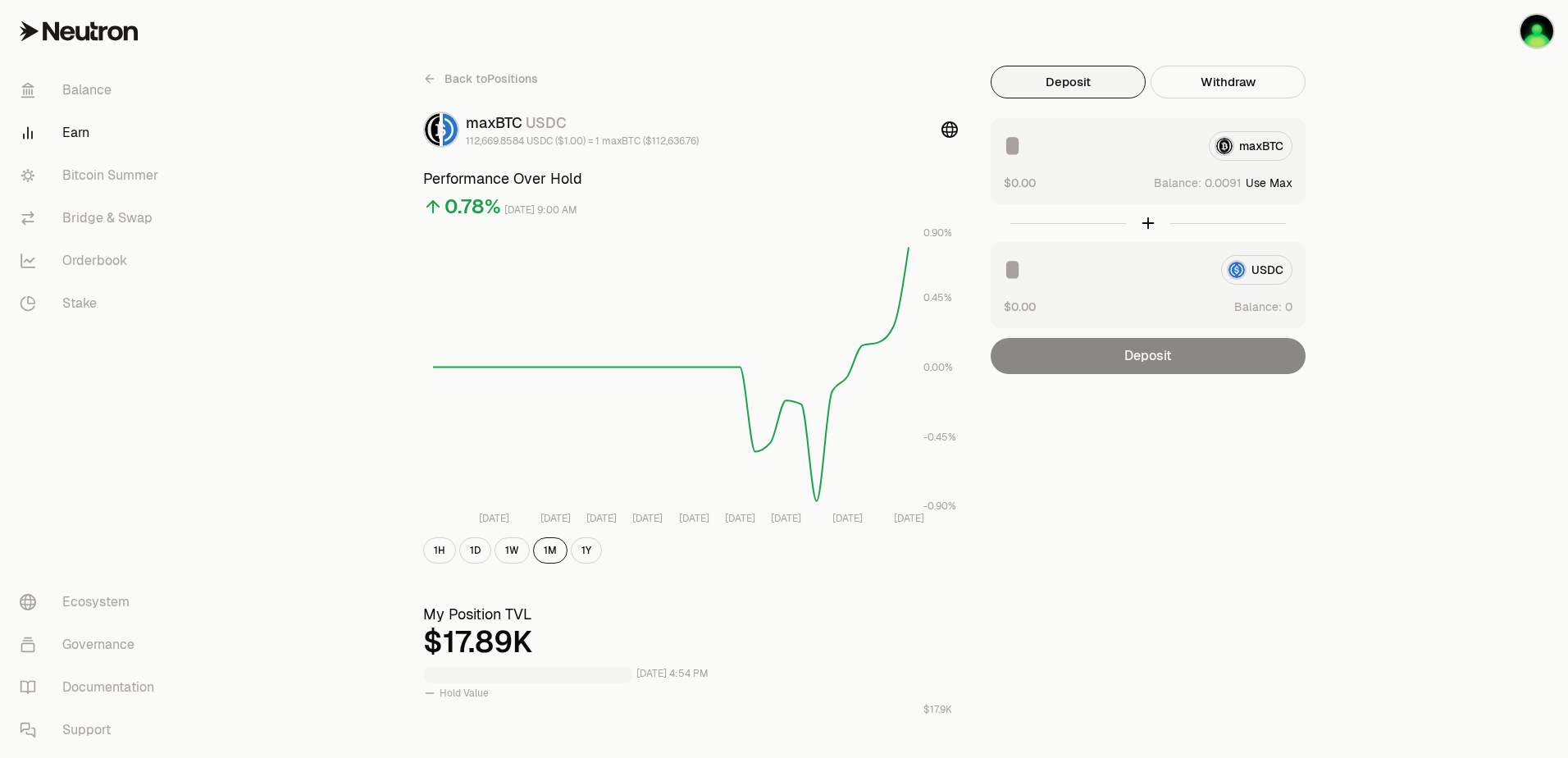
click at [1284, 184] on button "Use Max" at bounding box center [1269, 183] width 47 height 16
type input "**********"
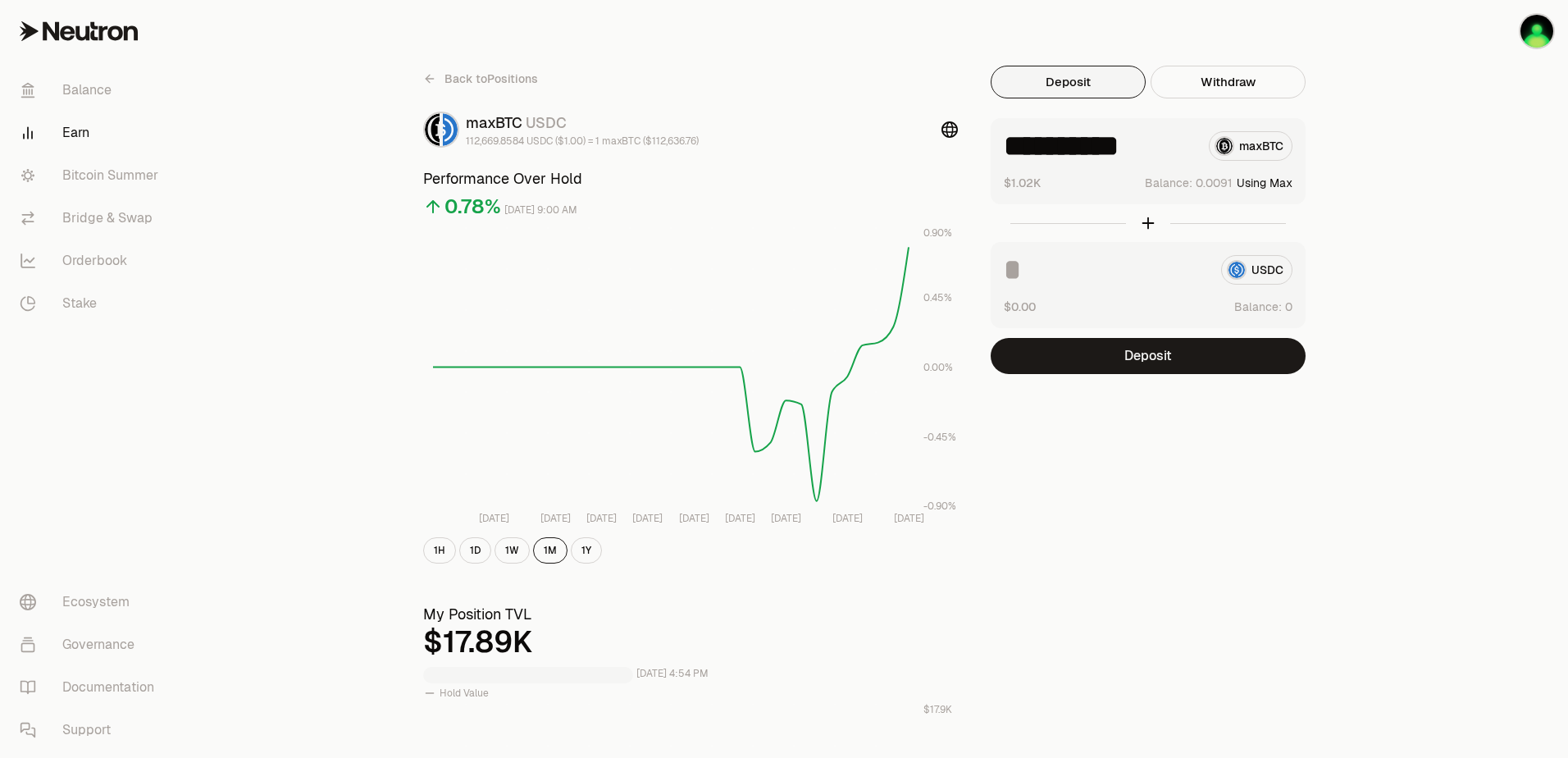
click at [1258, 273] on div "USDC" at bounding box center [1148, 270] width 289 height 30
click at [1284, 270] on div "USDC" at bounding box center [1148, 270] width 289 height 30
drag, startPoint x: 1481, startPoint y: 367, endPoint x: 1434, endPoint y: 381, distance: 49.0
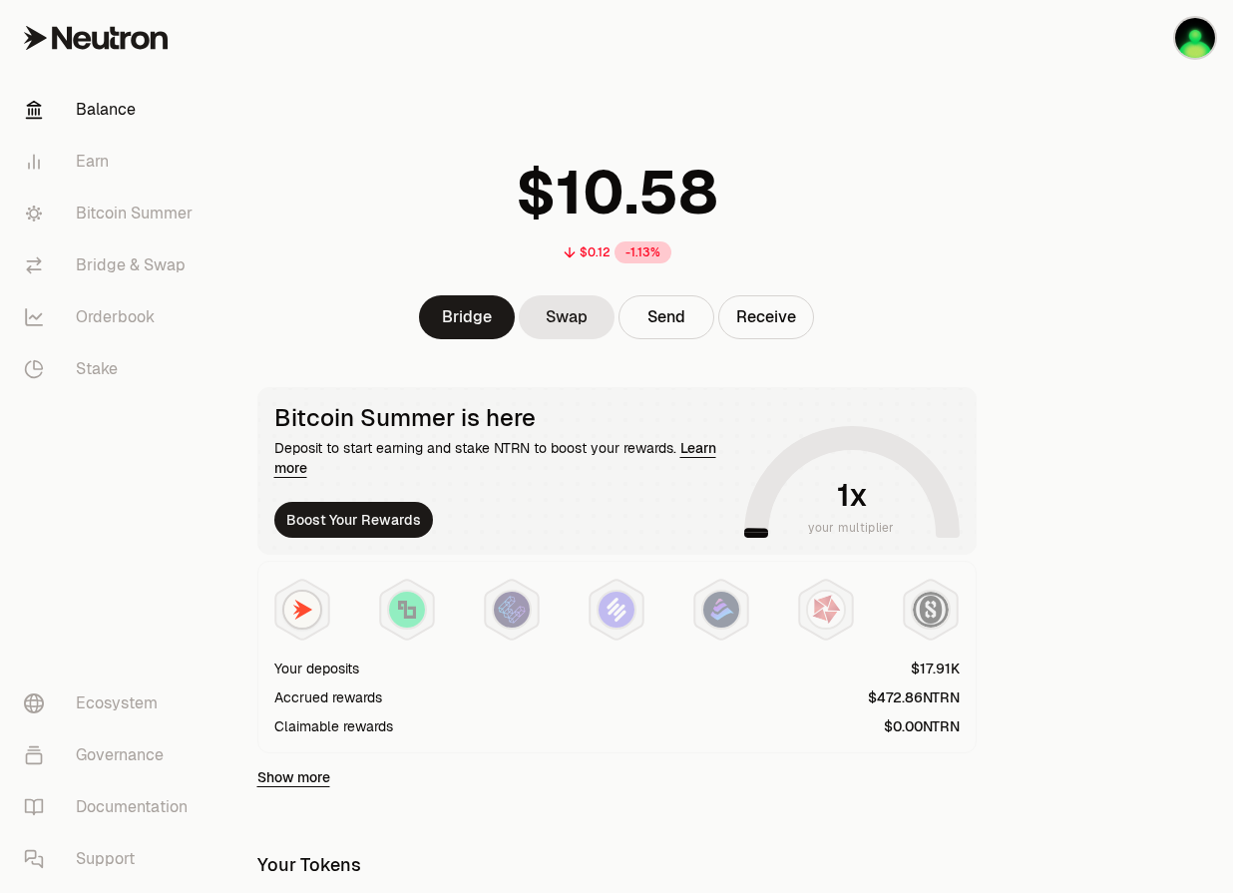
click at [1068, 337] on div at bounding box center [1121, 678] width 223 height 1356
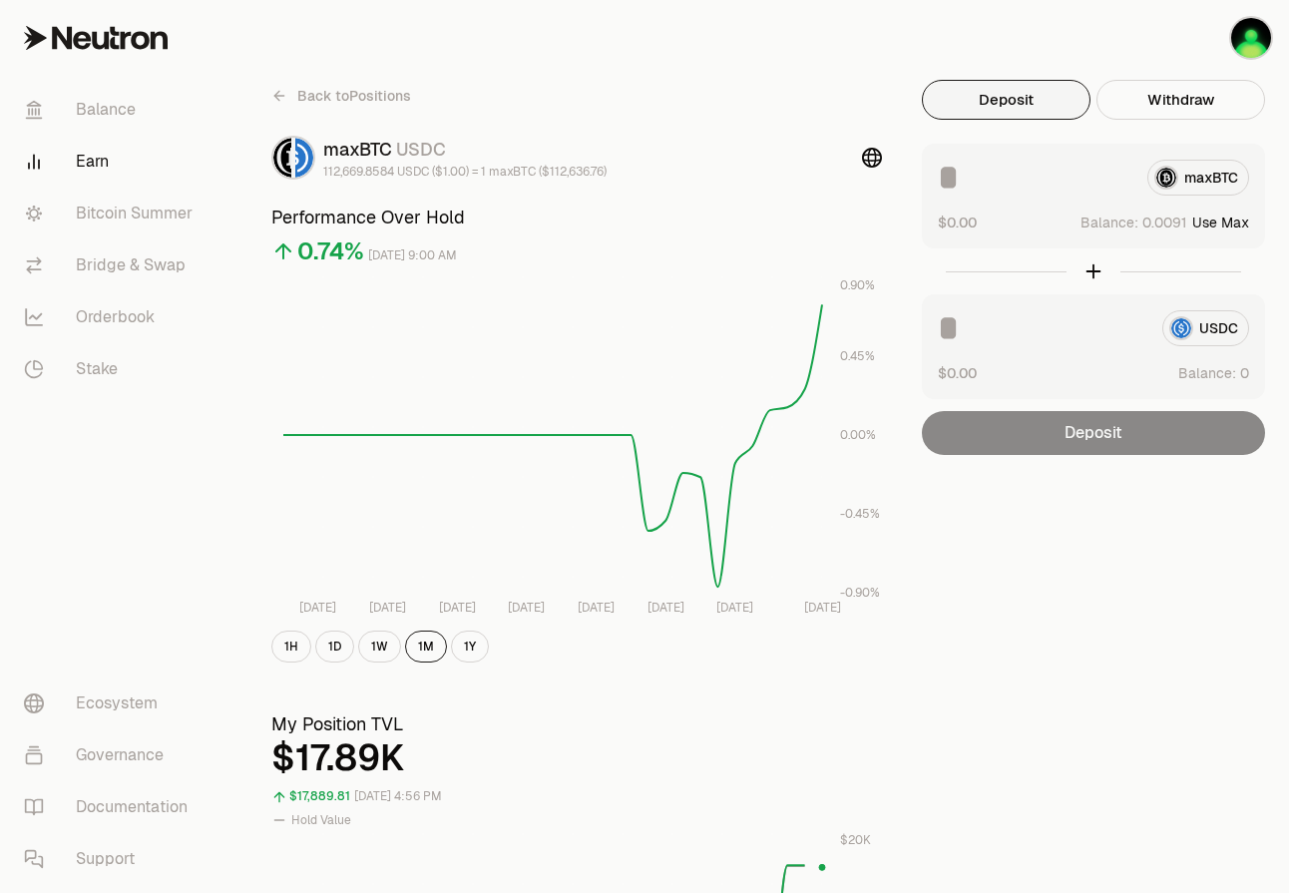
click at [742, 229] on button "Use Max" at bounding box center [1220, 222] width 57 height 20
type input "**********"
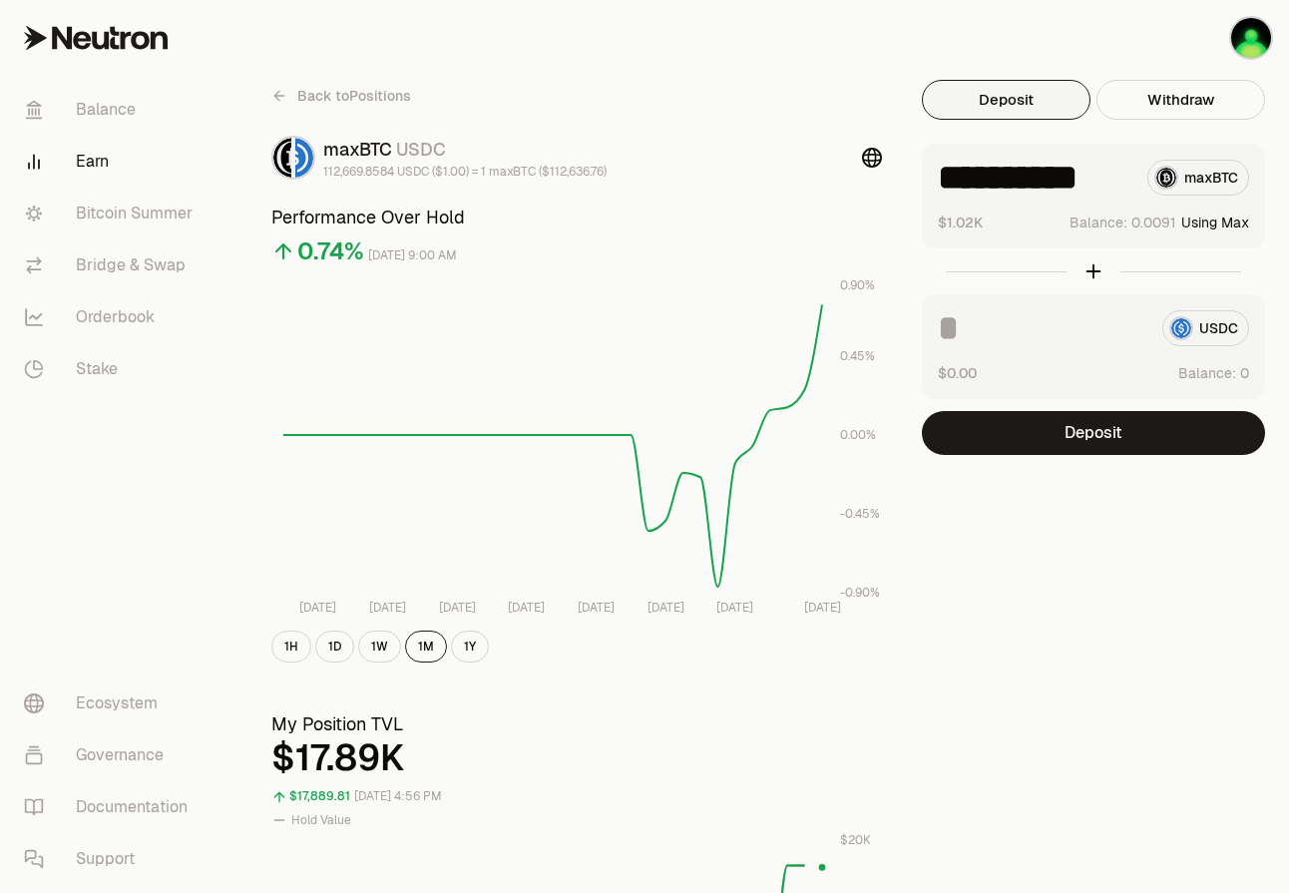
click at [742, 376] on span "Balance:" at bounding box center [1207, 373] width 58 height 20
click at [742, 331] on div "USDC" at bounding box center [1093, 328] width 311 height 36
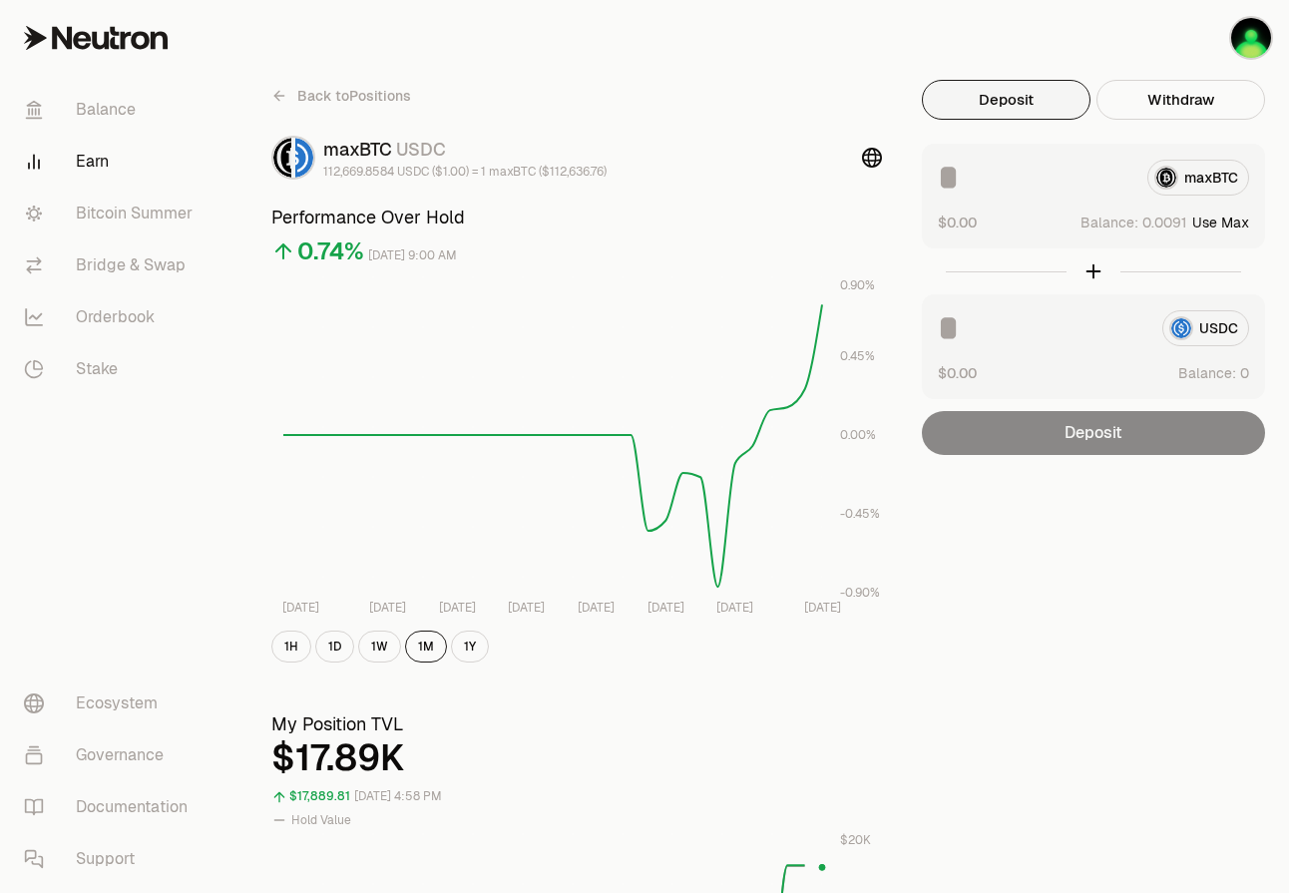
click at [488, 83] on div "Back to Positions" at bounding box center [576, 96] width 611 height 32
click at [1234, 226] on button "Use Max" at bounding box center [1220, 222] width 57 height 20
type input "**********"
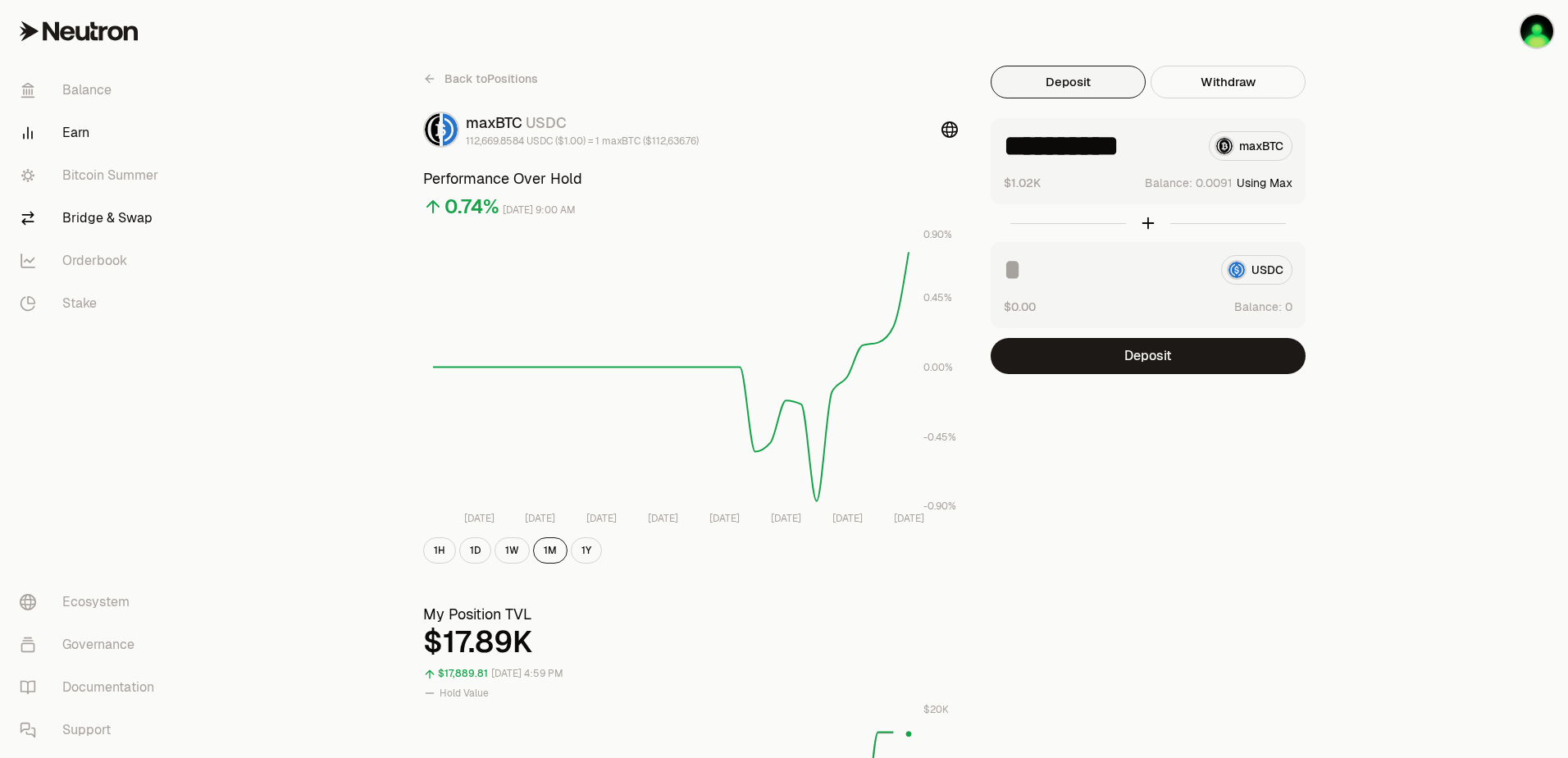
click at [129, 231] on link "Bridge & Swap" at bounding box center [92, 218] width 171 height 43
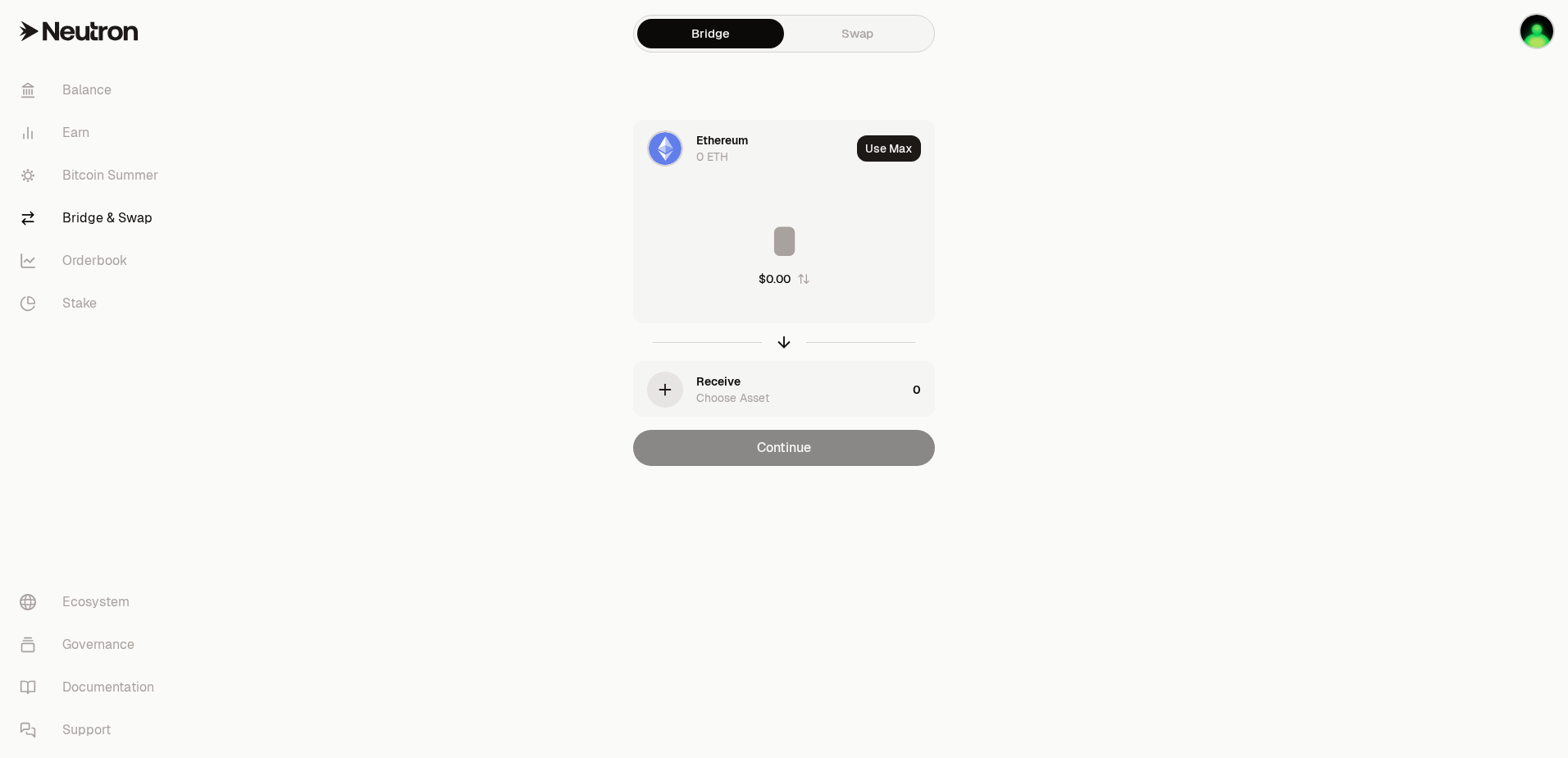
click at [717, 152] on div "0 ETH" at bounding box center [712, 157] width 32 height 16
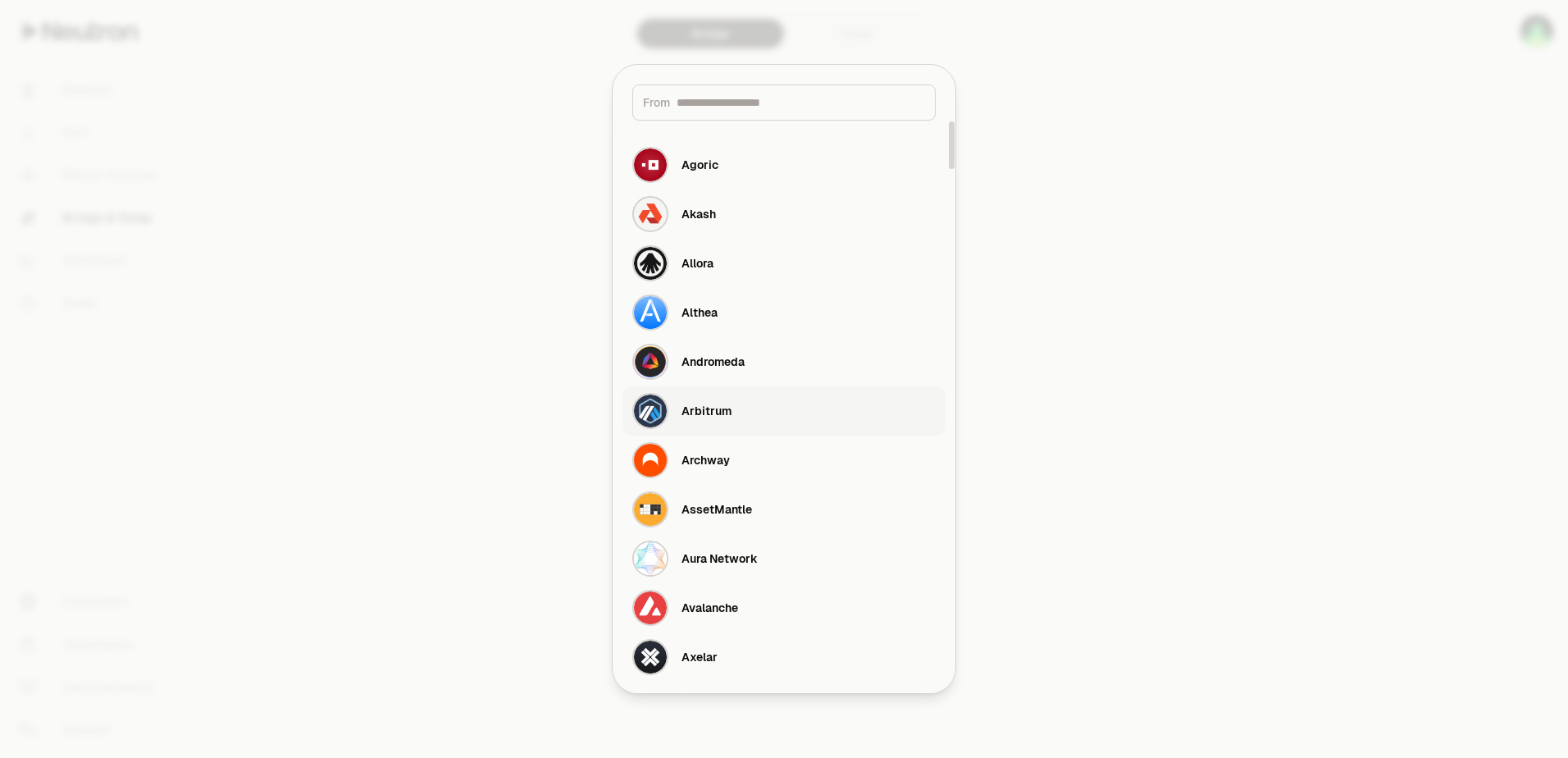
click at [736, 422] on button "Arbitrum" at bounding box center [784, 411] width 323 height 49
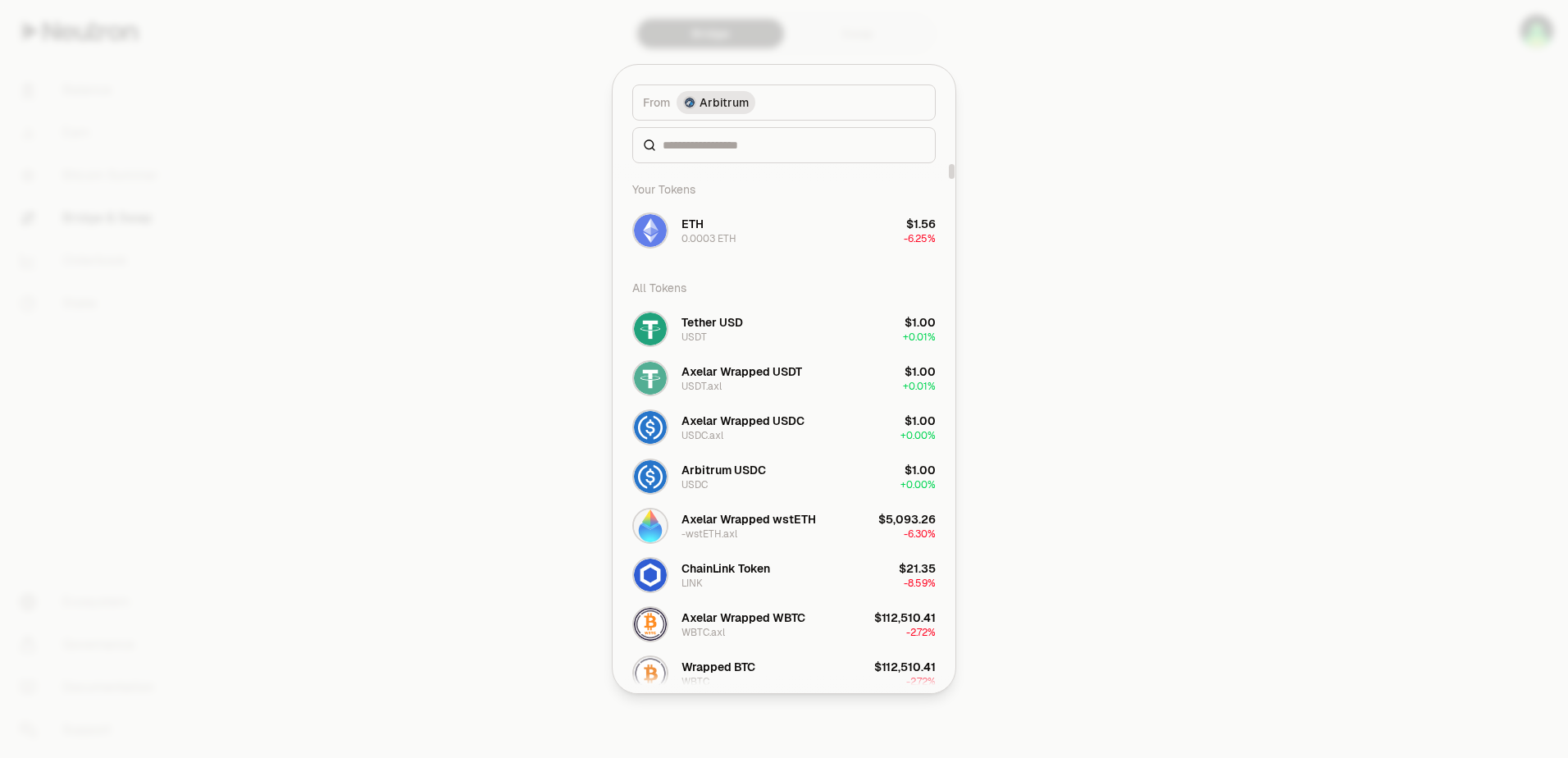
click at [1059, 237] on div at bounding box center [784, 379] width 1568 height 758
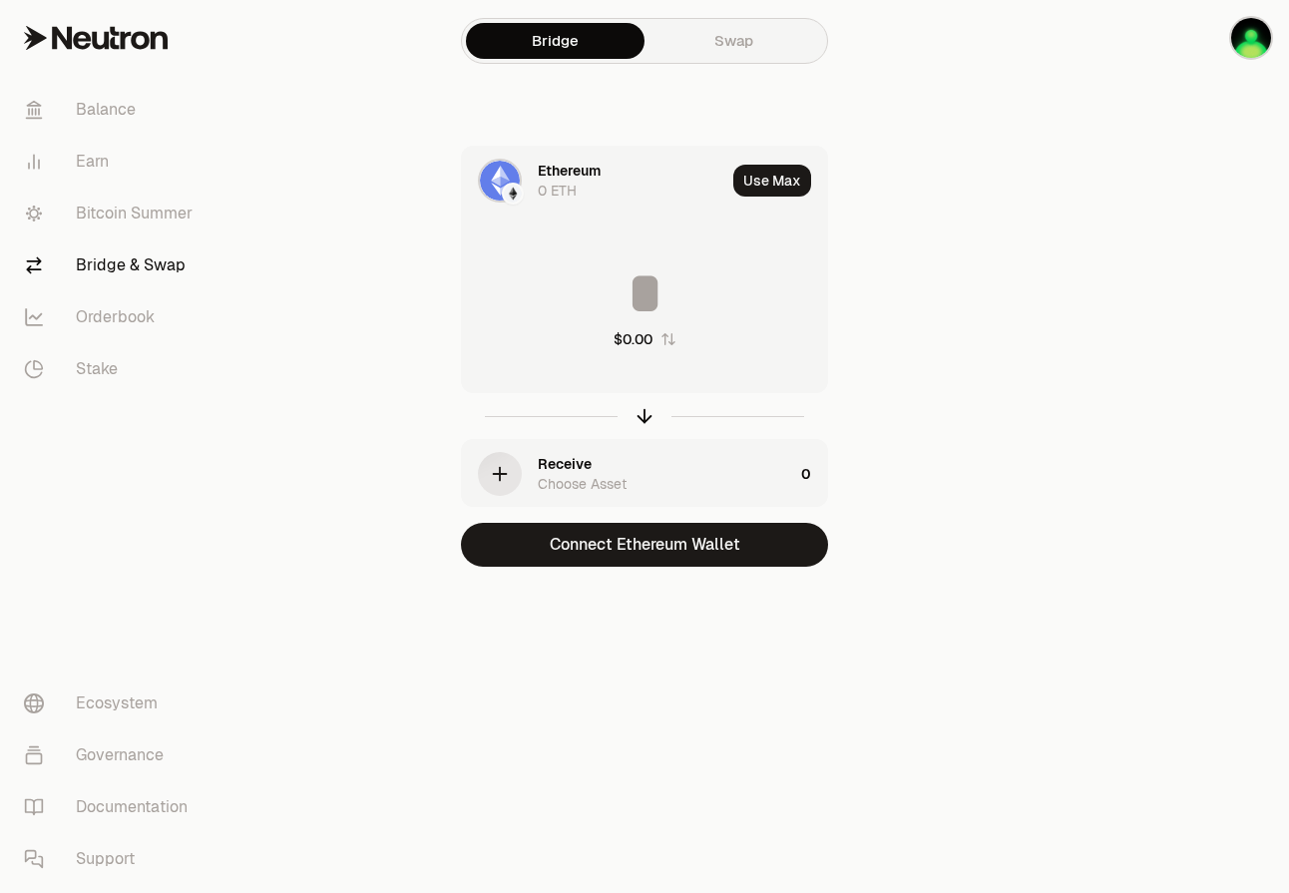
click at [816, 695] on div "Balance Earn Bitcoin Summer Bridge & Swap Orderbook Stake Ecosystem Governance …" at bounding box center [755, 446] width 1065 height 893
click at [944, 439] on div "Ethereum 0 ETH Use Max $0.00 Receive Choose Asset 0 Connect Ethereum Wallet" at bounding box center [644, 356] width 670 height 421
click at [117, 221] on link "Bitcoin Summer" at bounding box center [112, 214] width 208 height 52
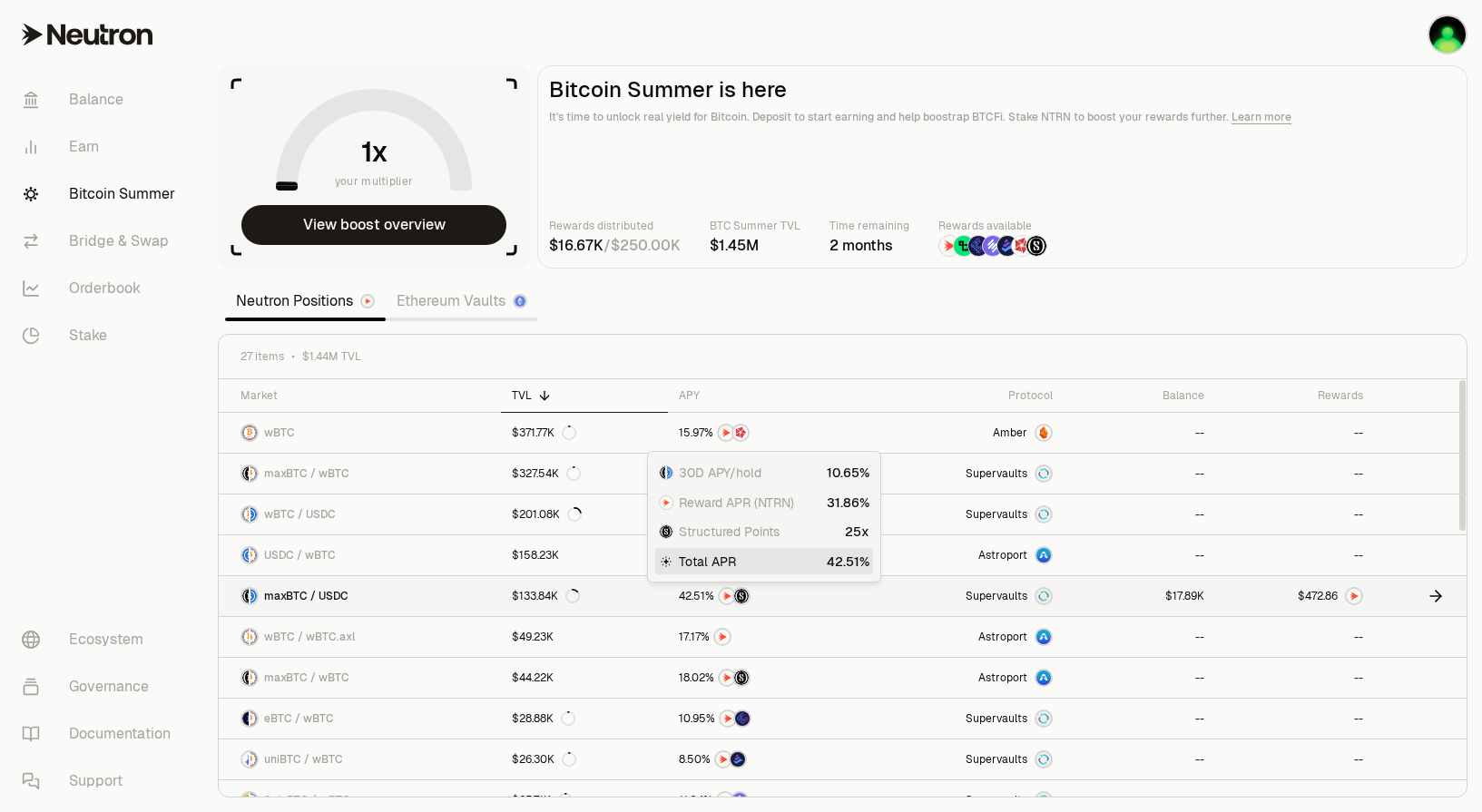
click at [848, 591] on div at bounding box center [766, 596] width 176 height 18
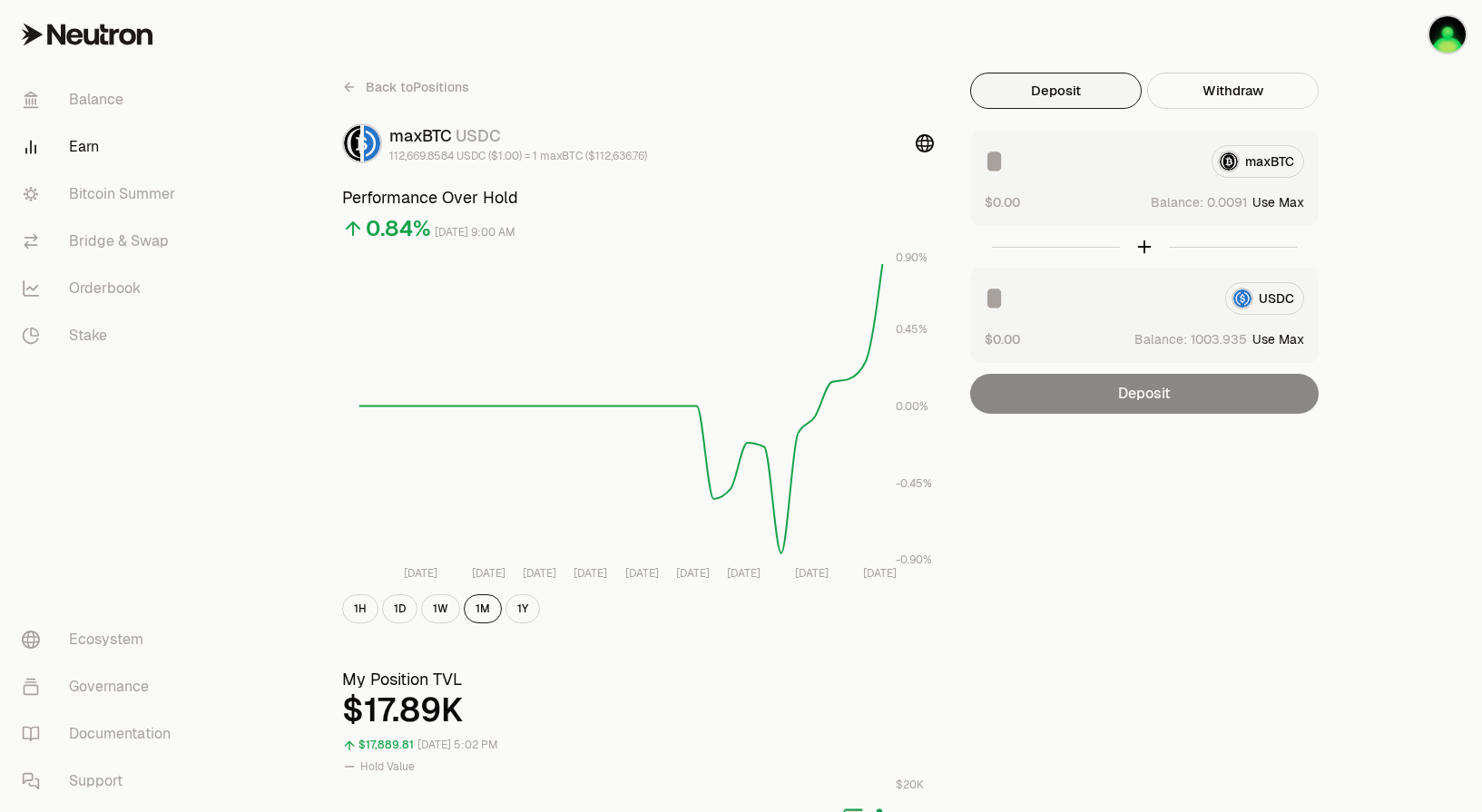
click at [1172, 202] on button "Use Max" at bounding box center [1278, 202] width 52 height 18
type input "**********"
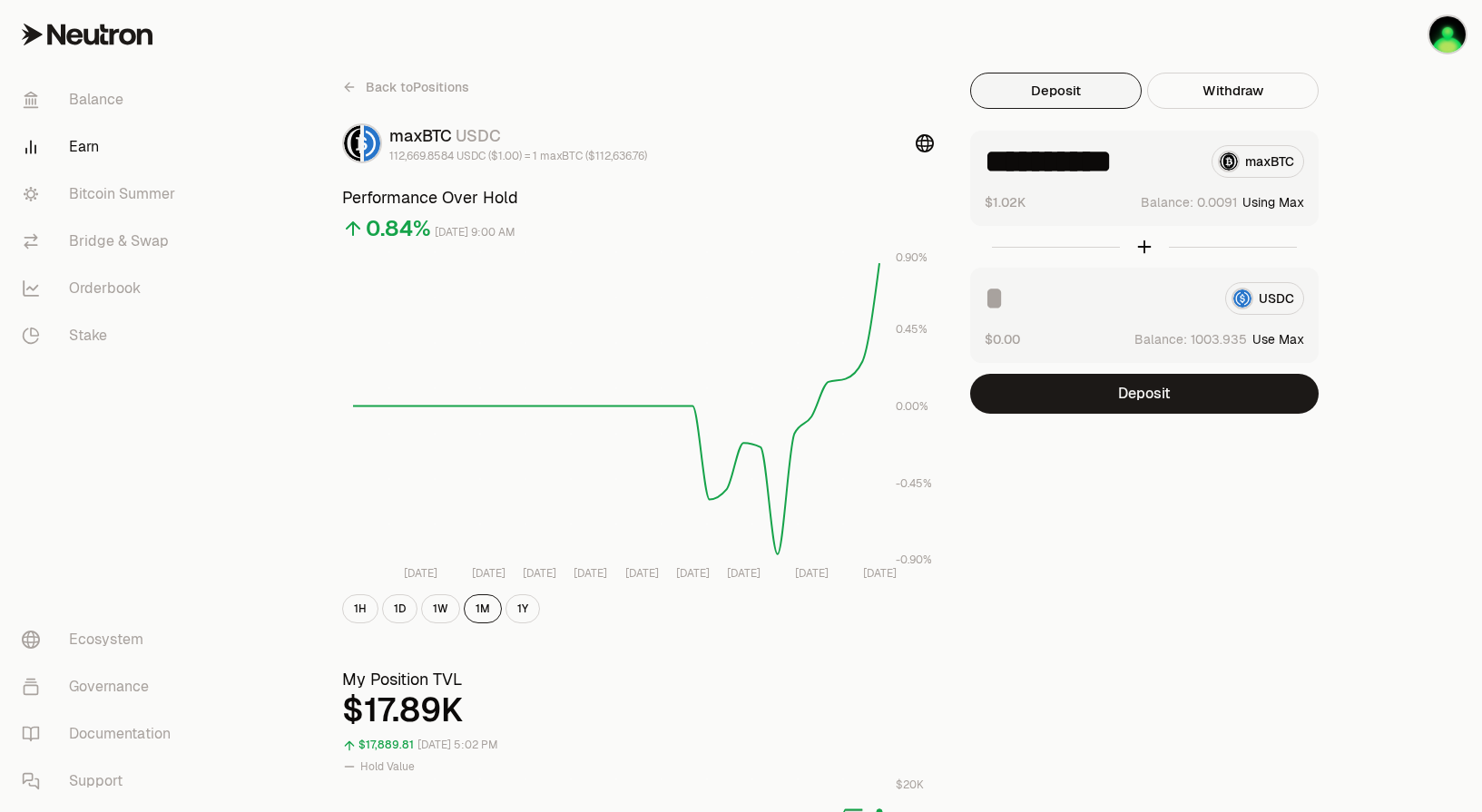
click at [1172, 341] on button "Use Max" at bounding box center [1278, 339] width 52 height 18
type input "********"
click at [1074, 166] on input "**********" at bounding box center [1090, 162] width 212 height 33
click at [1117, 297] on input "********" at bounding box center [1097, 298] width 226 height 33
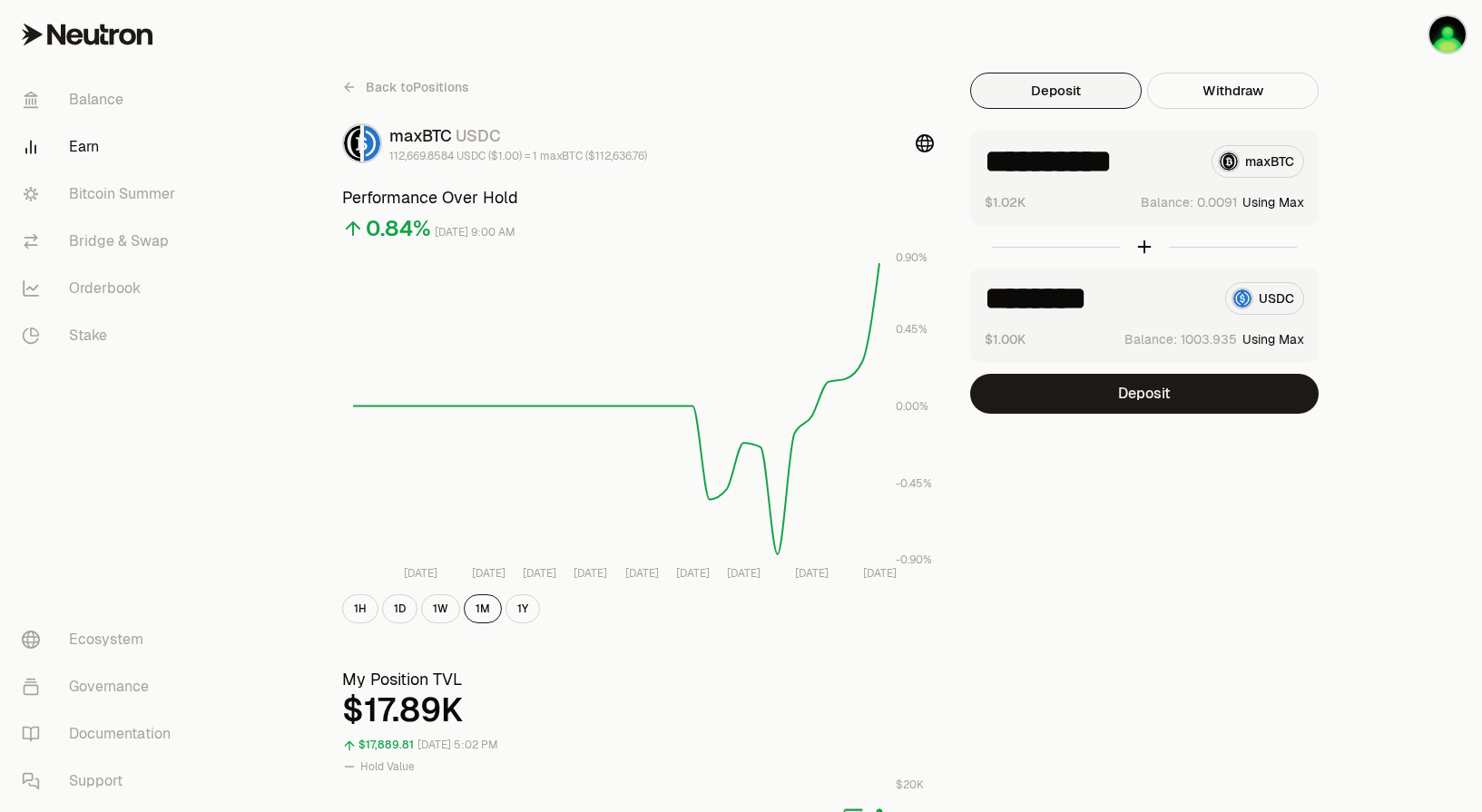
click at [1117, 297] on input "********" at bounding box center [1097, 298] width 226 height 33
click at [1172, 397] on button "Deposit" at bounding box center [1144, 394] width 348 height 40
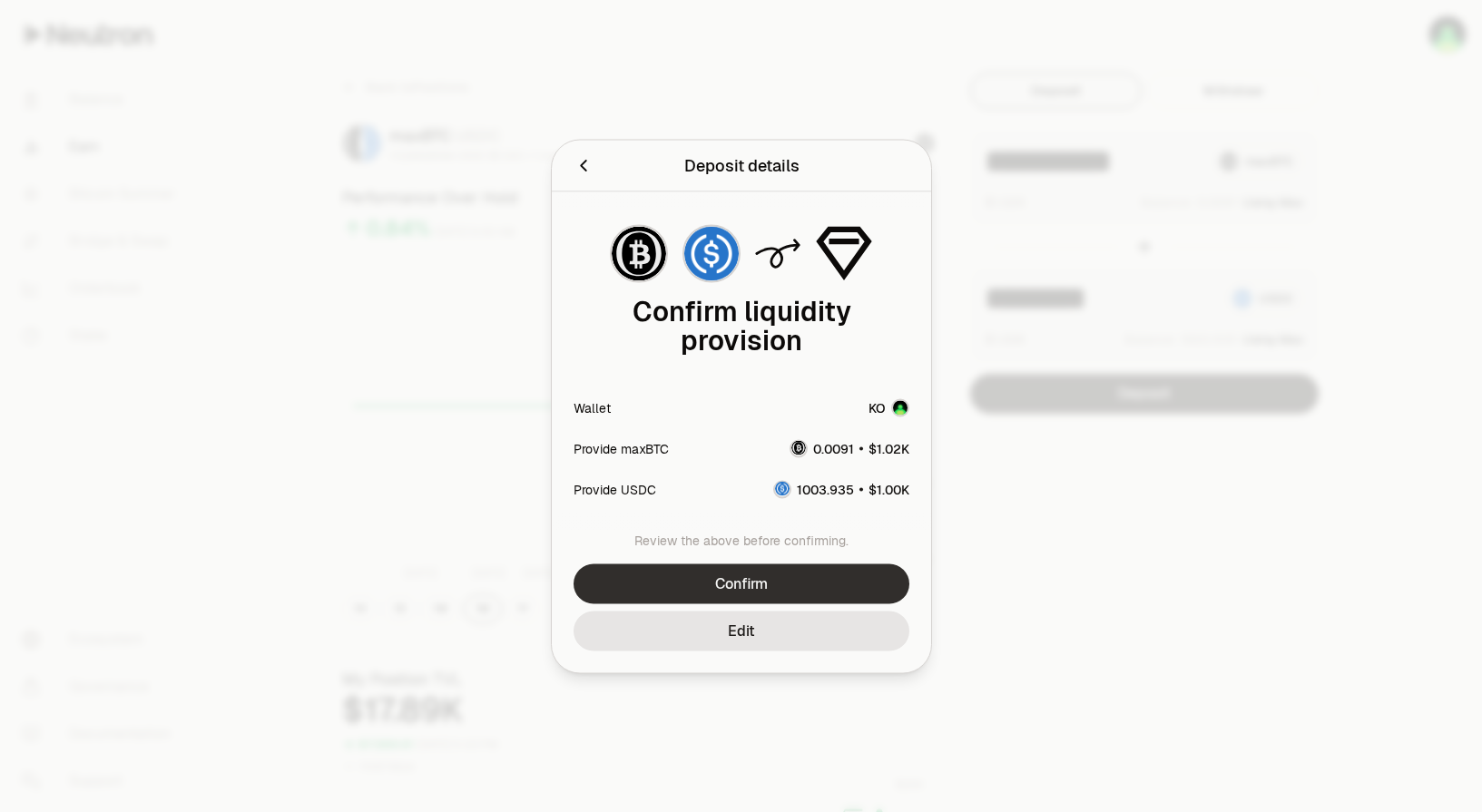
click at [783, 586] on button "Confirm" at bounding box center [741, 584] width 336 height 40
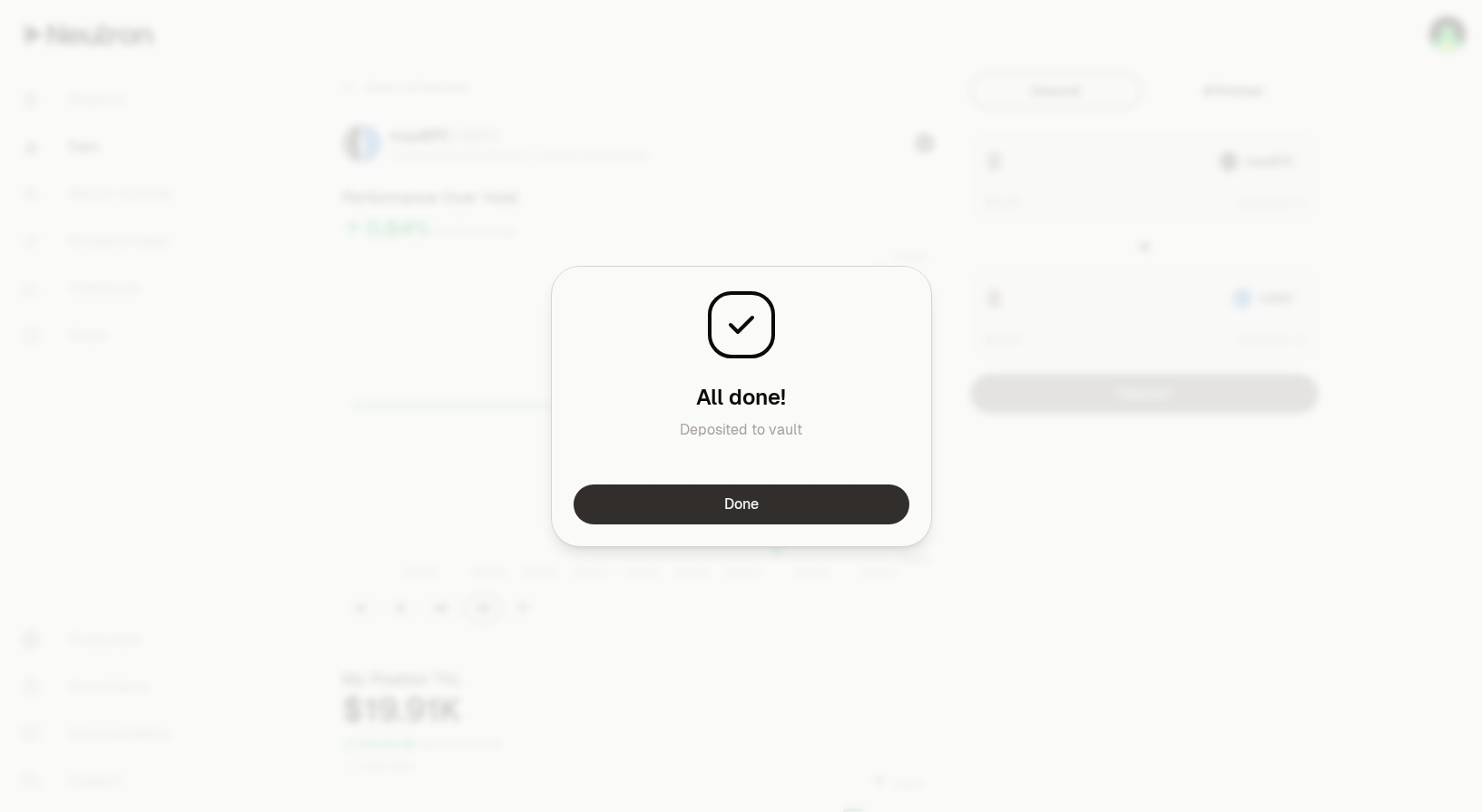
click at [747, 507] on button "Done" at bounding box center [741, 505] width 336 height 40
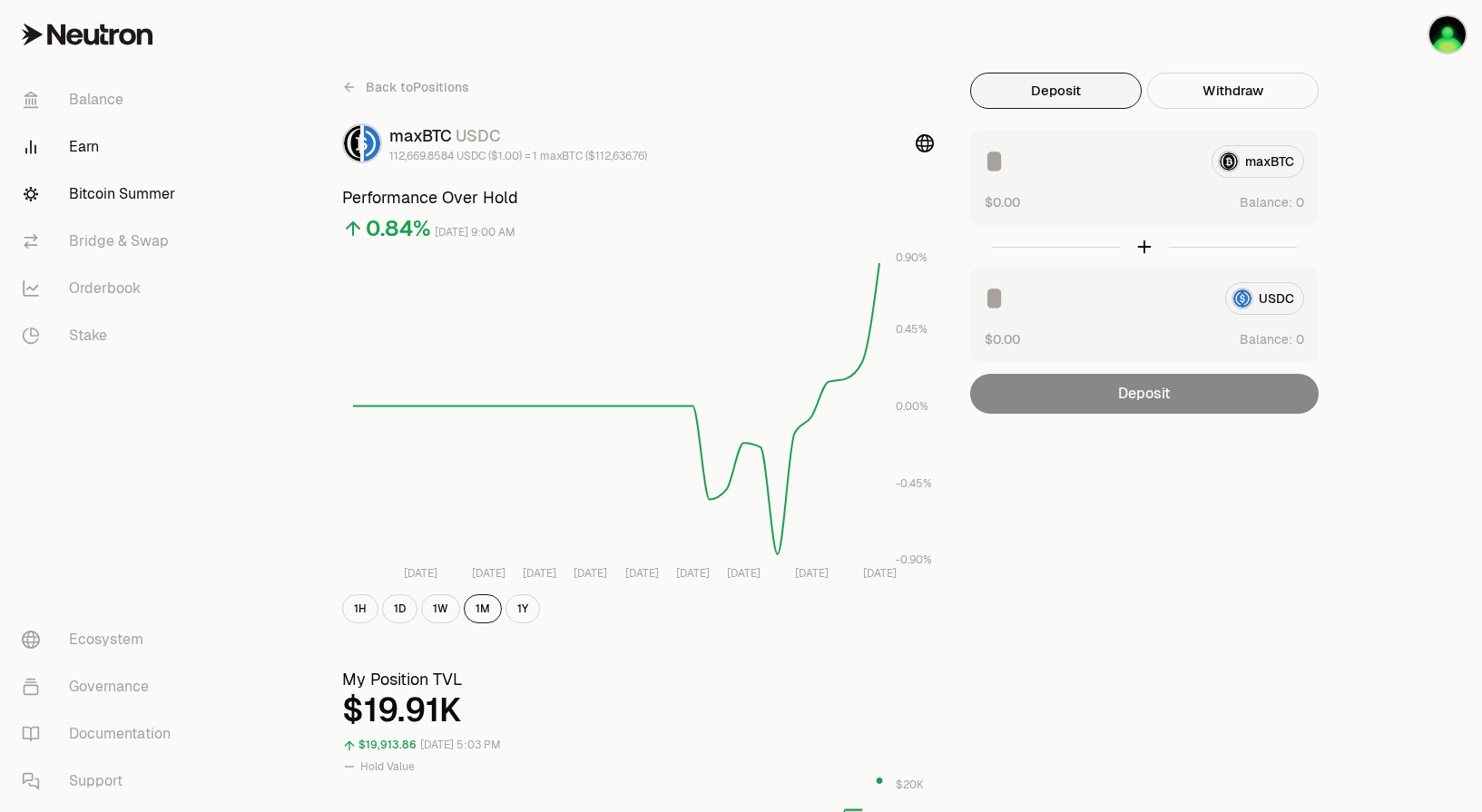
click at [109, 198] on link "Bitcoin Summer" at bounding box center [102, 195] width 189 height 47
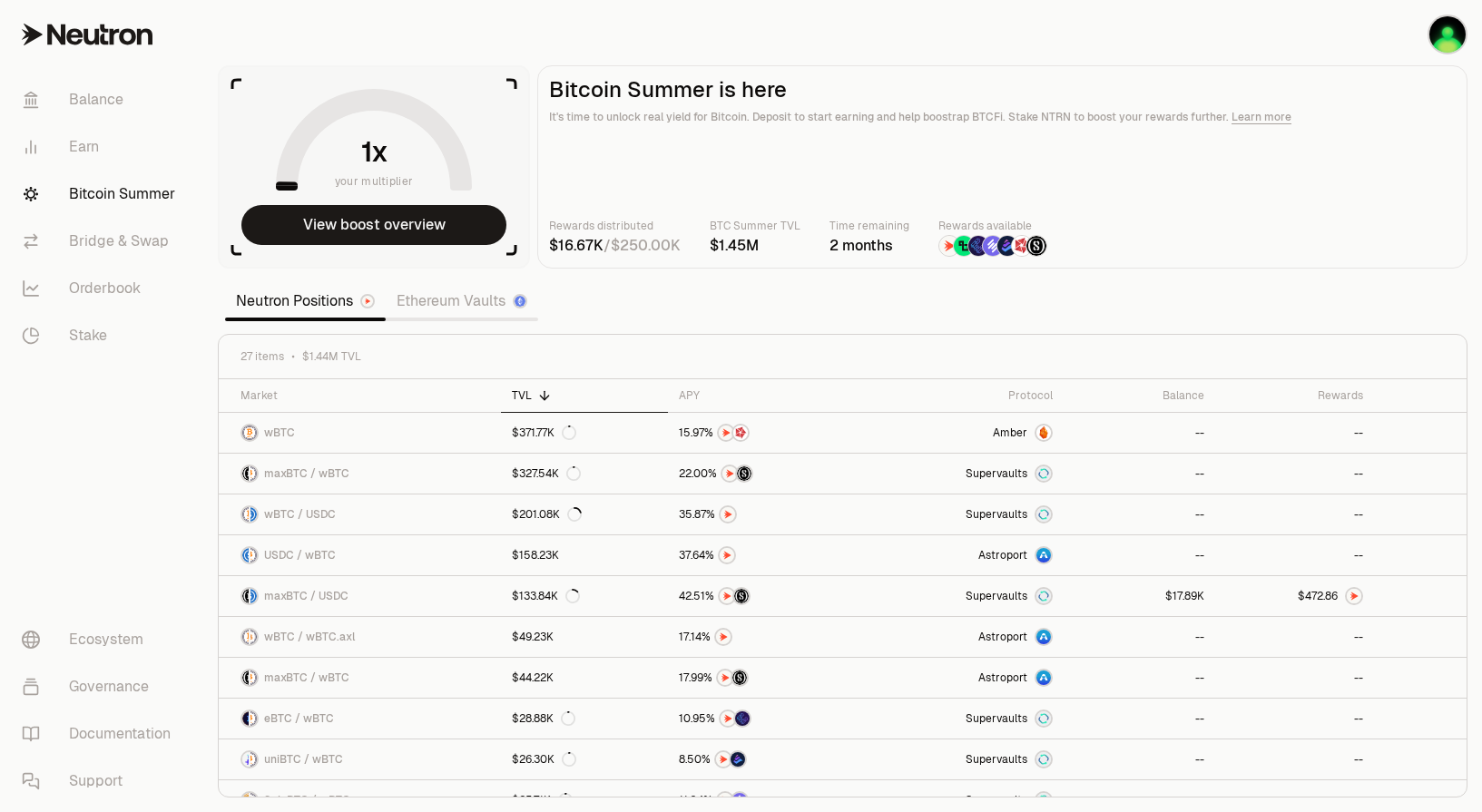
click at [942, 301] on section "your multiplier View boost overview Bitcoin Summer is here It's time to unlock …" at bounding box center [842, 406] width 1279 height 812
click at [118, 197] on link "Bitcoin Summer" at bounding box center [102, 195] width 189 height 47
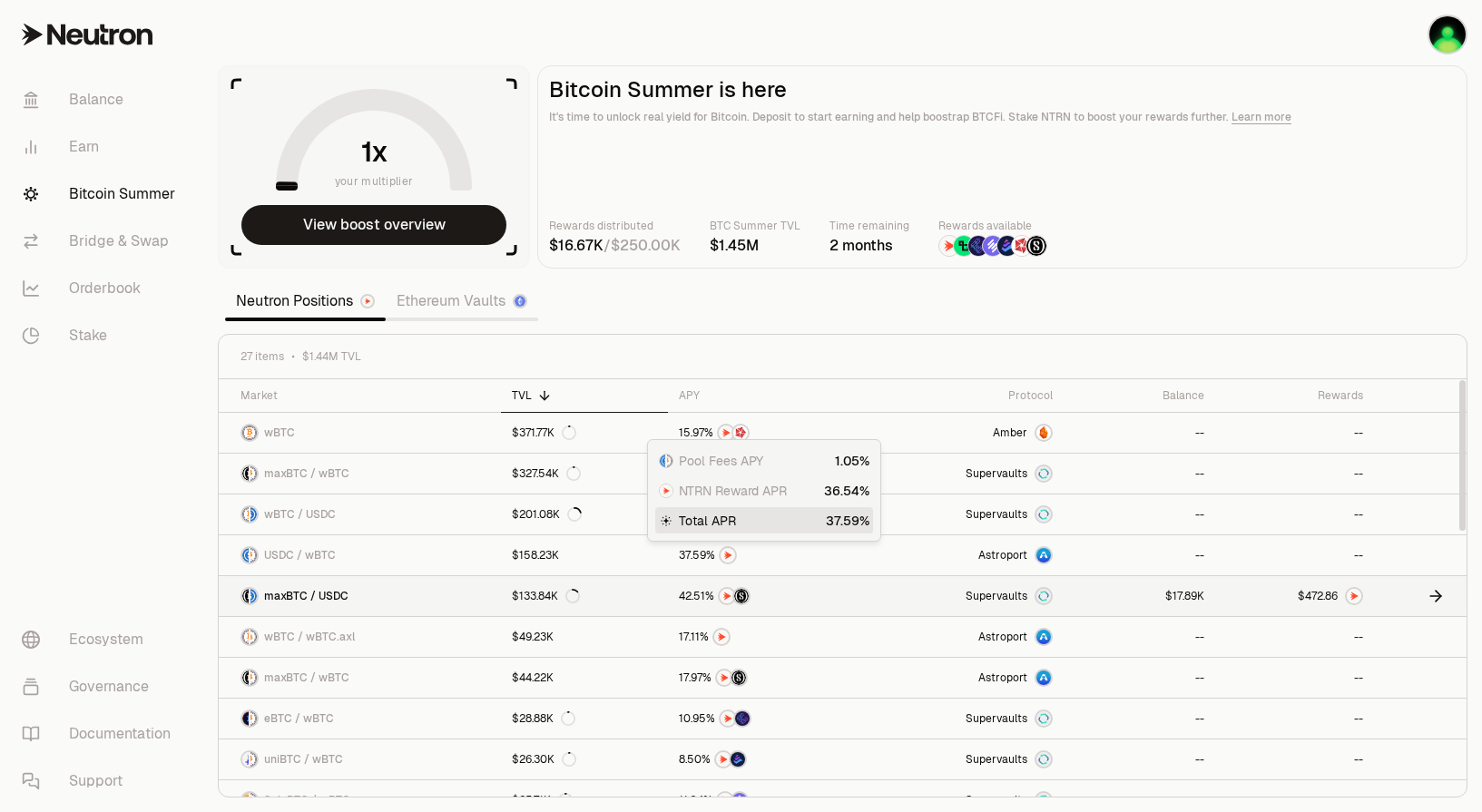
click at [906, 591] on link "Supervaults" at bounding box center [964, 596] width 198 height 40
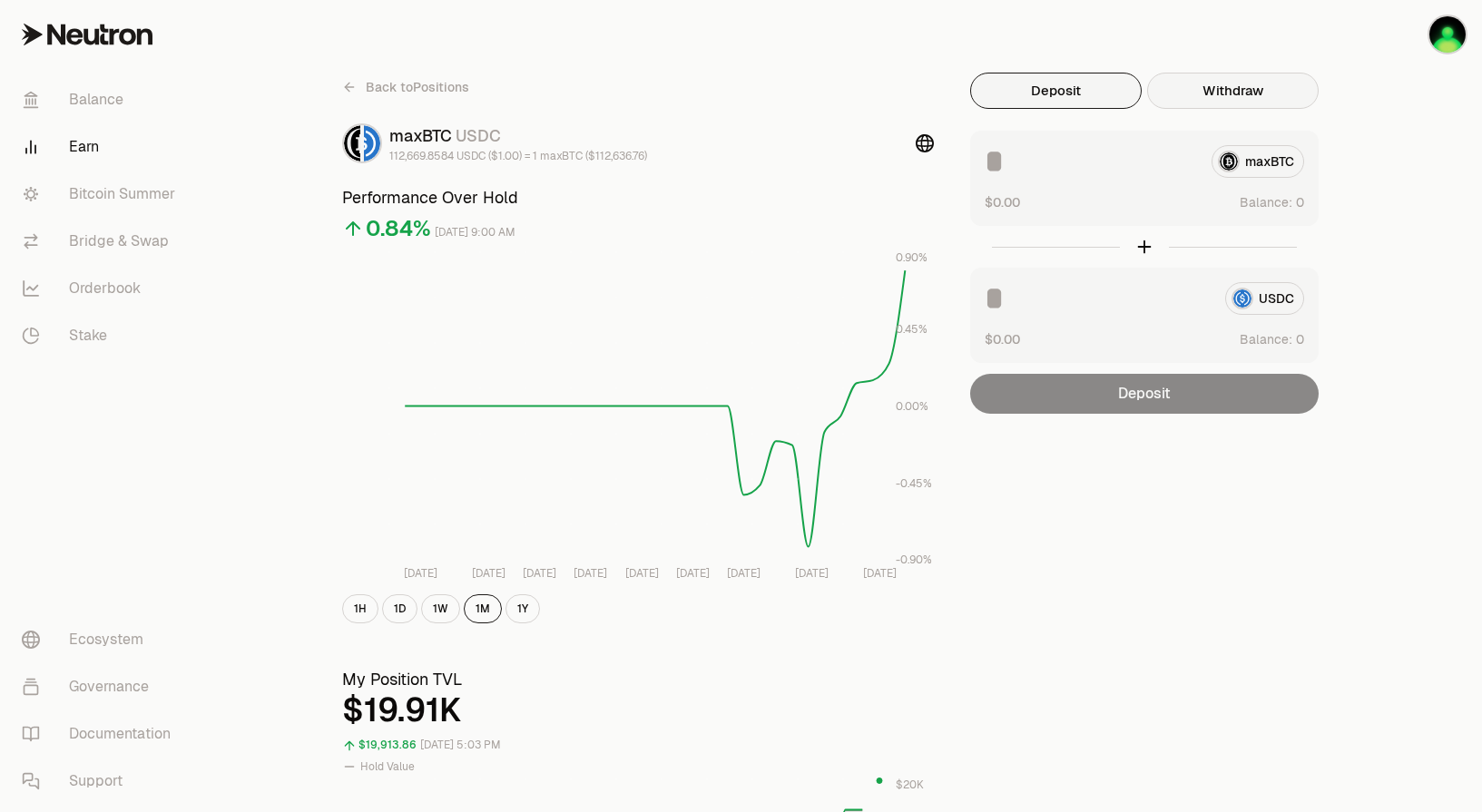
click at [1232, 84] on button "Withdraw" at bounding box center [1233, 91] width 172 height 36
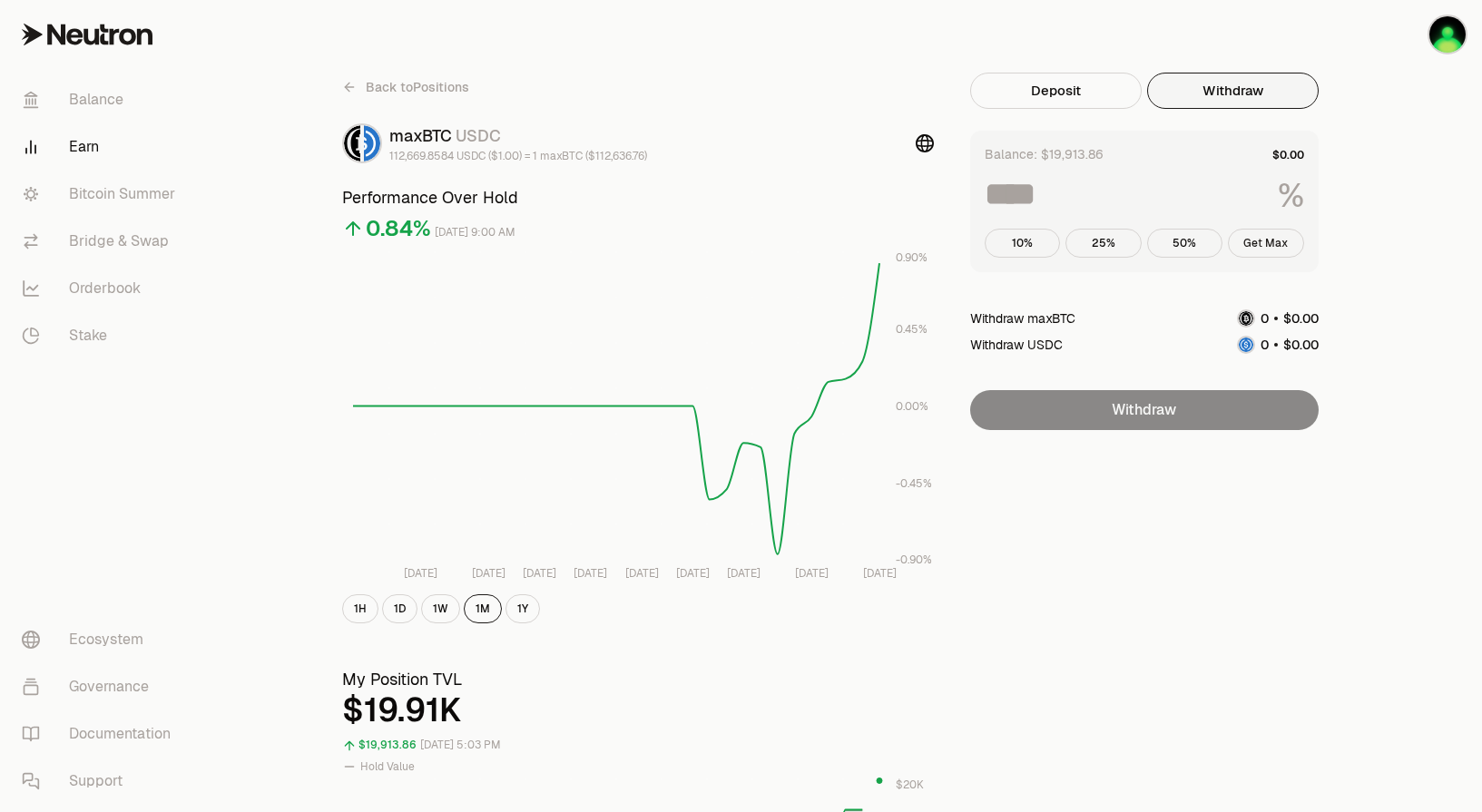
click at [1285, 235] on button "Get Max" at bounding box center [1266, 243] width 76 height 29
type input "***"
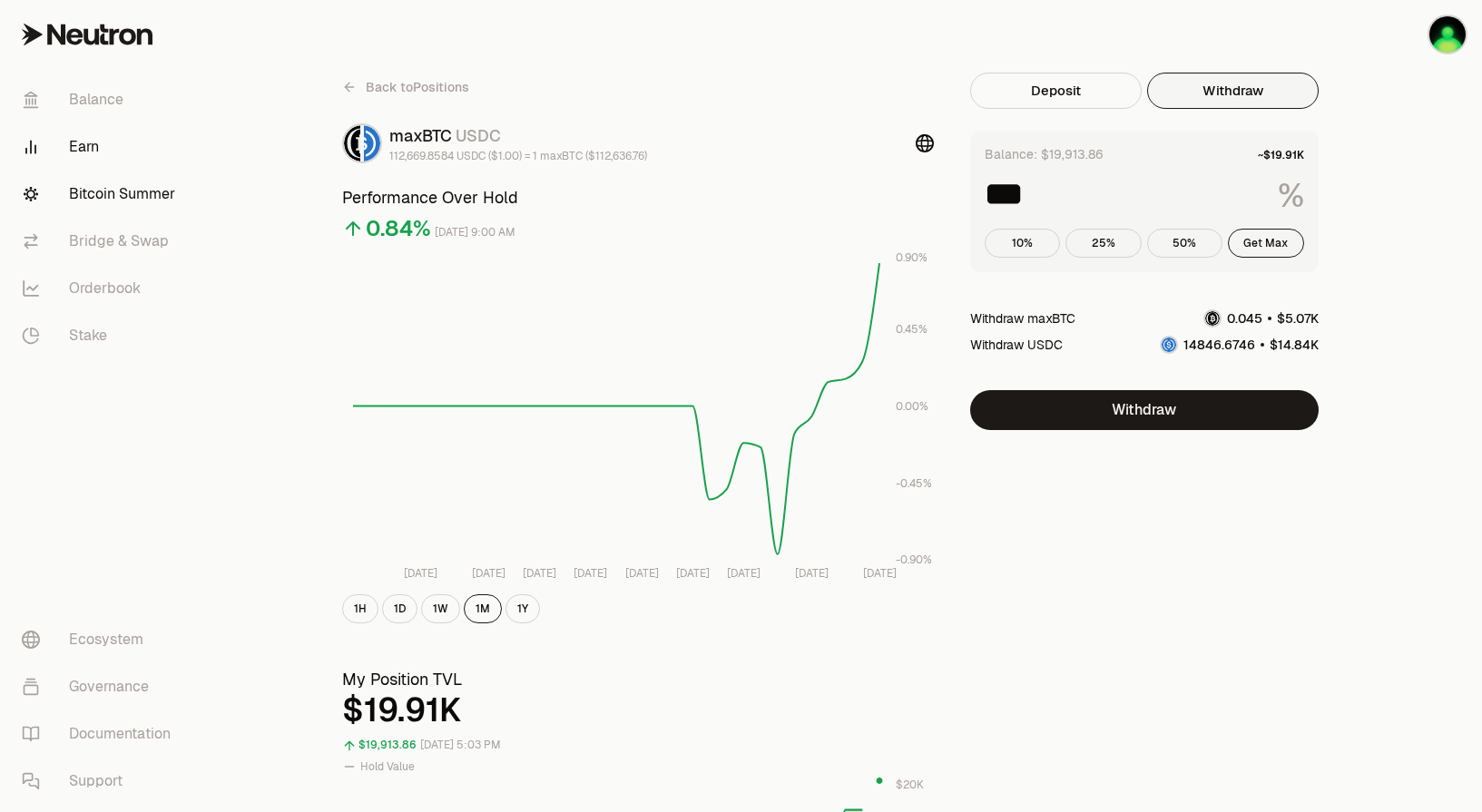
click at [112, 202] on link "Bitcoin Summer" at bounding box center [102, 195] width 189 height 47
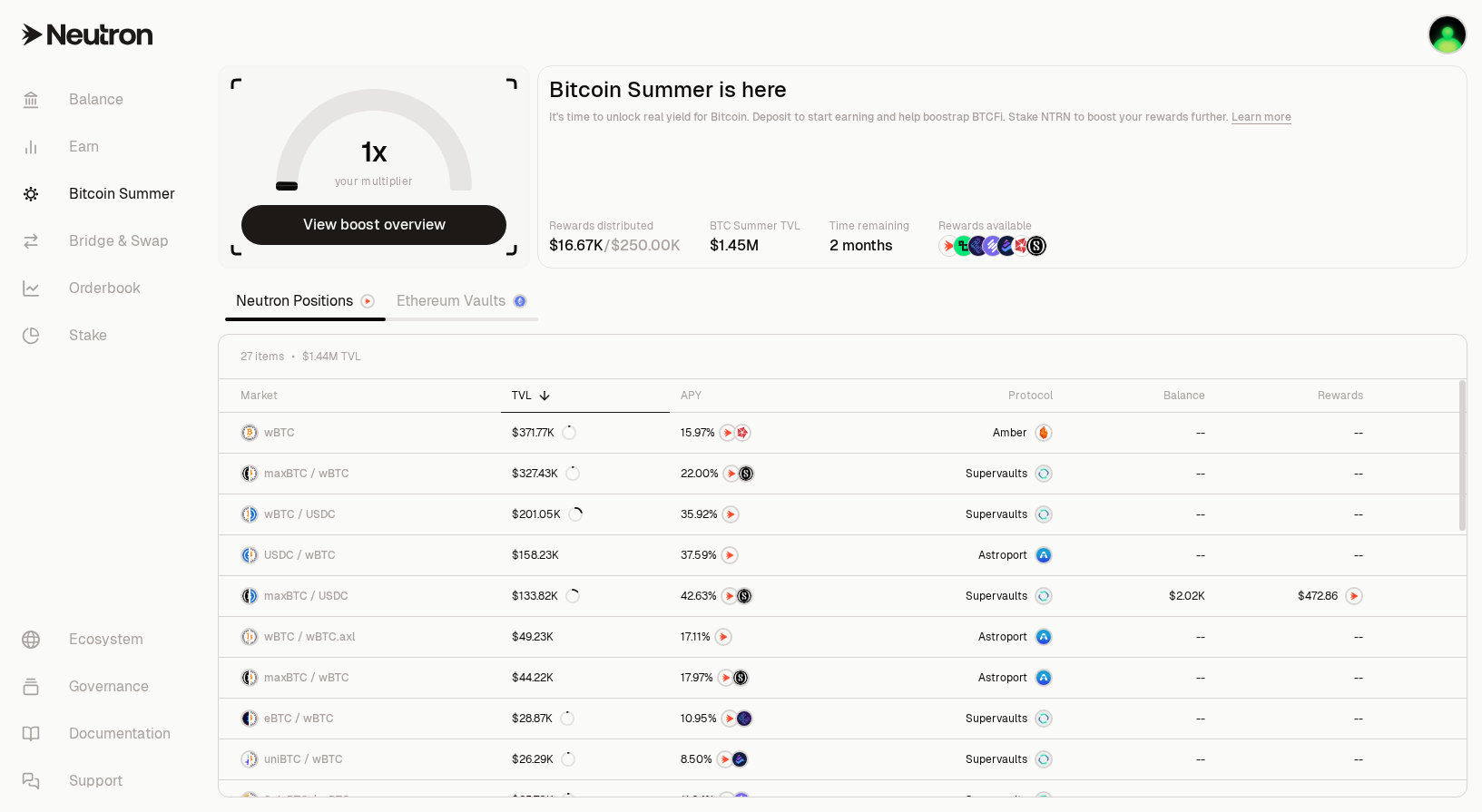
click at [192, 489] on nav "Balance Earn Bitcoin Summer Bridge & Swap Orderbook Stake Ecosystem Governance …" at bounding box center [101, 440] width 203 height 743
click at [1292, 168] on main "Bitcoin Summer is here It's time to unlock real yield for Bitcoin. Deposit to s…" at bounding box center [1003, 166] width 931 height 203
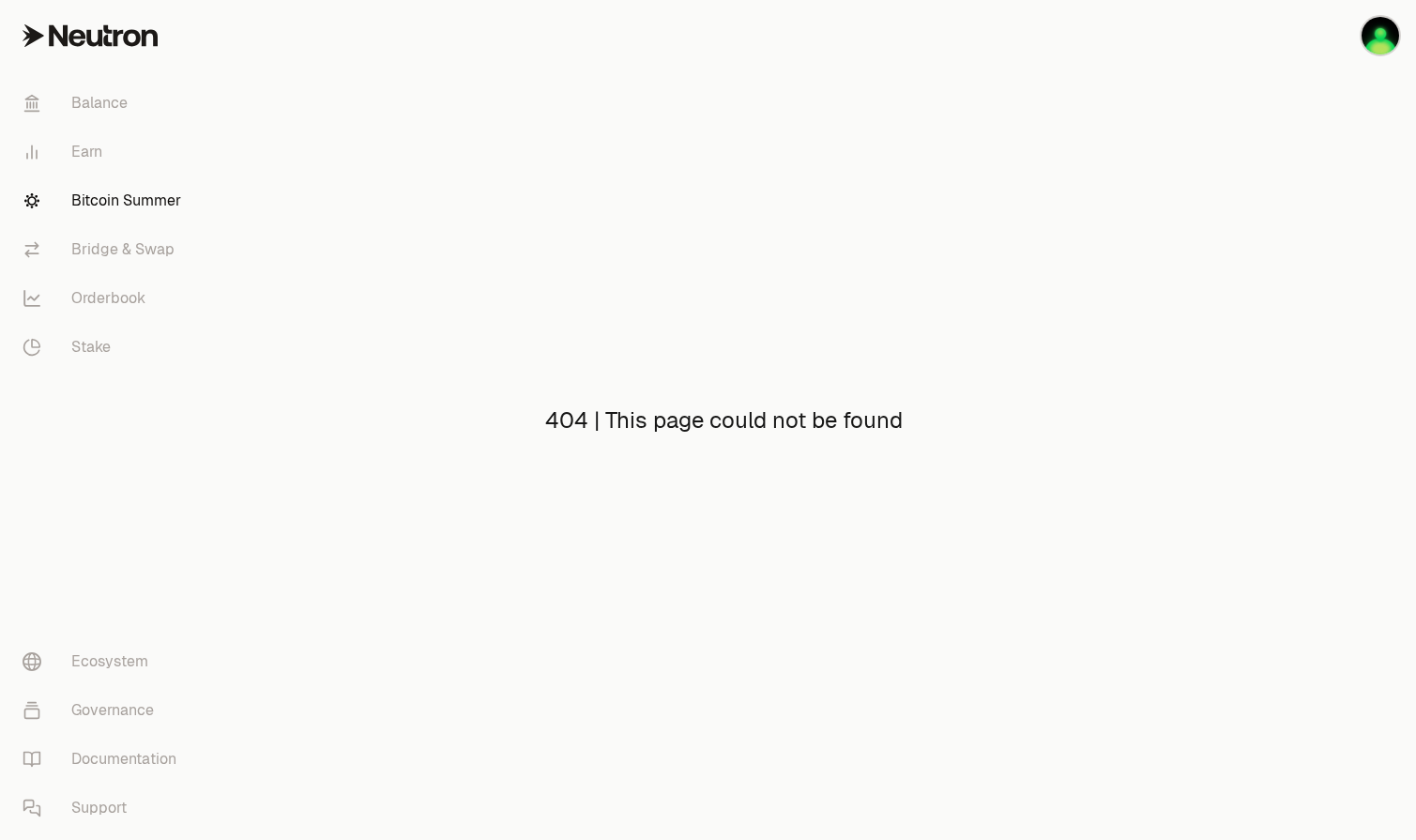
click at [138, 187] on link "Bitcoin Summer" at bounding box center [105, 201] width 196 height 49
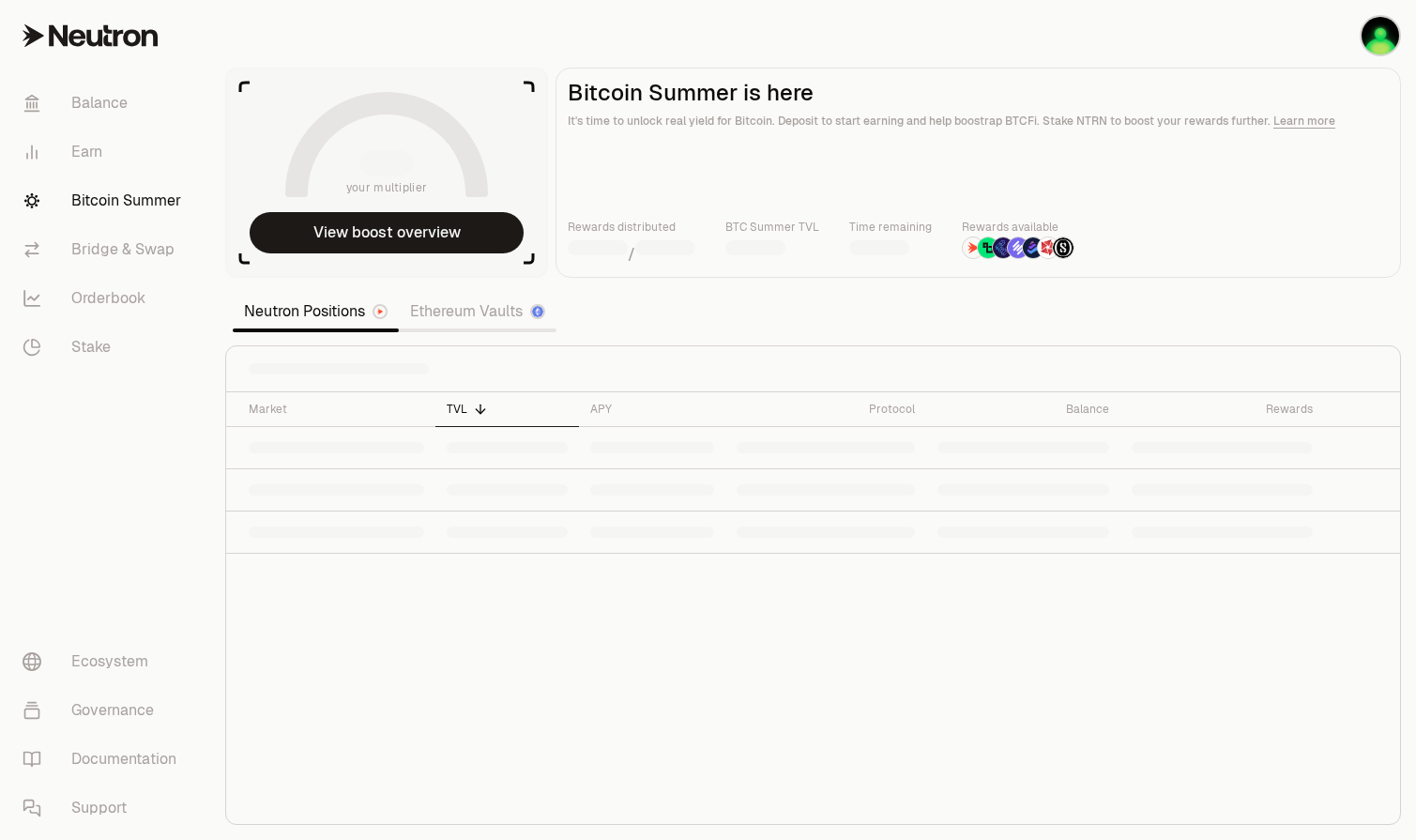
click at [136, 196] on link "Bitcoin Summer" at bounding box center [105, 201] width 196 height 49
click at [129, 246] on link "Bridge & Swap" at bounding box center [105, 249] width 196 height 49
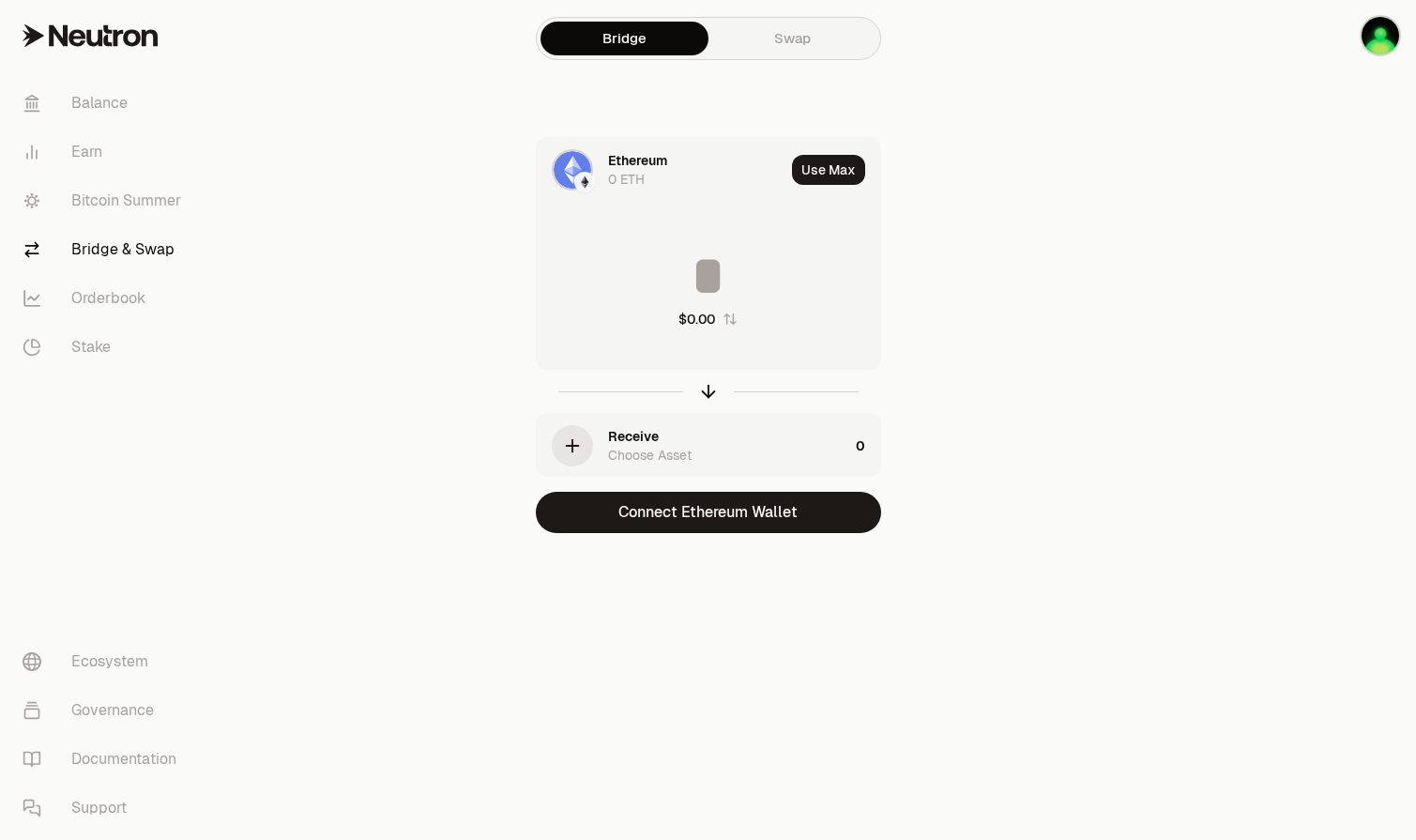
click at [1026, 402] on div "Bridge Swap Ethereum 0 ETH Use Max $0.00 Receive Choose Asset 0 Connect Ethereu…" at bounding box center [708, 304] width 676 height 608
click at [87, 189] on link "Bitcoin Summer" at bounding box center [105, 201] width 196 height 49
